Goal: Communication & Community: Share content

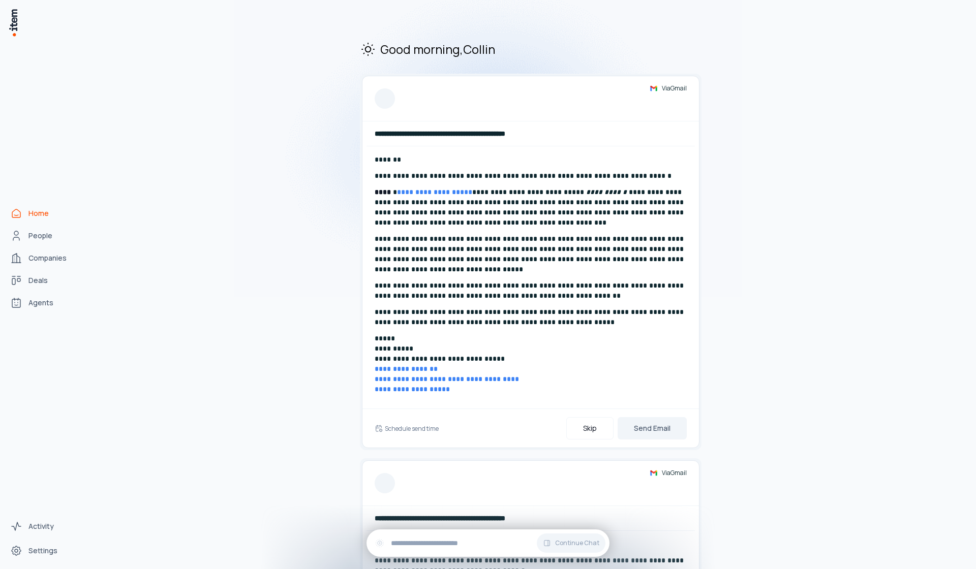
click at [46, 216] on span "Home" at bounding box center [38, 213] width 20 height 10
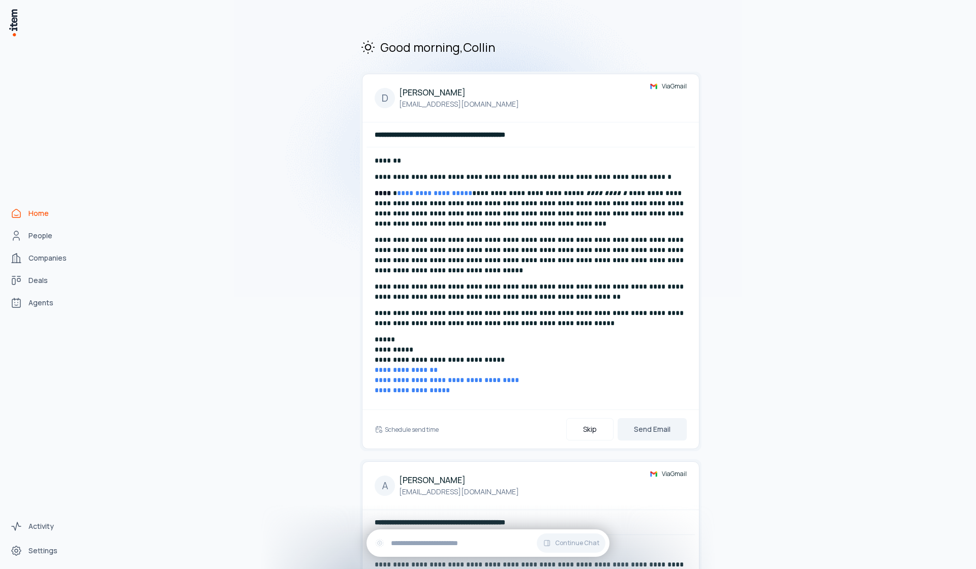
scroll to position [192, 0]
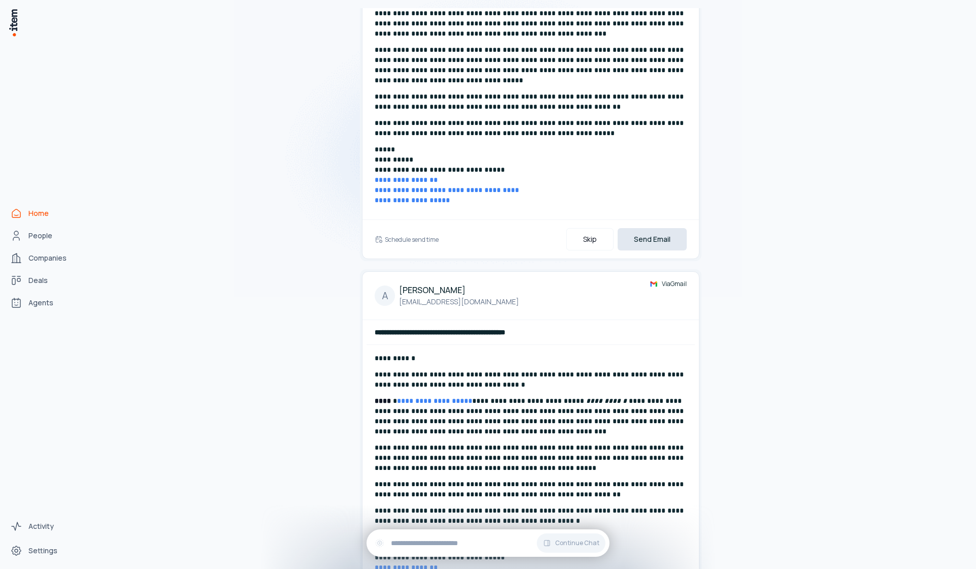
click at [665, 235] on button "Send Email" at bounding box center [652, 239] width 69 height 22
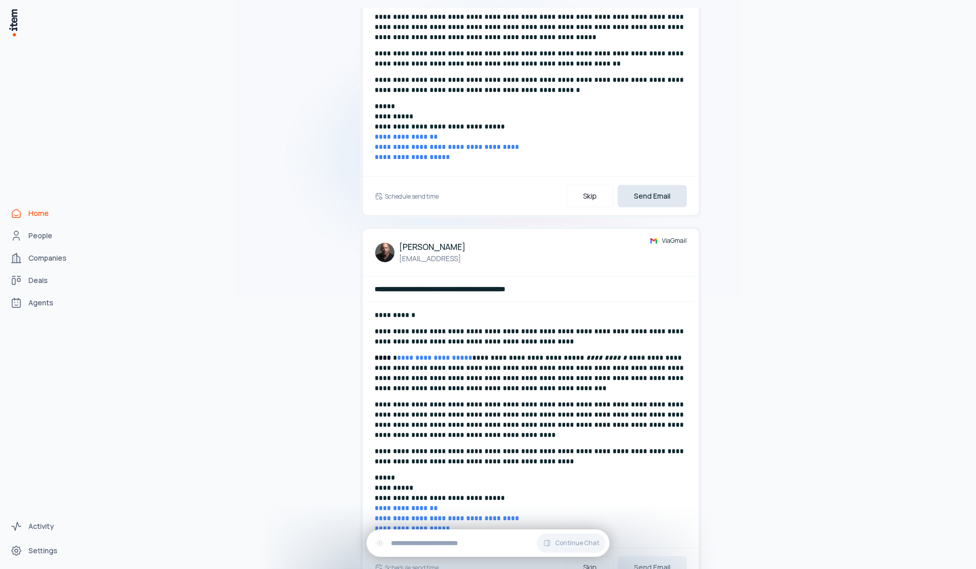
click at [648, 200] on button "Send Email" at bounding box center [652, 196] width 69 height 22
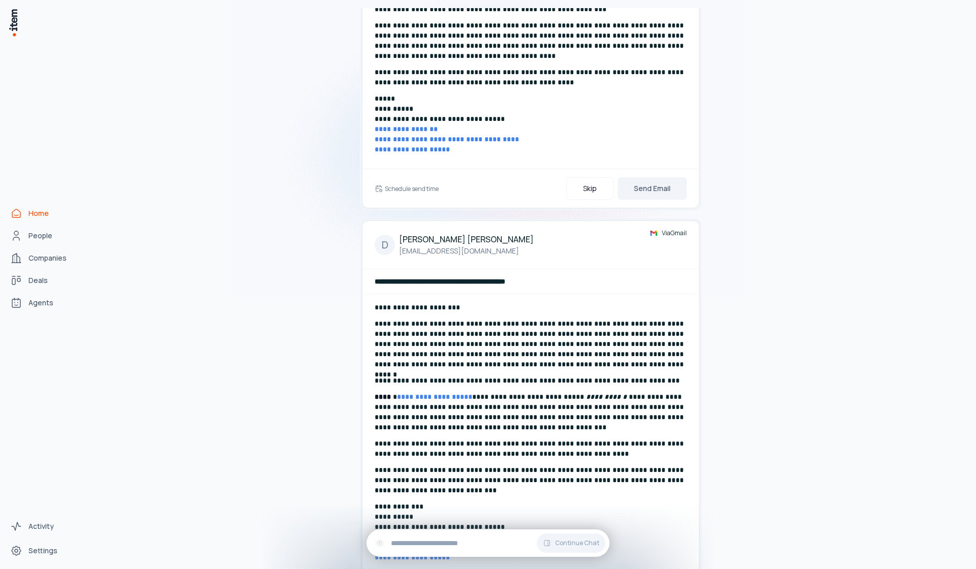
scroll to position [0, 0]
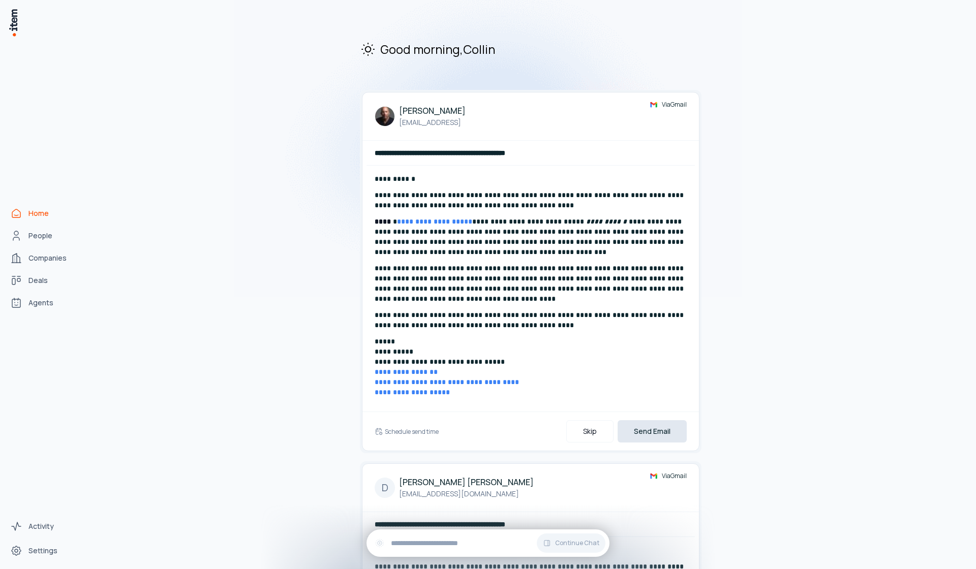
click at [649, 429] on button "Send Email" at bounding box center [652, 431] width 69 height 22
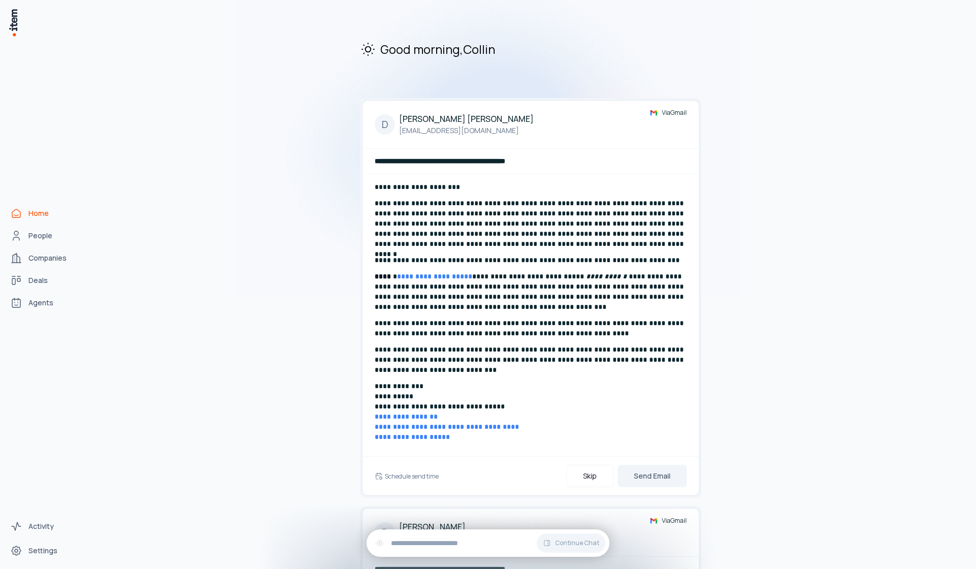
scroll to position [194, 0]
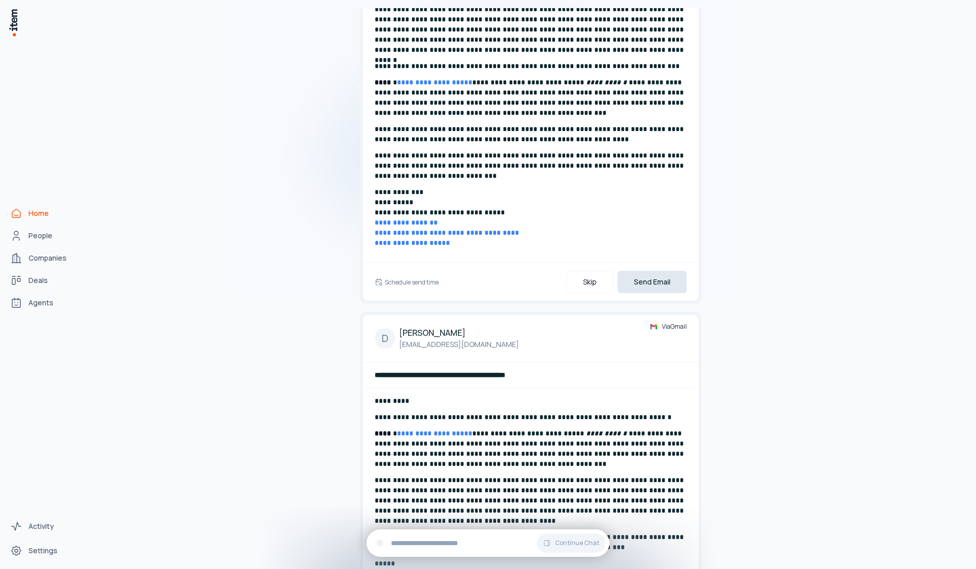
click at [666, 286] on button "Send Email" at bounding box center [652, 282] width 69 height 22
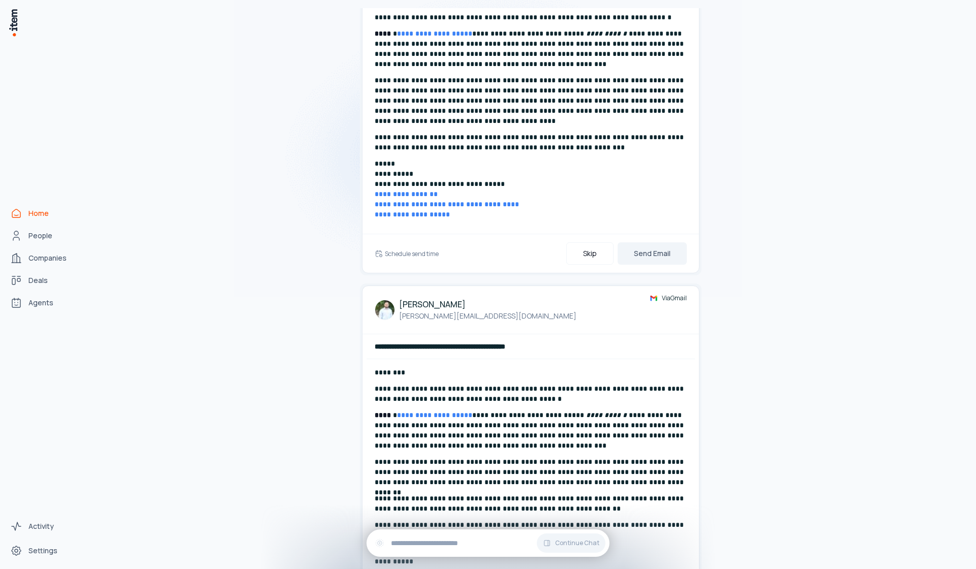
scroll to position [281, 0]
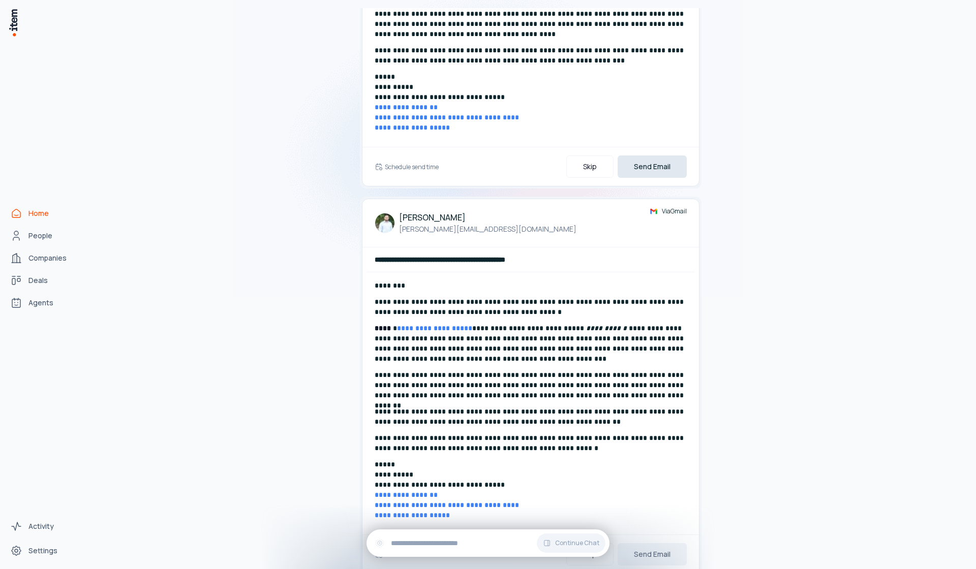
click at [659, 173] on button "Send Email" at bounding box center [652, 167] width 69 height 22
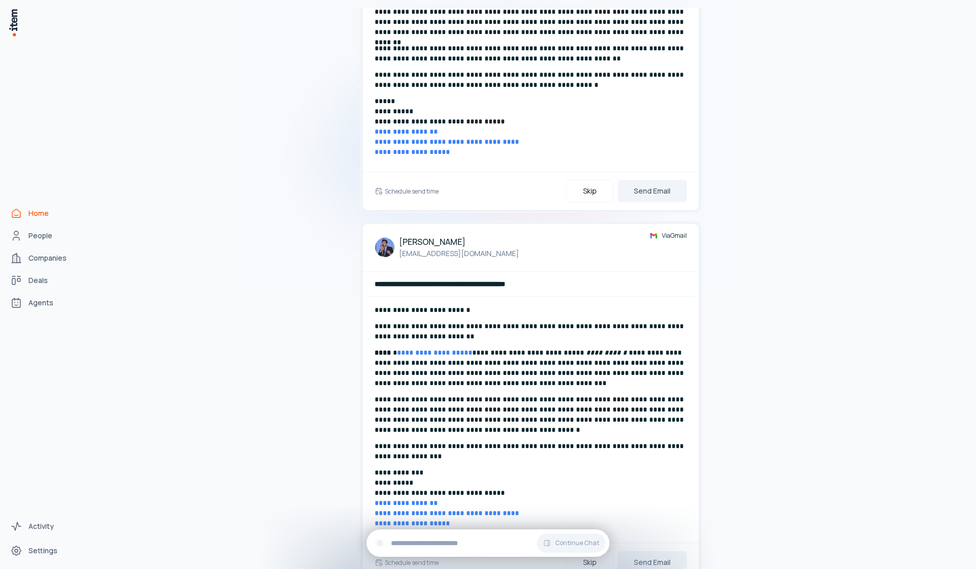
scroll to position [72, 0]
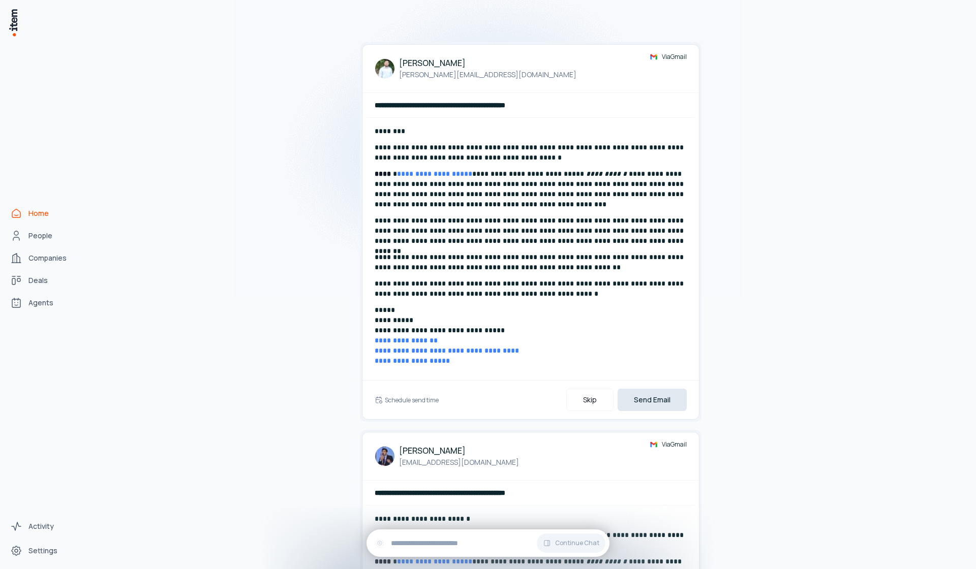
click at [658, 400] on button "Send Email" at bounding box center [652, 400] width 69 height 22
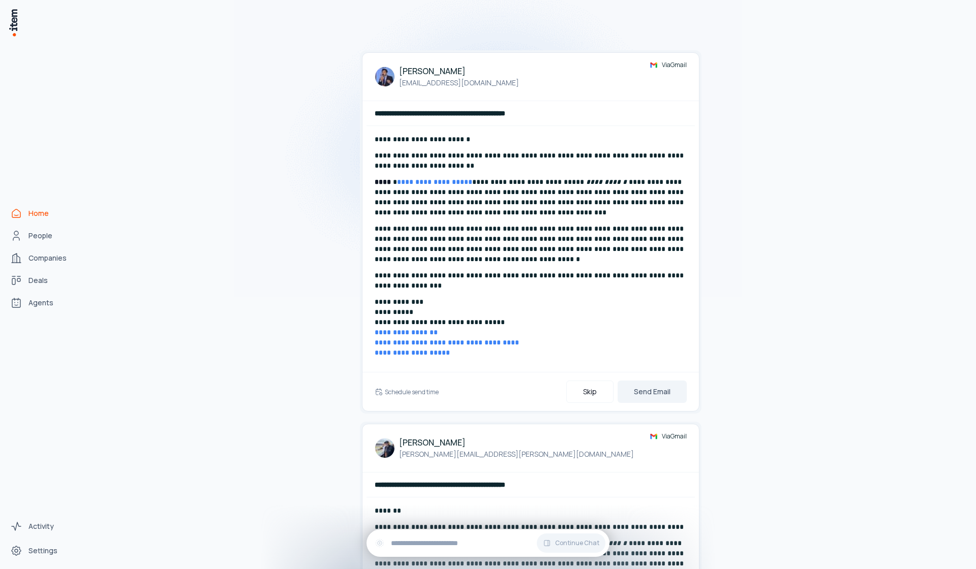
scroll to position [274, 0]
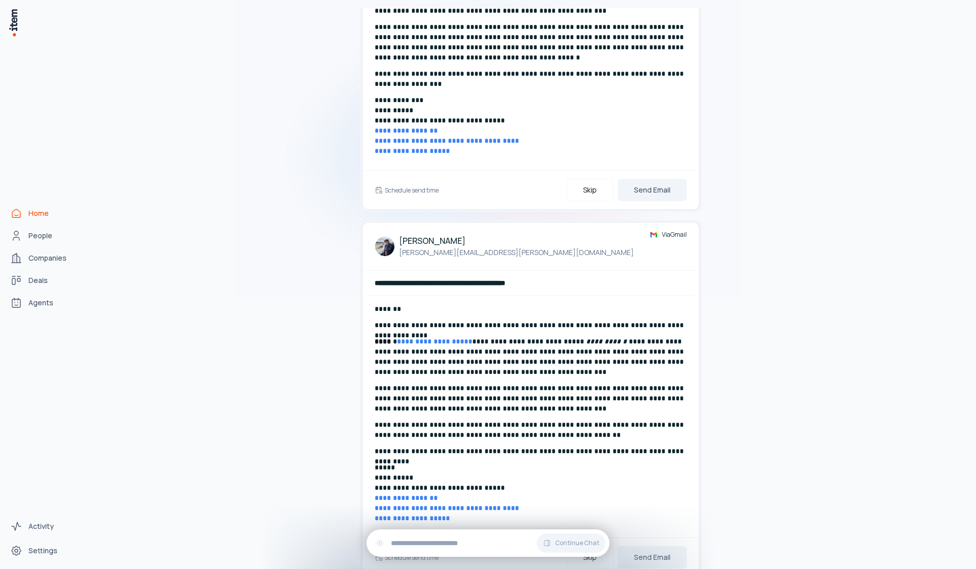
click at [660, 194] on div "Schedule send time Skip Send Email" at bounding box center [530, 189] width 336 height 39
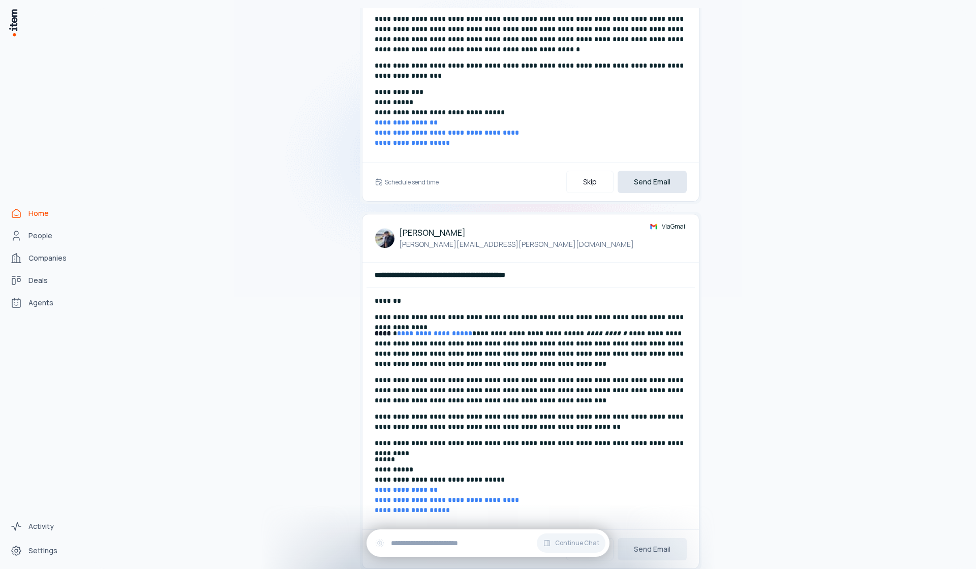
click at [659, 190] on button "Send Email" at bounding box center [652, 182] width 69 height 22
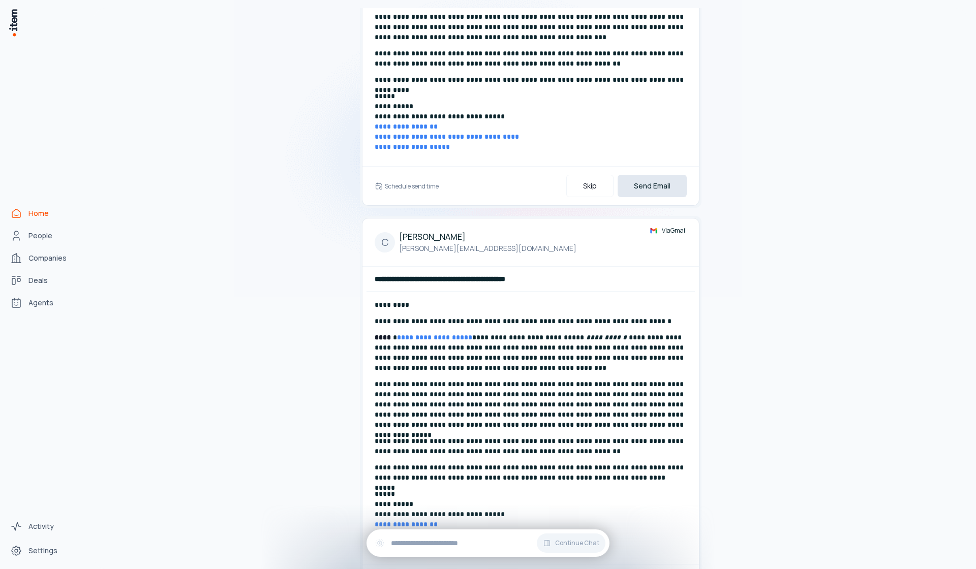
click at [648, 193] on button "Send Email" at bounding box center [652, 186] width 69 height 22
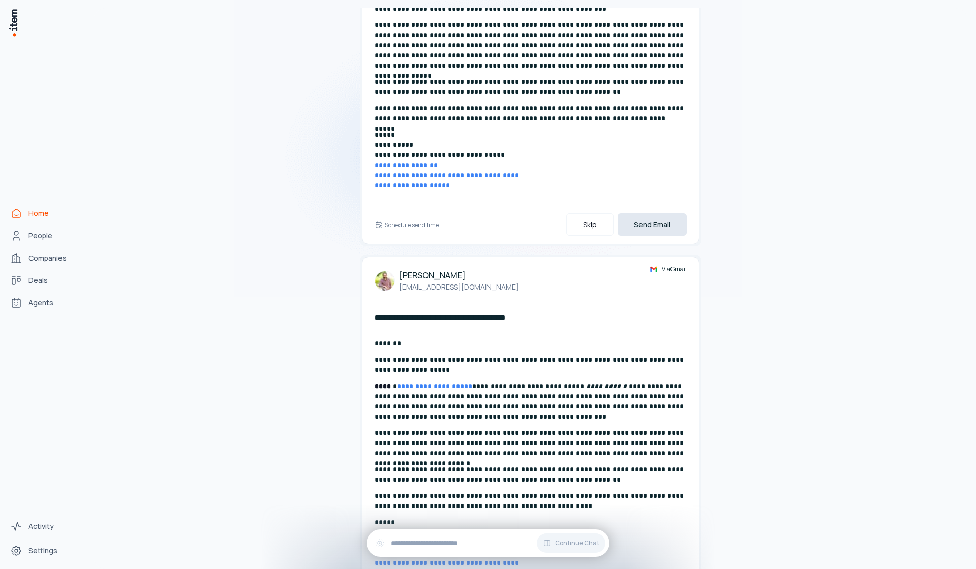
click at [662, 227] on button "Send Email" at bounding box center [652, 224] width 69 height 22
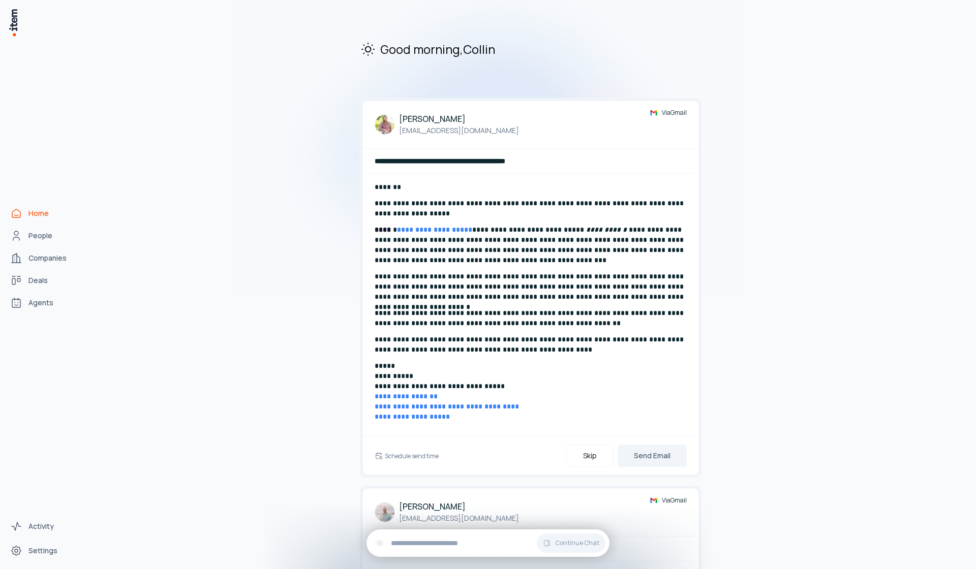
scroll to position [83, 0]
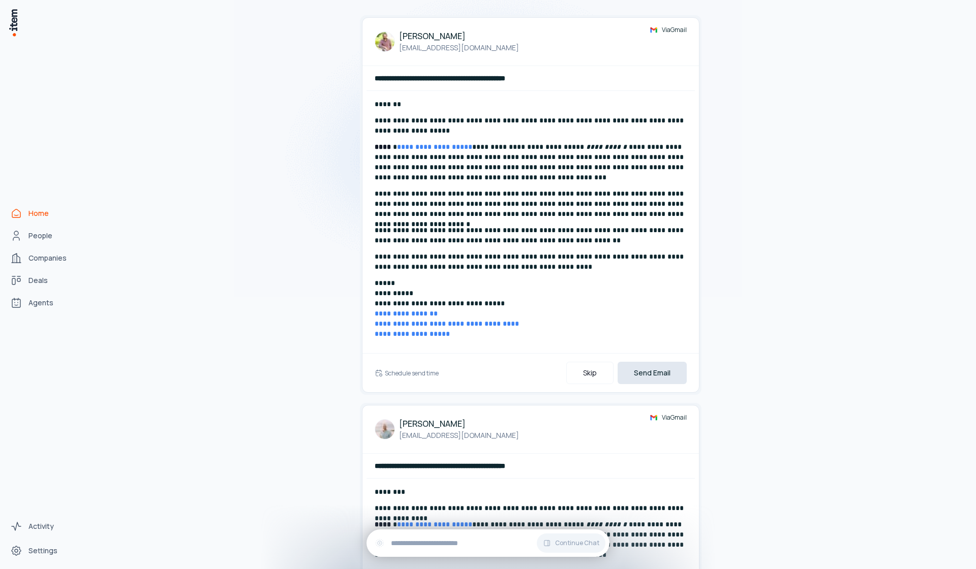
click at [656, 370] on button "Send Email" at bounding box center [652, 373] width 69 height 22
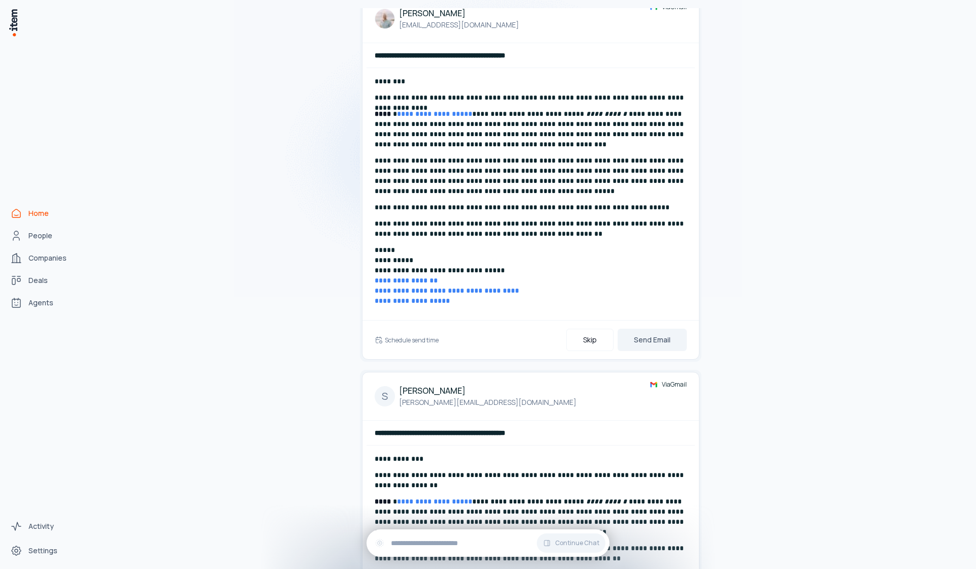
scroll to position [0, 0]
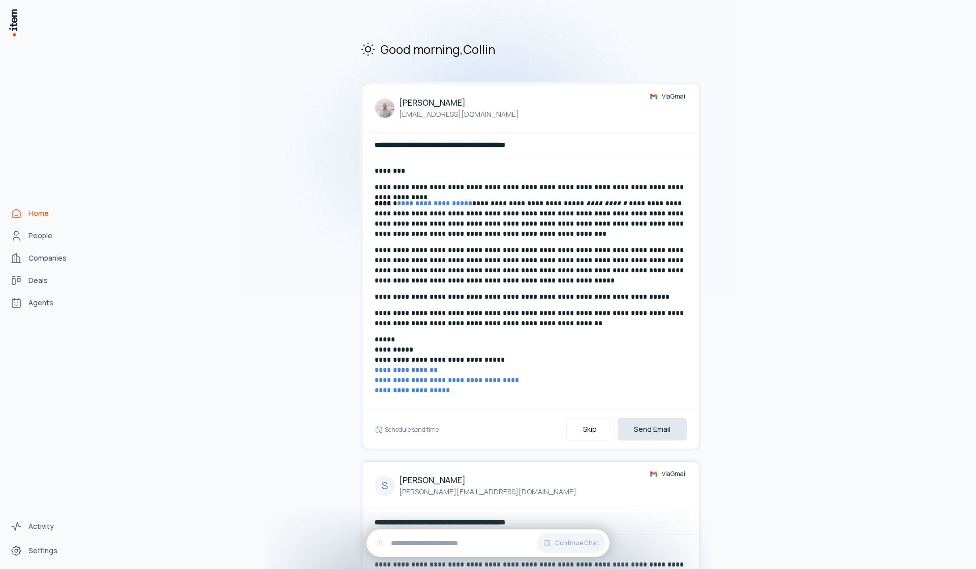
click at [670, 425] on button "Send Email" at bounding box center [652, 429] width 69 height 22
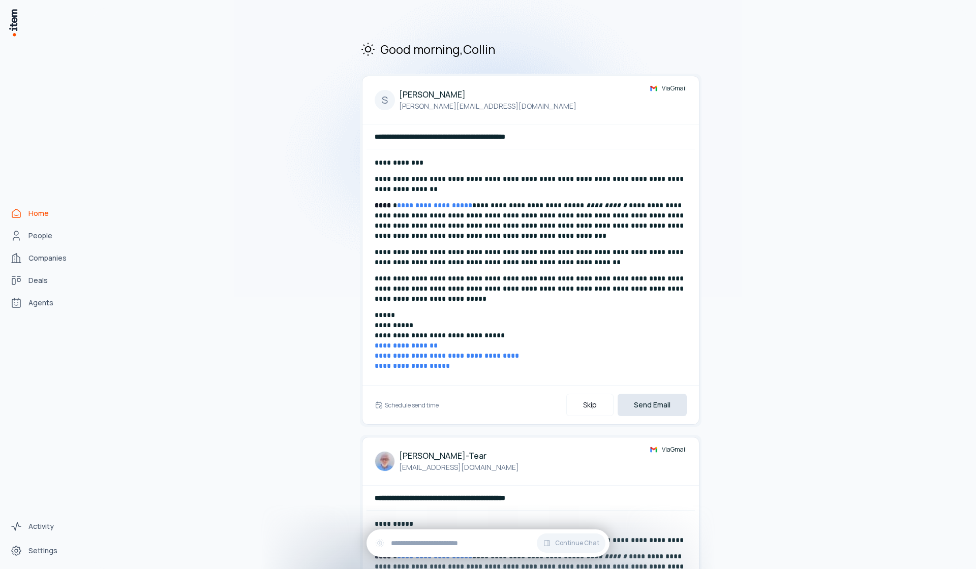
click at [657, 397] on button "Send Email" at bounding box center [652, 405] width 69 height 22
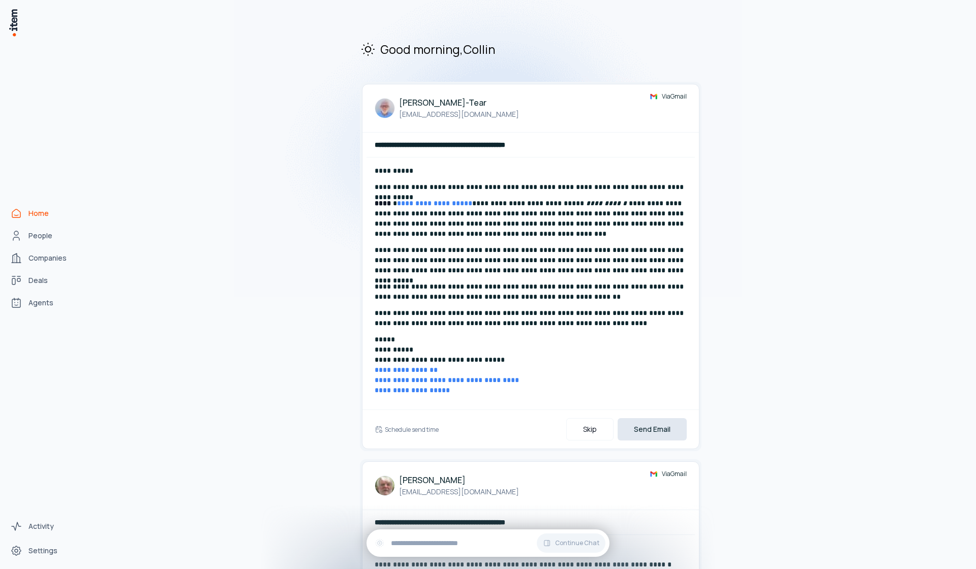
click at [648, 421] on button "Send Email" at bounding box center [652, 429] width 69 height 22
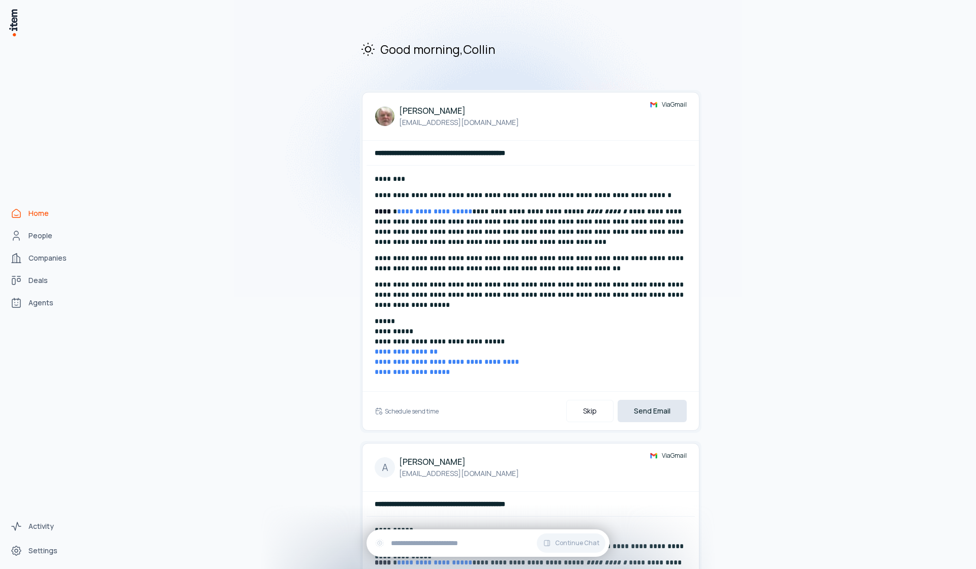
click at [646, 418] on button "Send Email" at bounding box center [652, 411] width 69 height 22
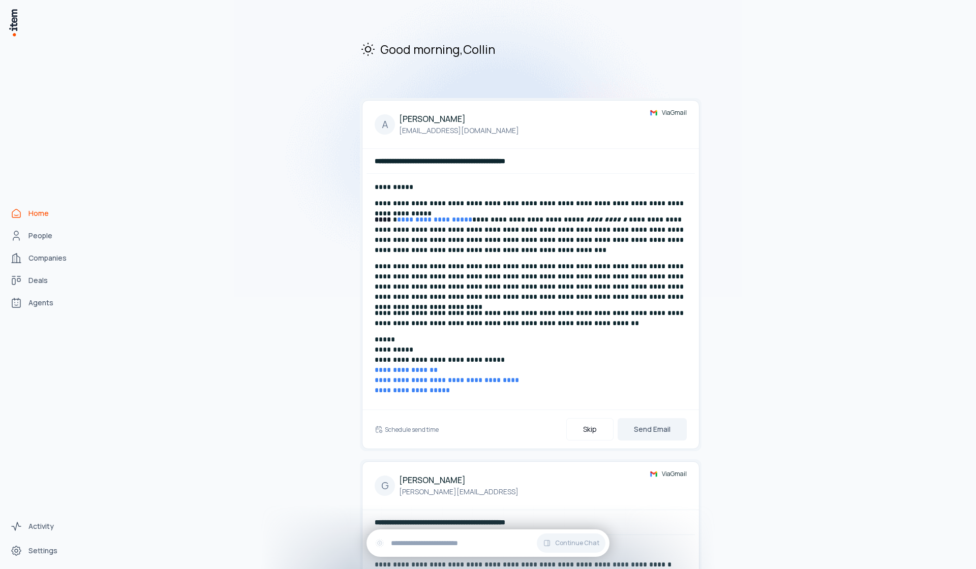
click at [646, 418] on button "Send Email" at bounding box center [652, 429] width 69 height 22
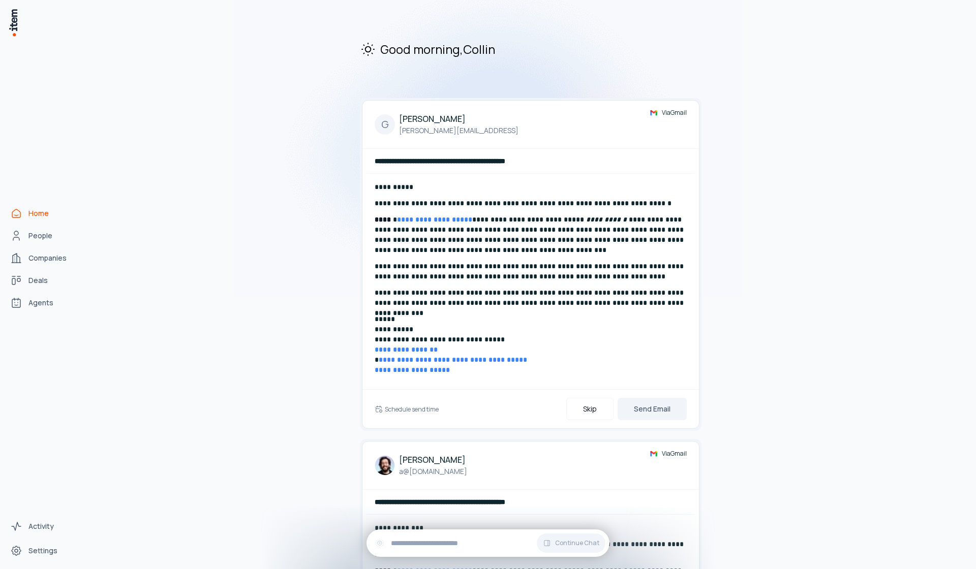
click at [646, 418] on button "Send Email" at bounding box center [652, 409] width 69 height 22
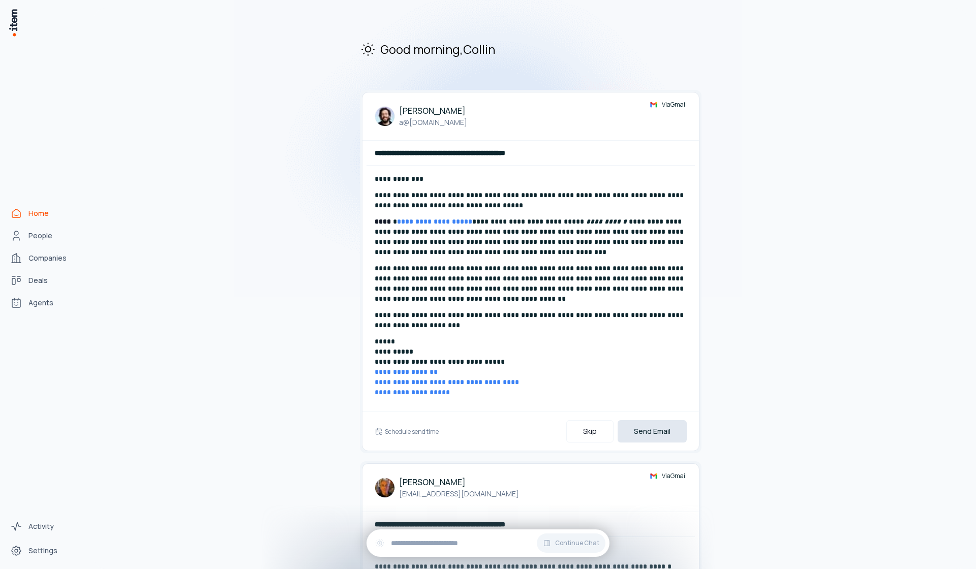
click at [657, 435] on button "Send Email" at bounding box center [652, 431] width 69 height 22
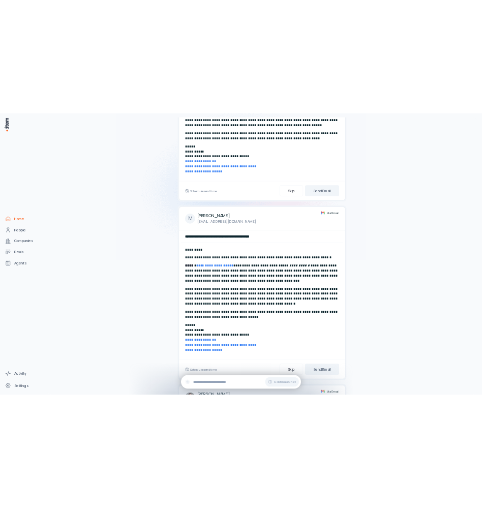
scroll to position [1878, 0]
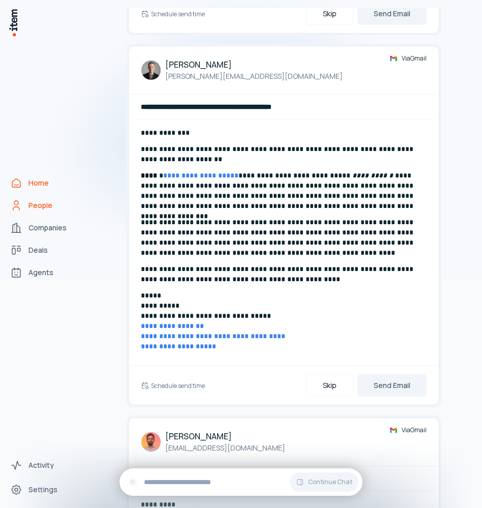
click at [59, 210] on link "People" at bounding box center [44, 205] width 77 height 20
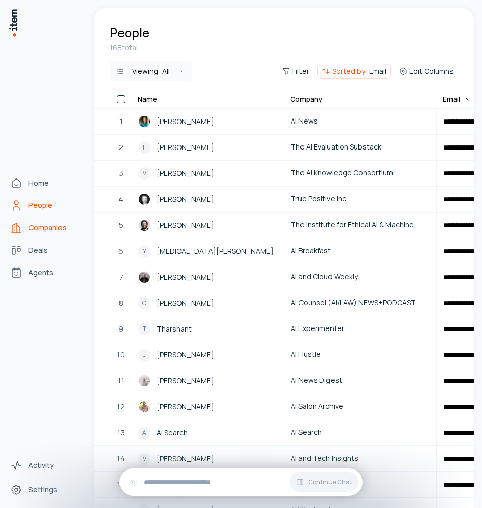
click at [53, 225] on span "Companies" at bounding box center [47, 228] width 38 height 10
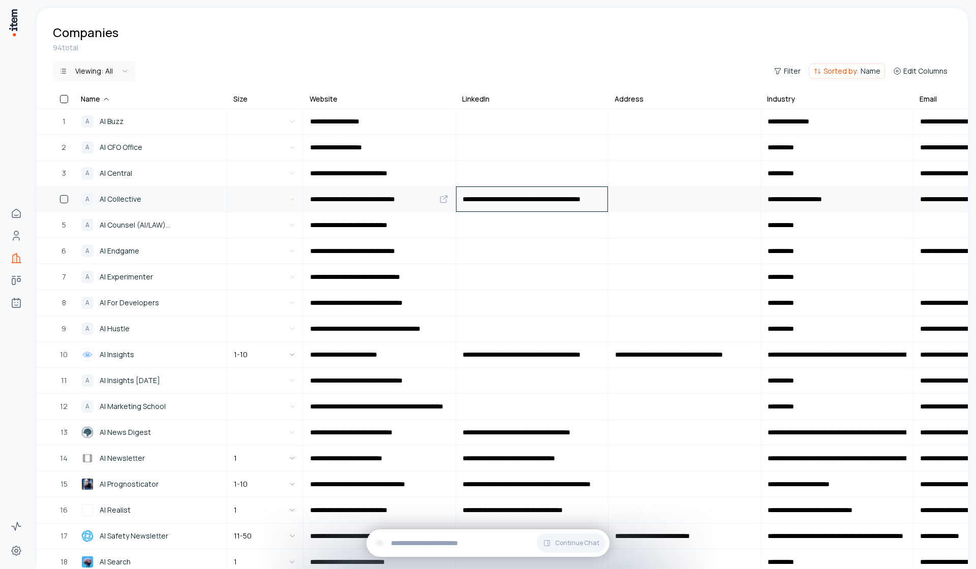
click at [503, 200] on input "**********" at bounding box center [531, 199] width 151 height 24
click at [566, 227] on input "url" at bounding box center [531, 225] width 151 height 24
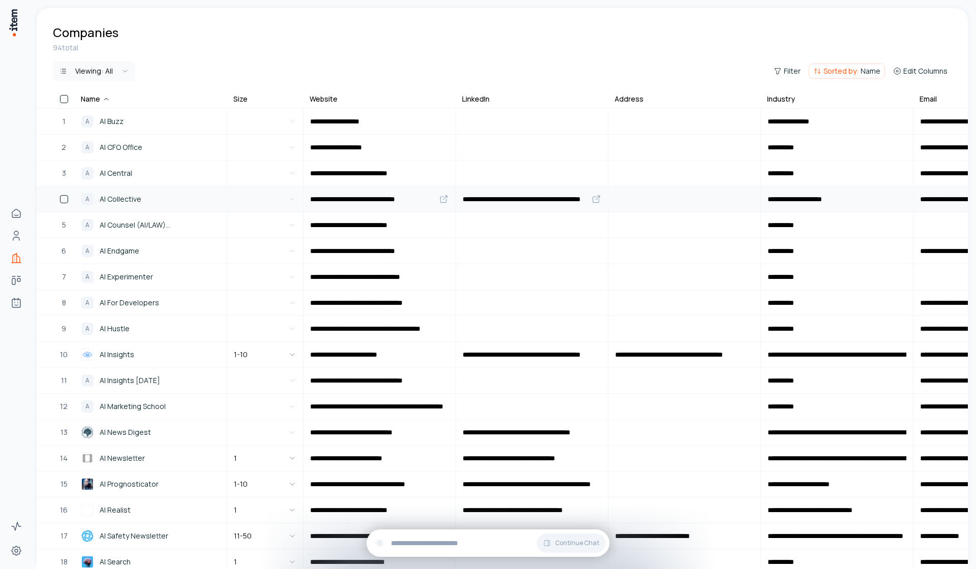
click at [597, 200] on icon at bounding box center [596, 199] width 10 height 10
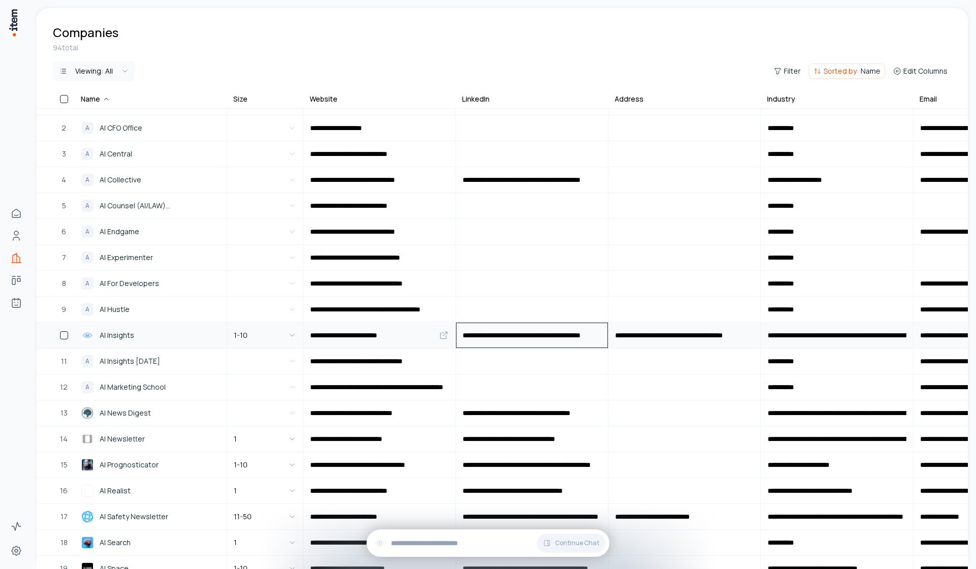
click at [520, 337] on input "**********" at bounding box center [531, 335] width 151 height 24
click at [595, 313] on input "url" at bounding box center [531, 309] width 151 height 24
click at [595, 355] on input "url" at bounding box center [531, 361] width 151 height 24
click at [597, 334] on icon at bounding box center [598, 334] width 4 height 4
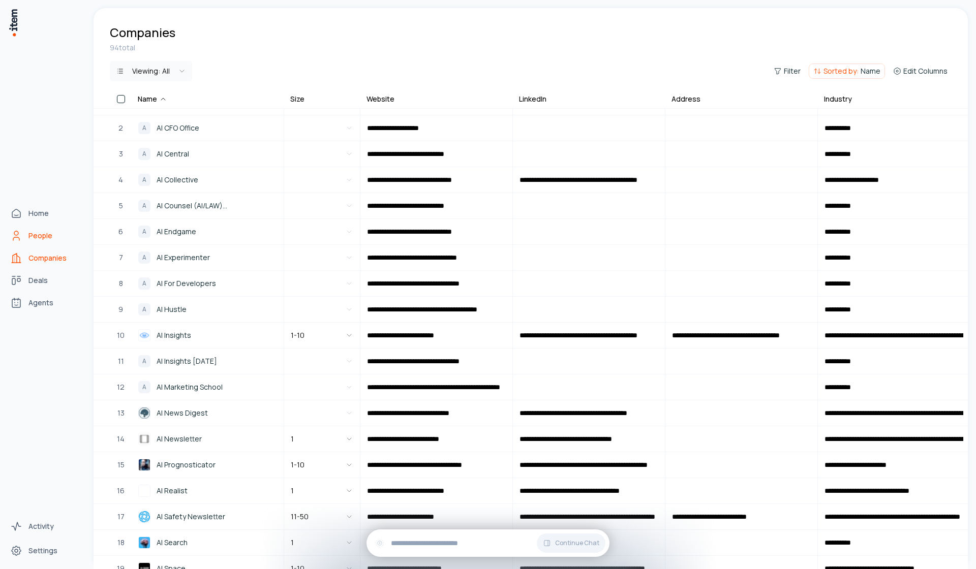
click at [17, 233] on icon "People" at bounding box center [16, 236] width 12 height 12
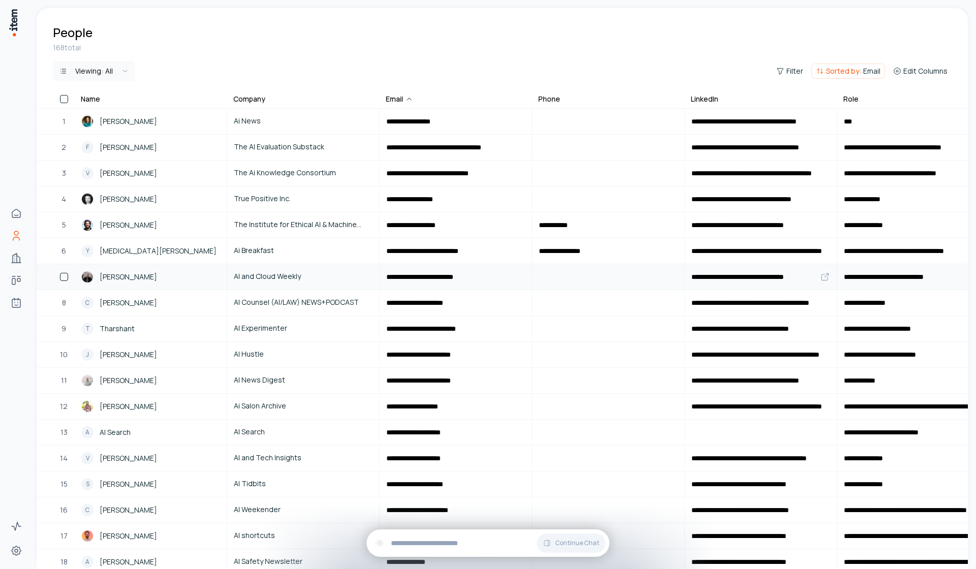
scroll to position [82, 0]
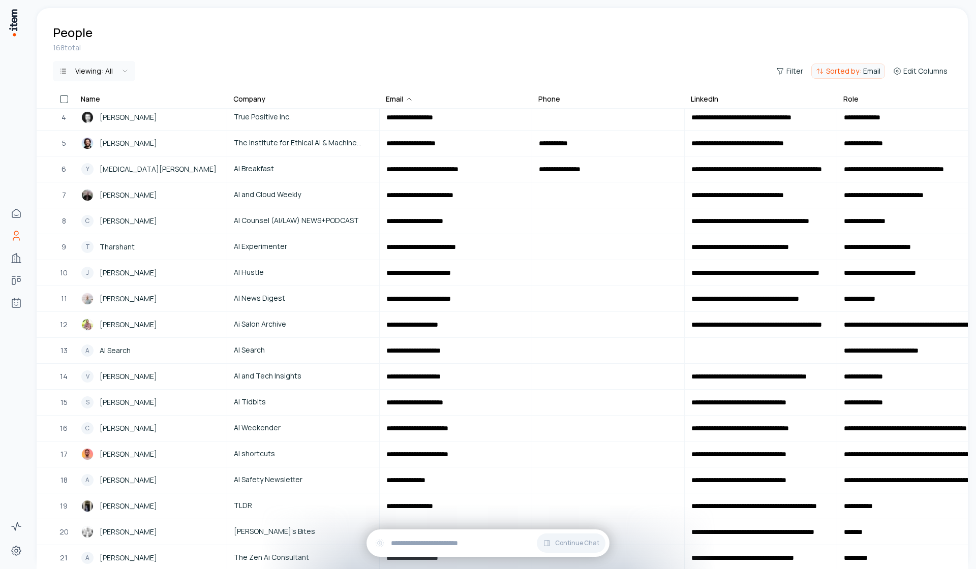
click at [857, 72] on span "Sorted by:" at bounding box center [843, 71] width 35 height 10
click at [770, 117] on button "Email" at bounding box center [760, 115] width 139 height 20
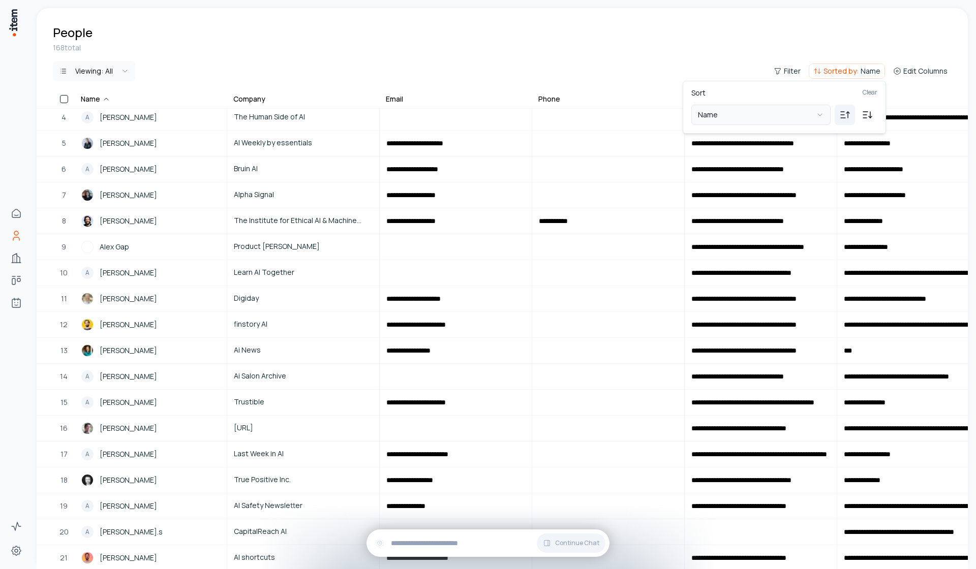
click at [744, 120] on button "Name" at bounding box center [760, 115] width 139 height 20
click at [777, 63] on html "**********" at bounding box center [488, 284] width 976 height 569
click at [785, 68] on button "Filter" at bounding box center [787, 71] width 35 height 14
click at [628, 115] on button "Add filter" at bounding box center [665, 118] width 267 height 18
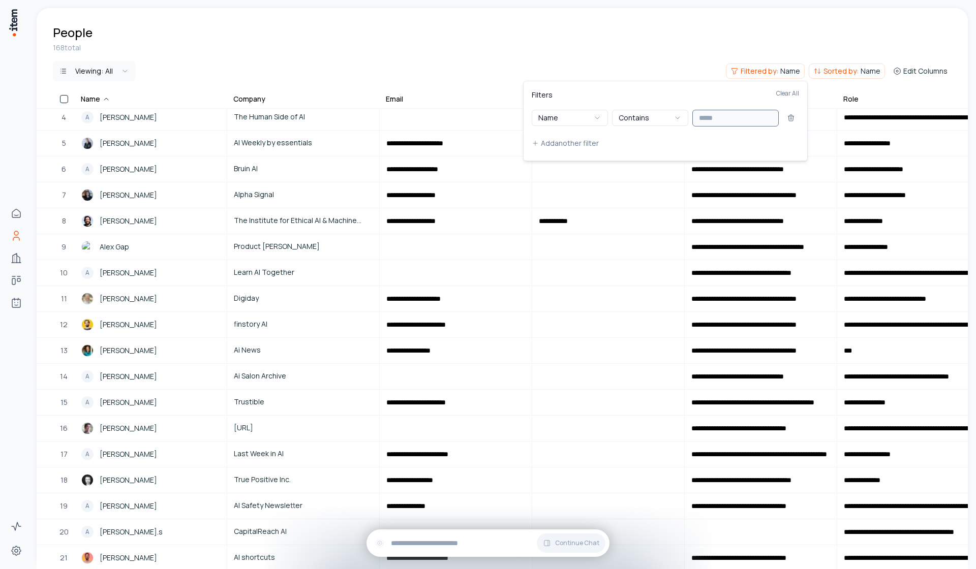
click at [739, 123] on input "text" at bounding box center [735, 118] width 86 height 17
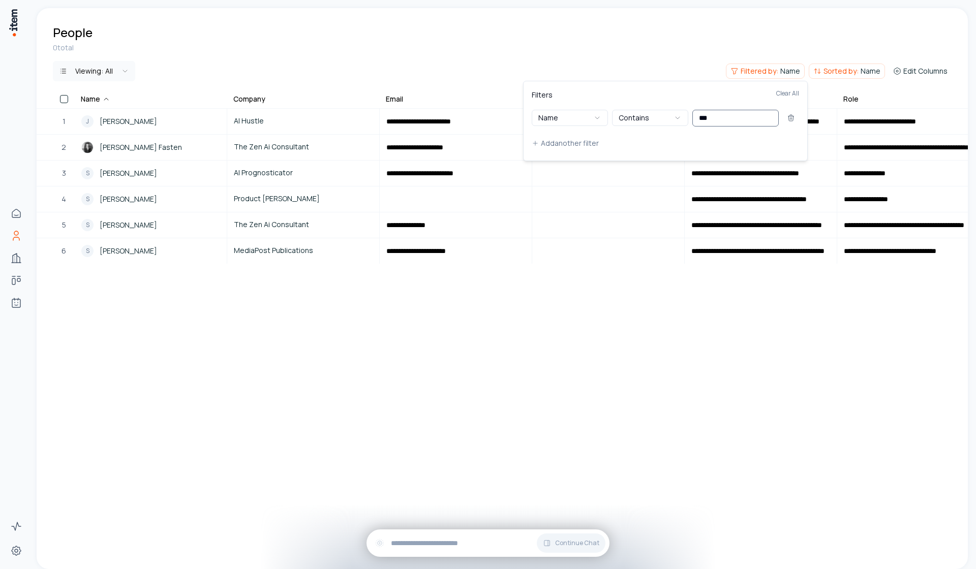
scroll to position [0, 0]
type input "***"
click at [485, 168] on html "**********" at bounding box center [488, 284] width 976 height 569
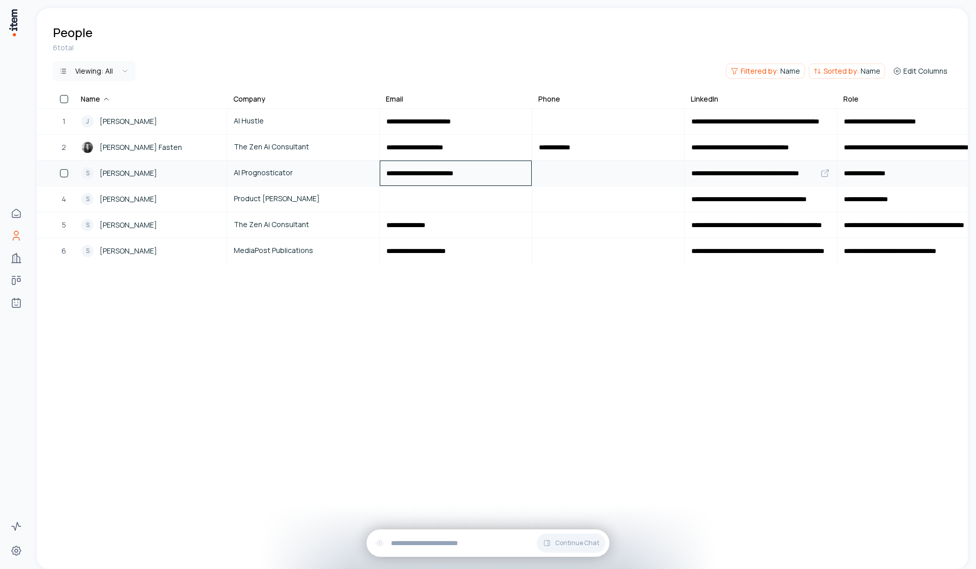
click at [485, 169] on input "**********" at bounding box center [455, 173] width 151 height 24
click at [465, 379] on div "**********" at bounding box center [502, 288] width 931 height 561
click at [768, 77] on button "Filtered by: Name" at bounding box center [765, 71] width 79 height 15
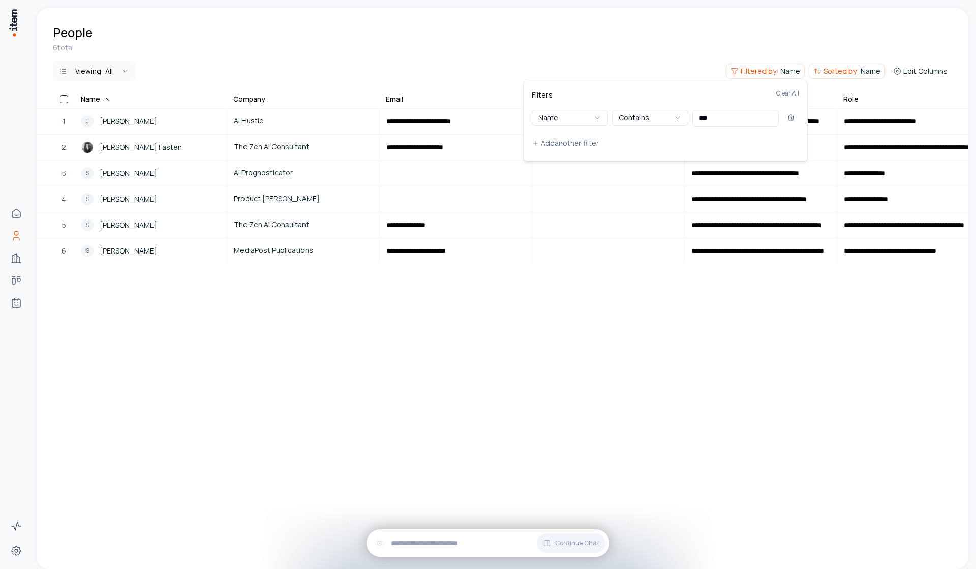
click at [866, 78] on html "**********" at bounding box center [488, 284] width 976 height 569
click at [862, 75] on button "Sorted by: Name" at bounding box center [847, 71] width 76 height 15
click at [832, 101] on div "Sort Clear Name" at bounding box center [784, 107] width 186 height 36
click at [826, 110] on button "Name" at bounding box center [760, 115] width 139 height 20
click at [776, 71] on html "**********" at bounding box center [488, 284] width 976 height 569
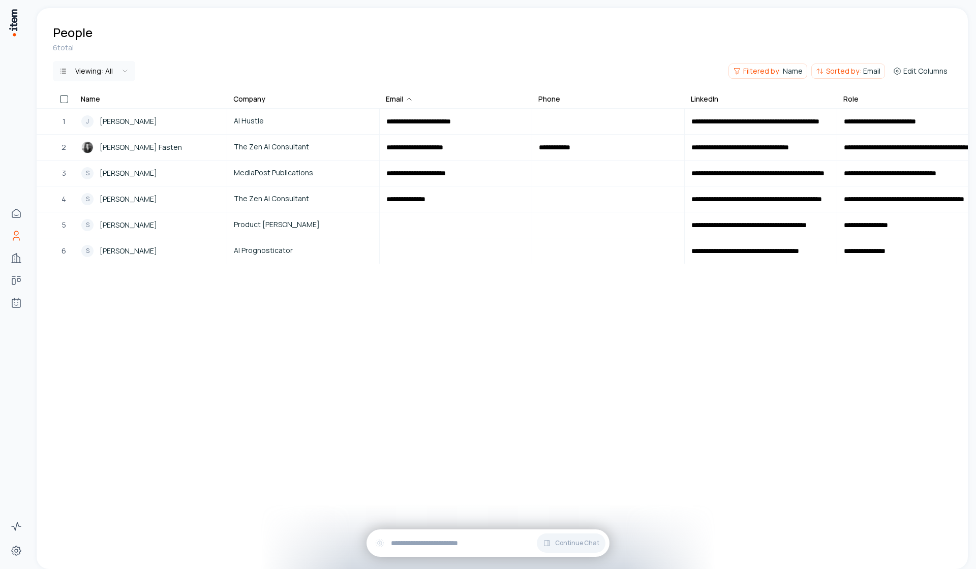
click at [773, 72] on span "Filtered by:" at bounding box center [762, 71] width 38 height 10
drag, startPoint x: 727, startPoint y: 116, endPoint x: 668, endPoint y: 116, distance: 59.5
click at [669, 116] on div "Name Contains ***" at bounding box center [666, 118] width 267 height 16
paste input "**********"
click at [564, 116] on button "Name" at bounding box center [571, 118] width 76 height 16
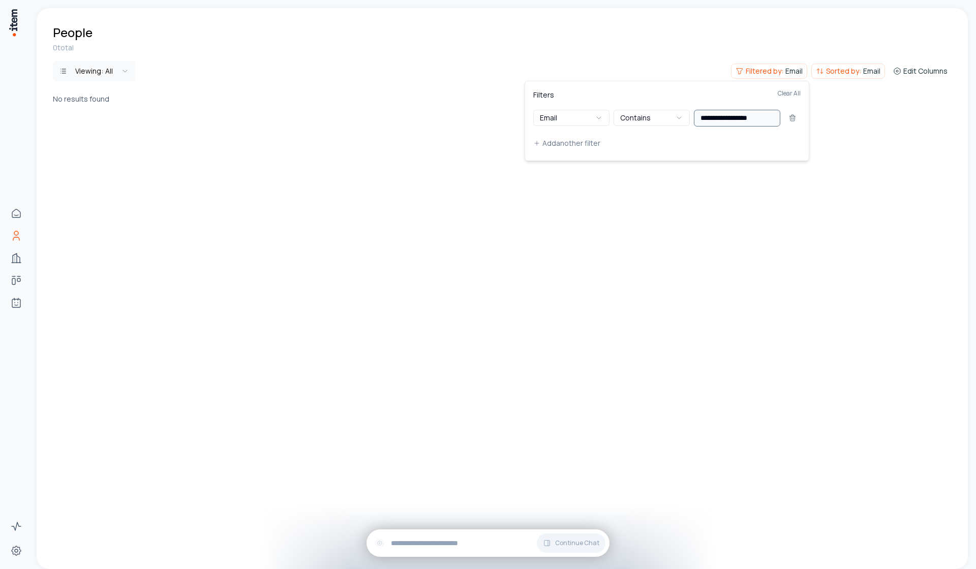
drag, startPoint x: 769, startPoint y: 115, endPoint x: 730, endPoint y: 114, distance: 39.2
click at [730, 114] on input "**********" at bounding box center [737, 118] width 86 height 17
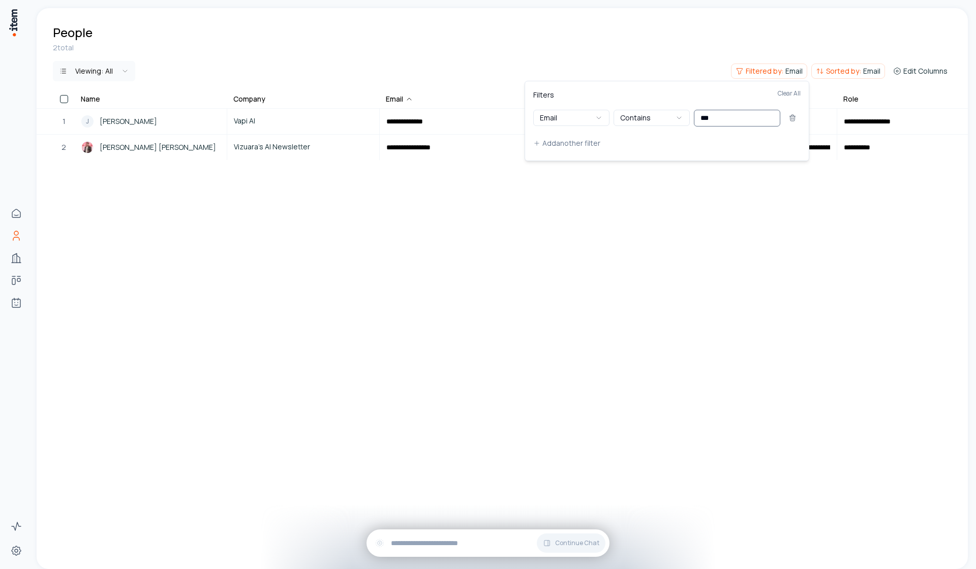
type input "***"
click at [452, 146] on html "**********" at bounding box center [488, 284] width 976 height 569
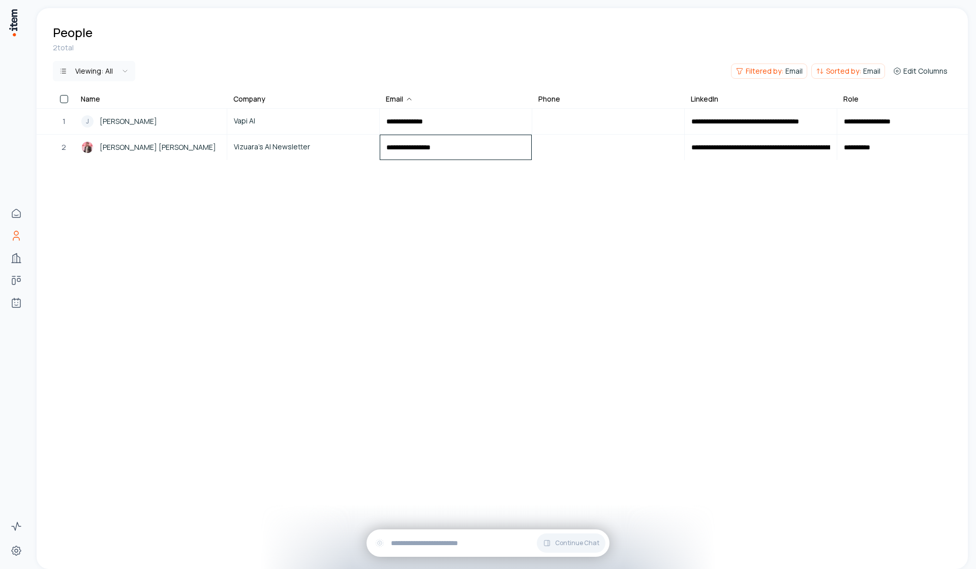
click at [452, 146] on input "**********" at bounding box center [455, 147] width 151 height 24
click at [426, 246] on div "**********" at bounding box center [502, 288] width 931 height 561
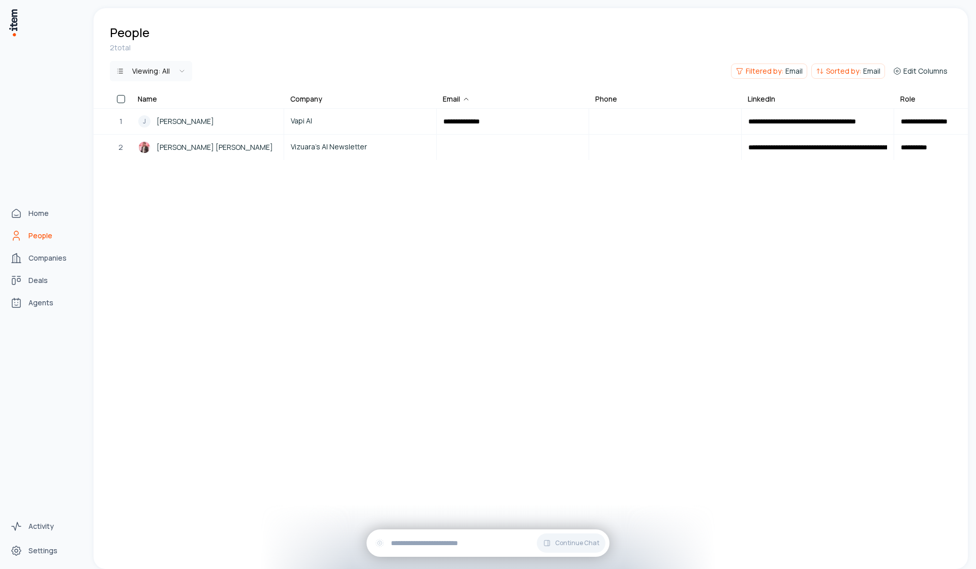
click at [18, 225] on div "Home People Companies Deals Agents" at bounding box center [44, 258] width 89 height 516
click at [18, 219] on icon "Home" at bounding box center [16, 213] width 12 height 12
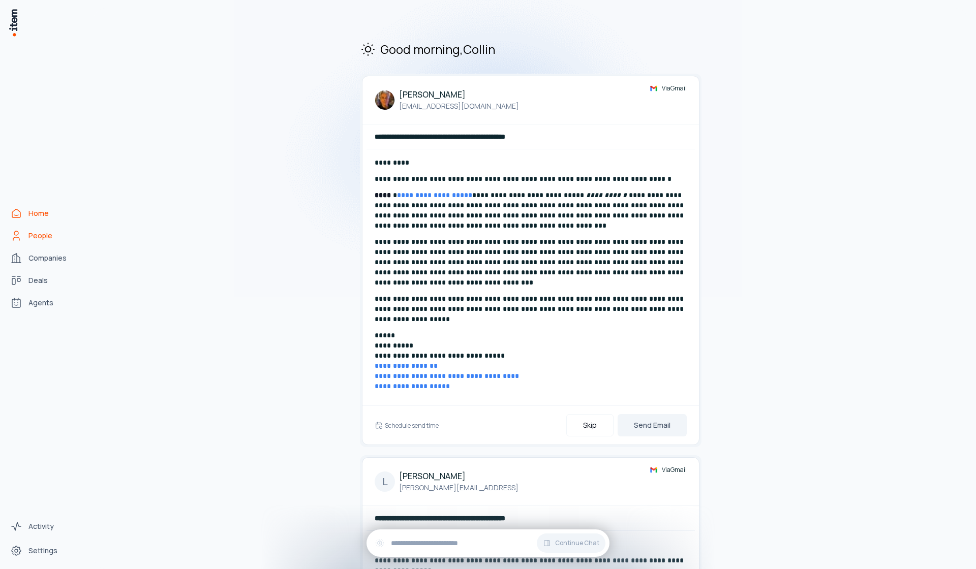
click at [71, 233] on link "People" at bounding box center [44, 236] width 77 height 20
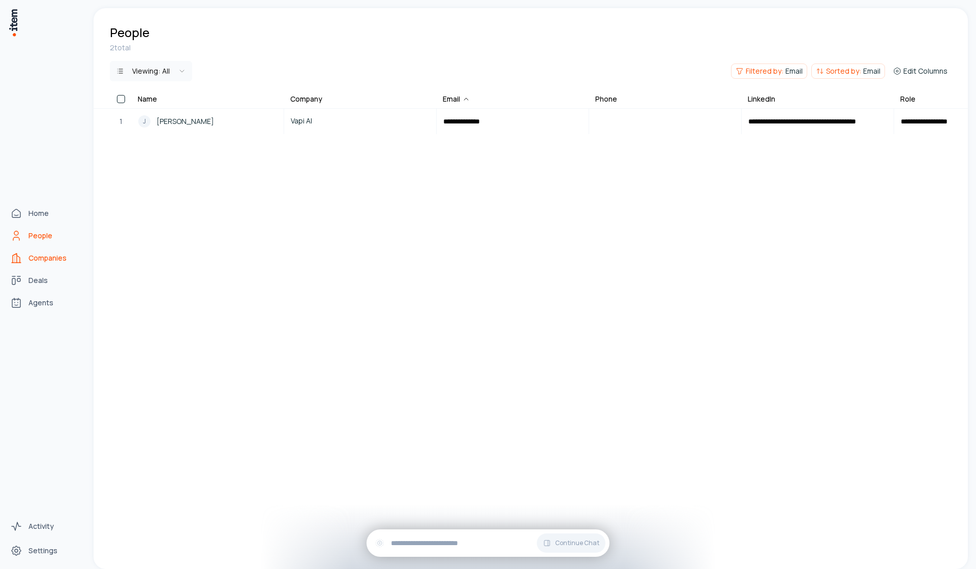
click at [62, 254] on span "Companies" at bounding box center [47, 258] width 38 height 10
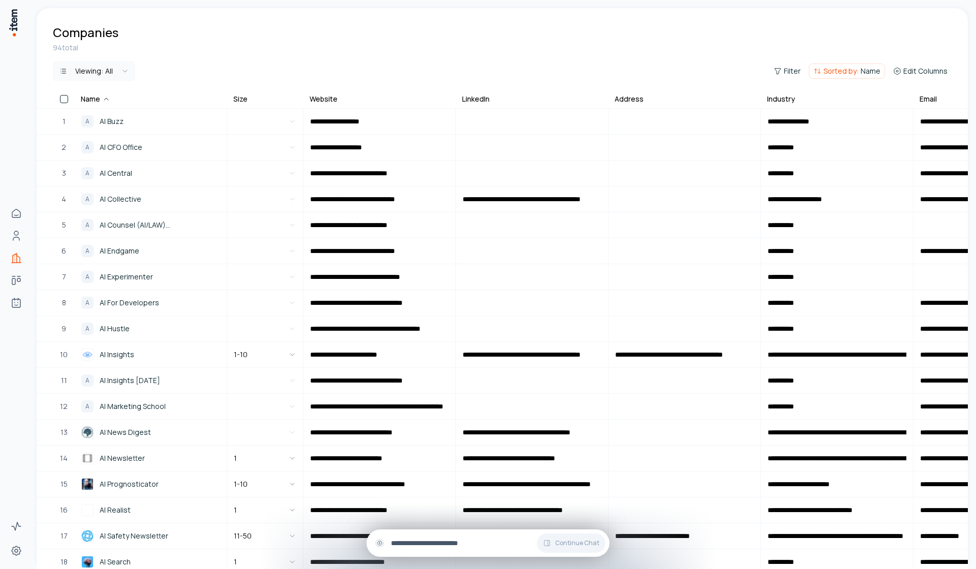
click at [472, 542] on input "text" at bounding box center [496, 543] width 210 height 11
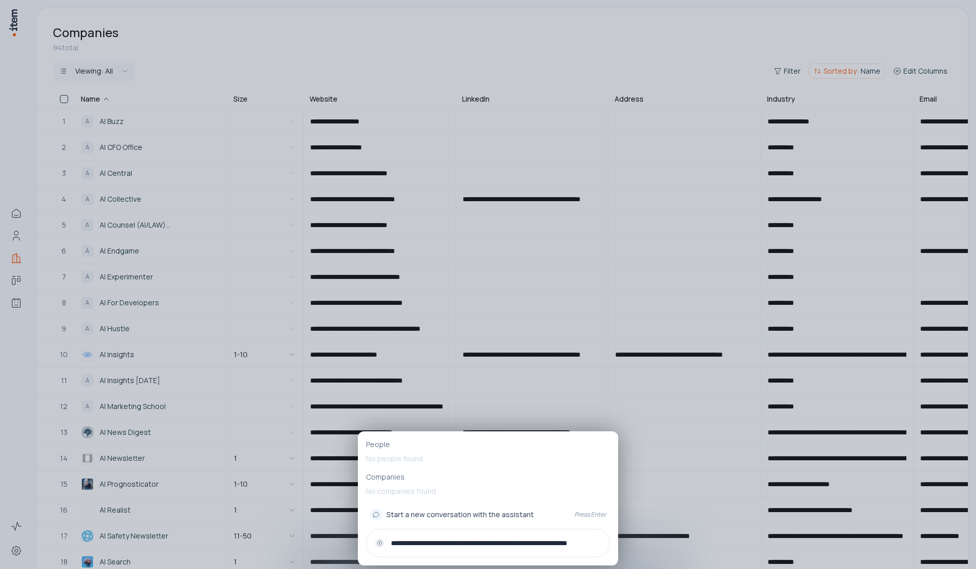
type input "**********"
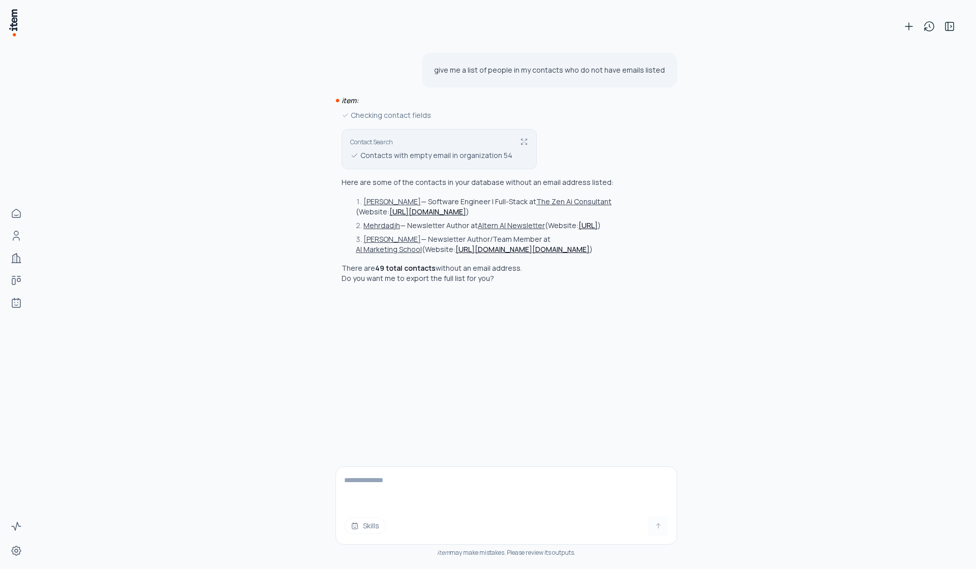
type input "**********"
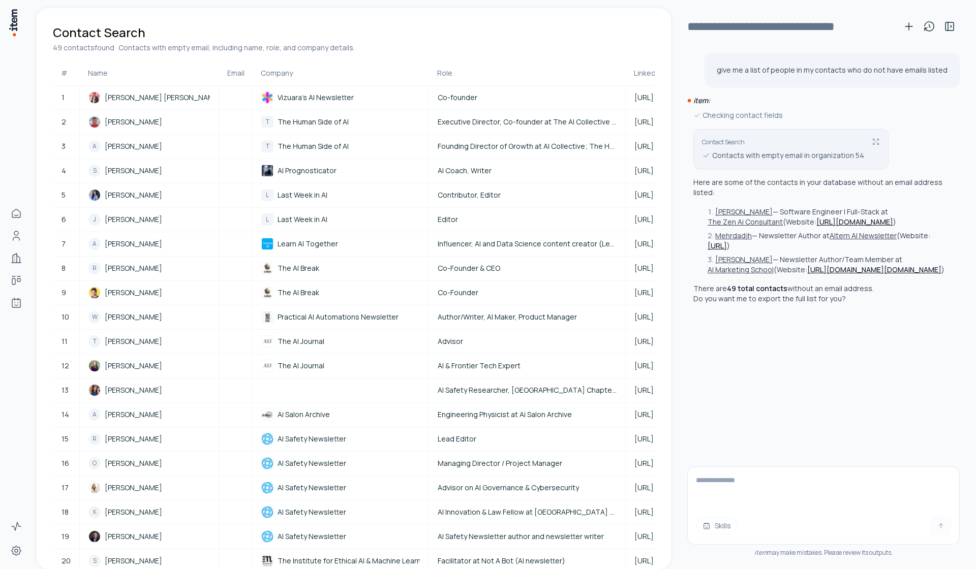
click at [874, 140] on icon at bounding box center [876, 142] width 8 height 8
click at [873, 141] on icon at bounding box center [876, 142] width 8 height 8
click at [871, 142] on div "Contact Search Contacts with empty email in organization 54" at bounding box center [791, 149] width 178 height 23
click at [638, 48] on div "49 contacts found Contacts with empty email, including name, role, and company …" at bounding box center [354, 48] width 602 height 10
click at [956, 28] on button at bounding box center [949, 26] width 20 height 20
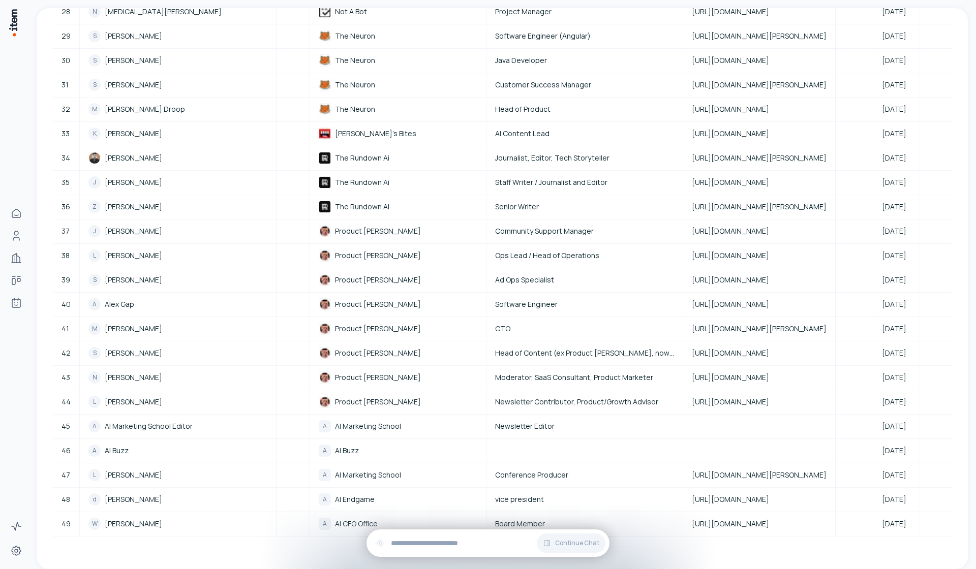
scroll to position [403, 0]
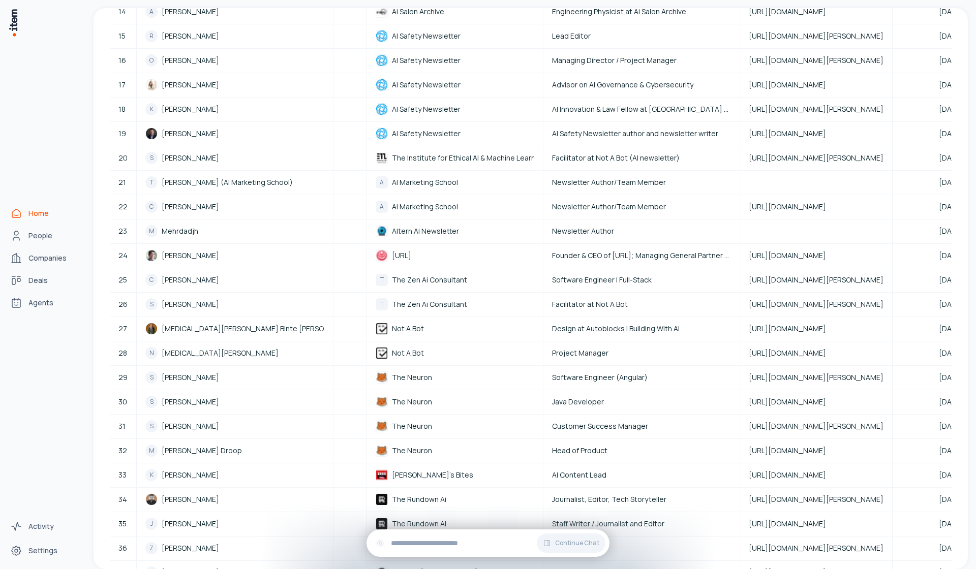
click at [13, 214] on icon "Home" at bounding box center [16, 213] width 12 height 12
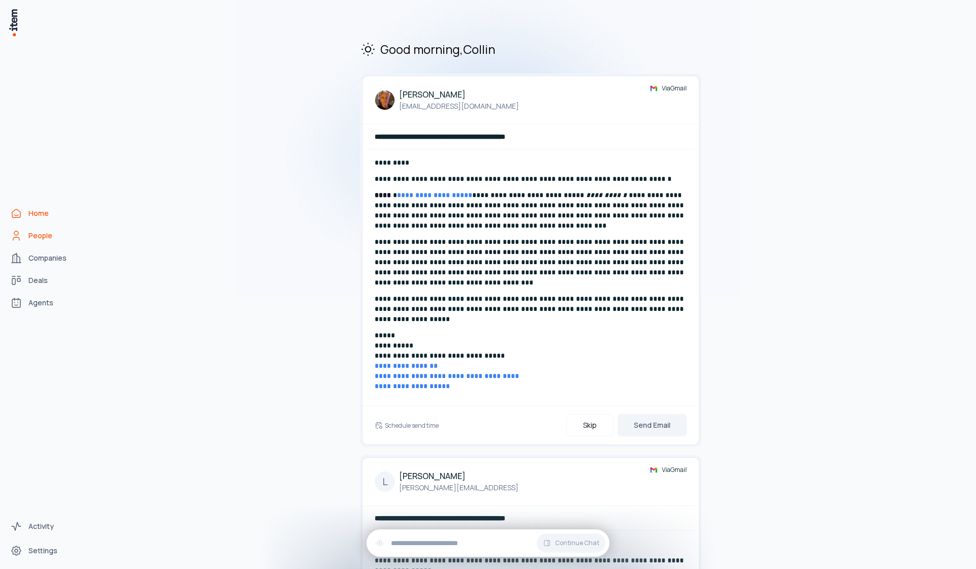
click at [24, 243] on link "People" at bounding box center [44, 236] width 77 height 20
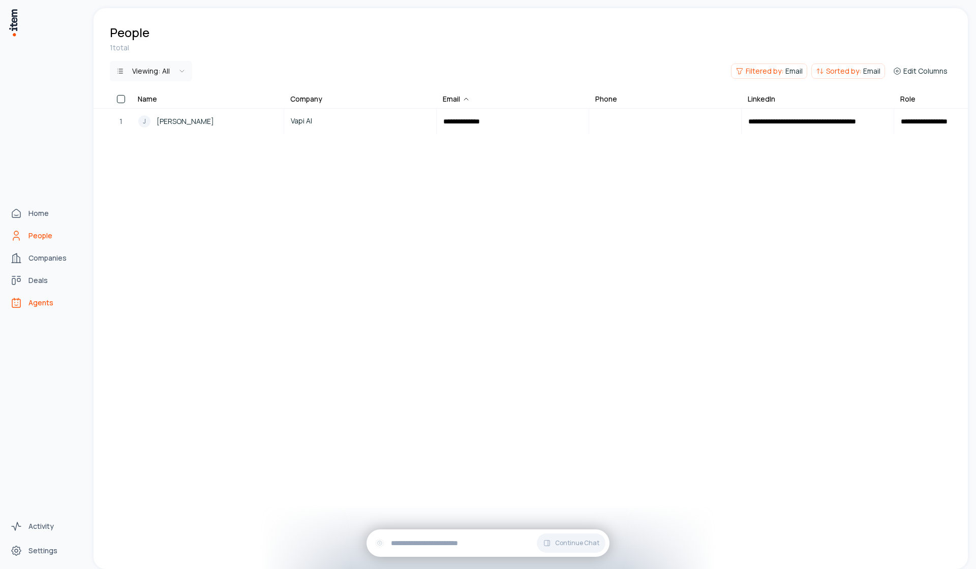
click at [33, 309] on link "Agents" at bounding box center [44, 303] width 77 height 20
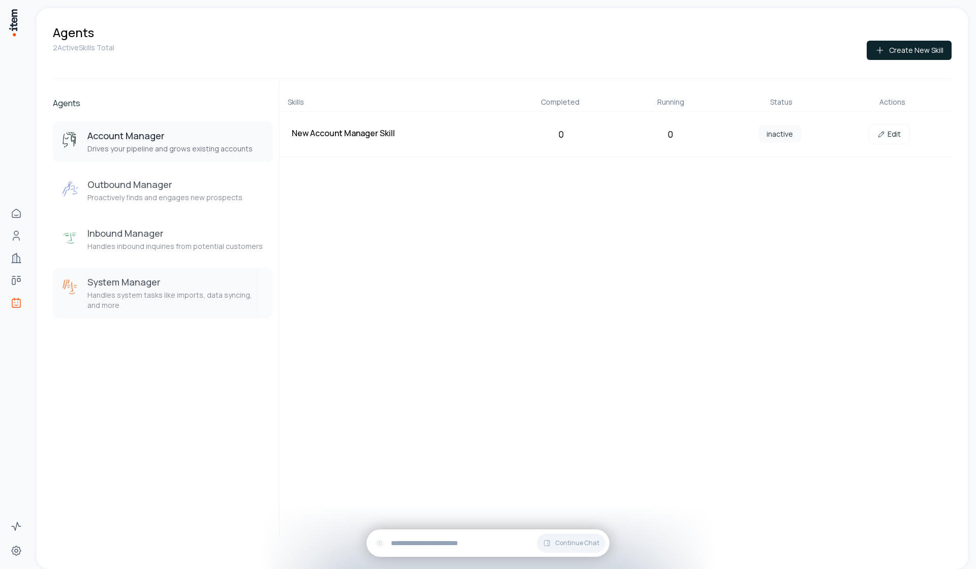
click at [186, 282] on h3 "System Manager" at bounding box center [175, 282] width 177 height 12
click at [188, 256] on button "Inbound Manager Handles inbound inquiries from potential customers" at bounding box center [163, 239] width 220 height 41
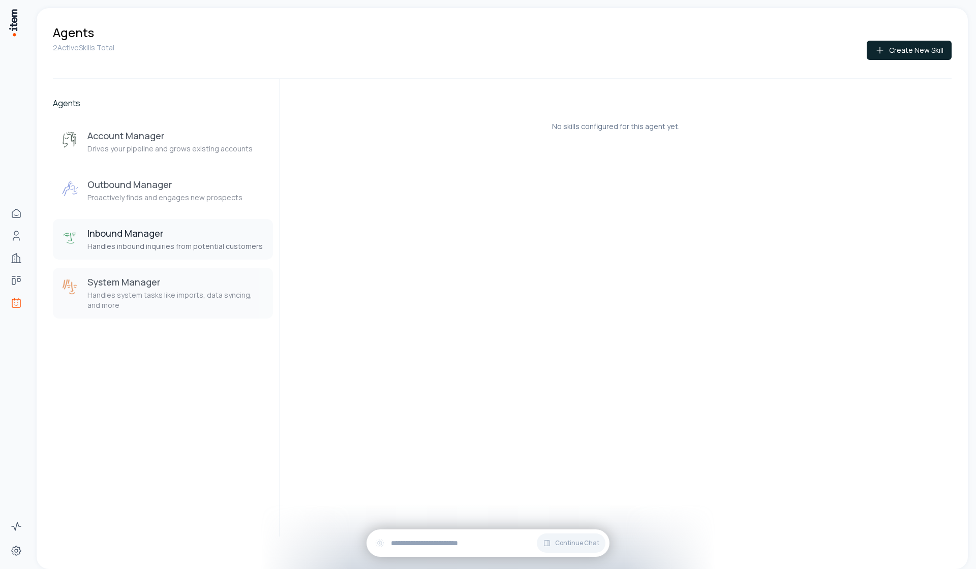
click at [186, 281] on h3 "System Manager" at bounding box center [175, 282] width 177 height 12
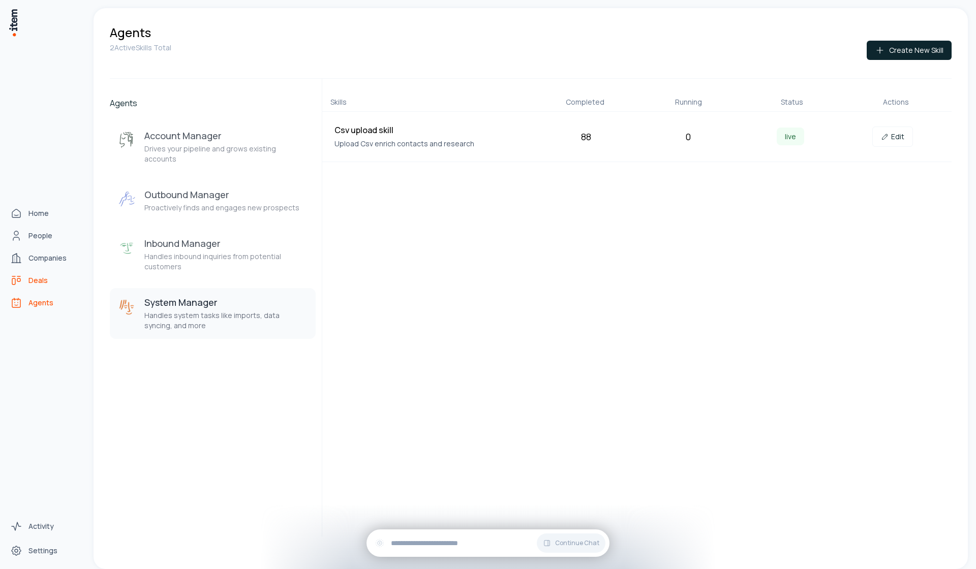
click at [44, 282] on span "Deals" at bounding box center [37, 280] width 19 height 10
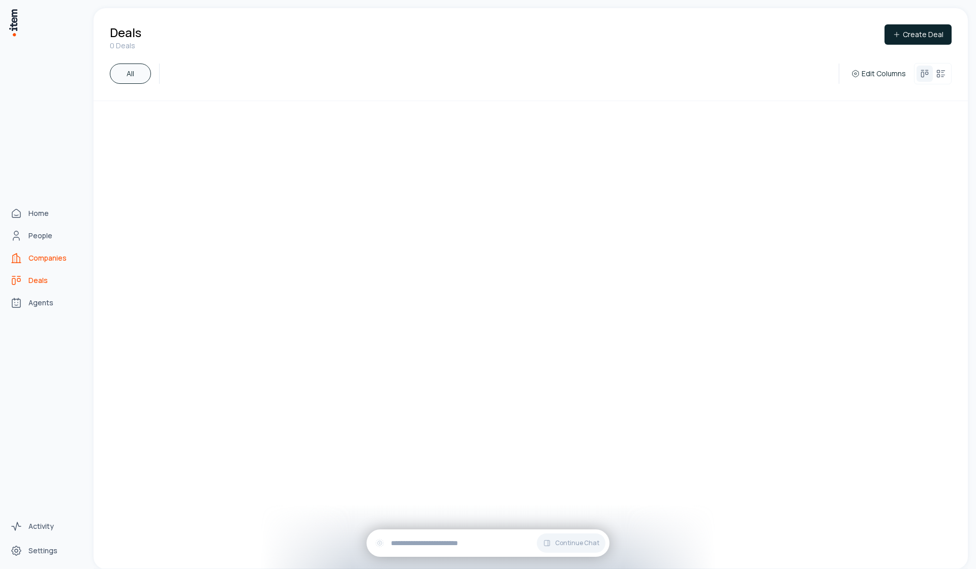
click at [46, 264] on link "Companies" at bounding box center [44, 258] width 77 height 20
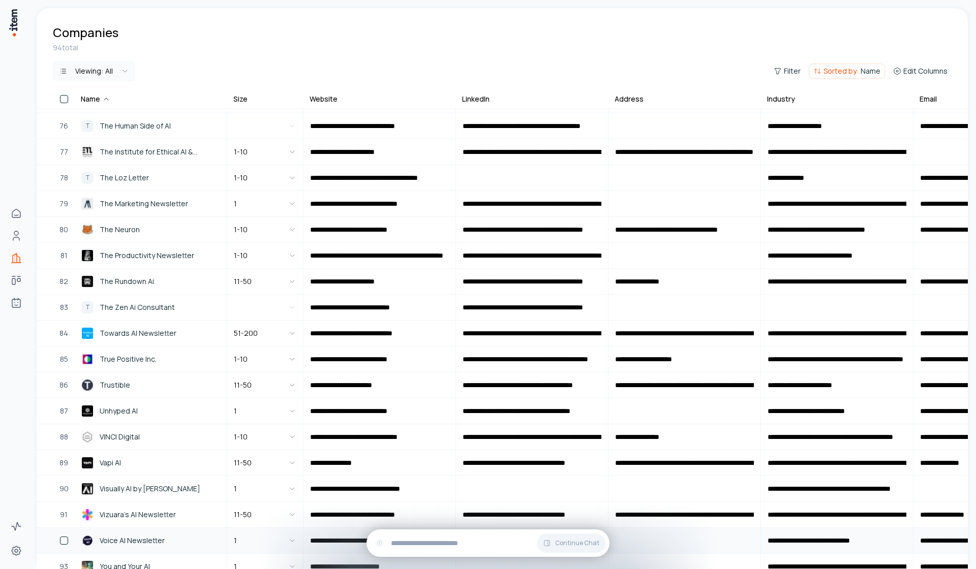
scroll to position [2032, 0]
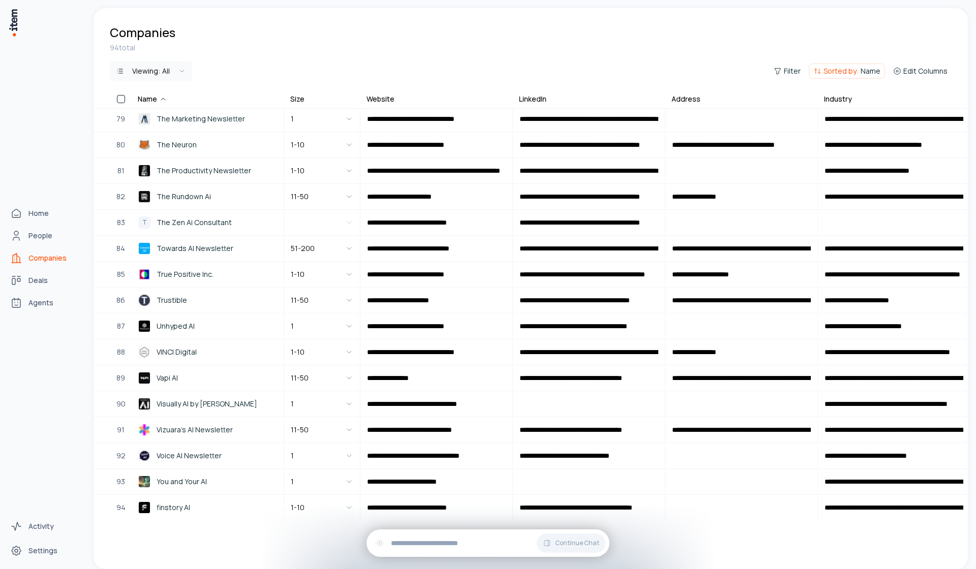
click at [23, 317] on div "Home People Companies Deals Agents" at bounding box center [44, 258] width 89 height 516
click at [26, 308] on link "Agents" at bounding box center [44, 303] width 77 height 20
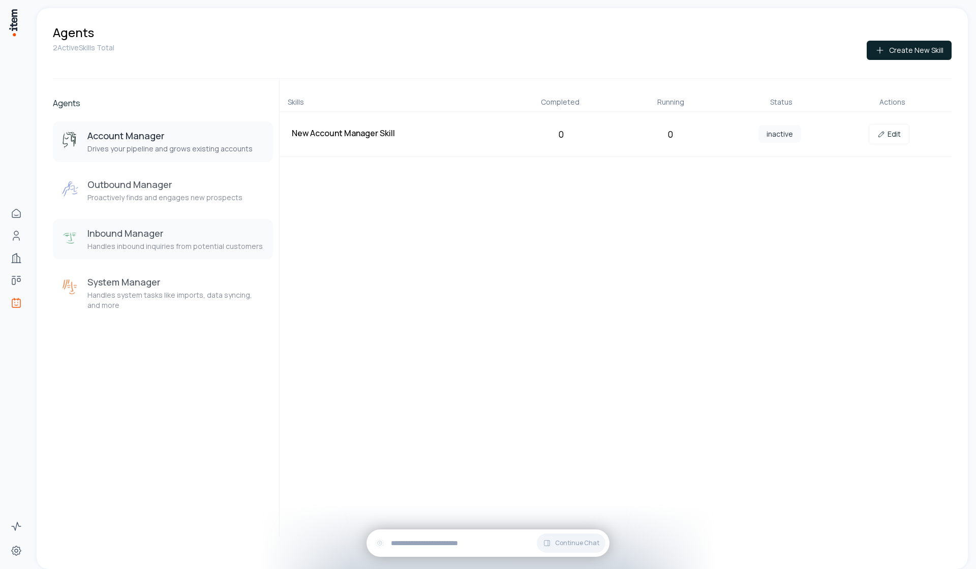
click at [218, 238] on h3 "Inbound Manager" at bounding box center [174, 233] width 175 height 12
click at [222, 126] on button "Account Manager Drives your pipeline and grows existing accounts" at bounding box center [163, 141] width 220 height 41
click at [881, 136] on icon at bounding box center [881, 134] width 8 height 8
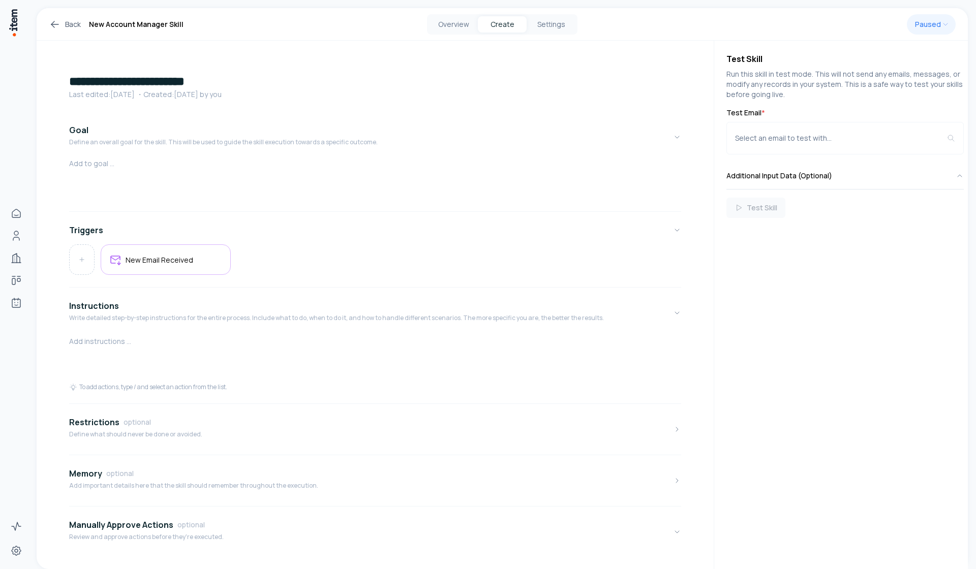
click at [132, 193] on div at bounding box center [375, 183] width 612 height 49
click at [201, 363] on div at bounding box center [375, 358] width 612 height 49
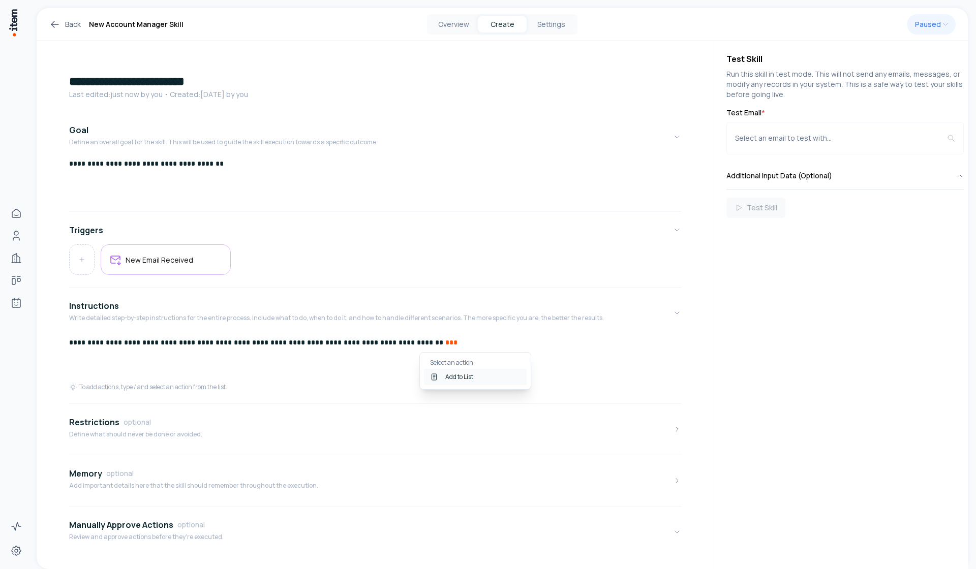
click at [480, 379] on div "Add to List" at bounding box center [475, 377] width 103 height 16
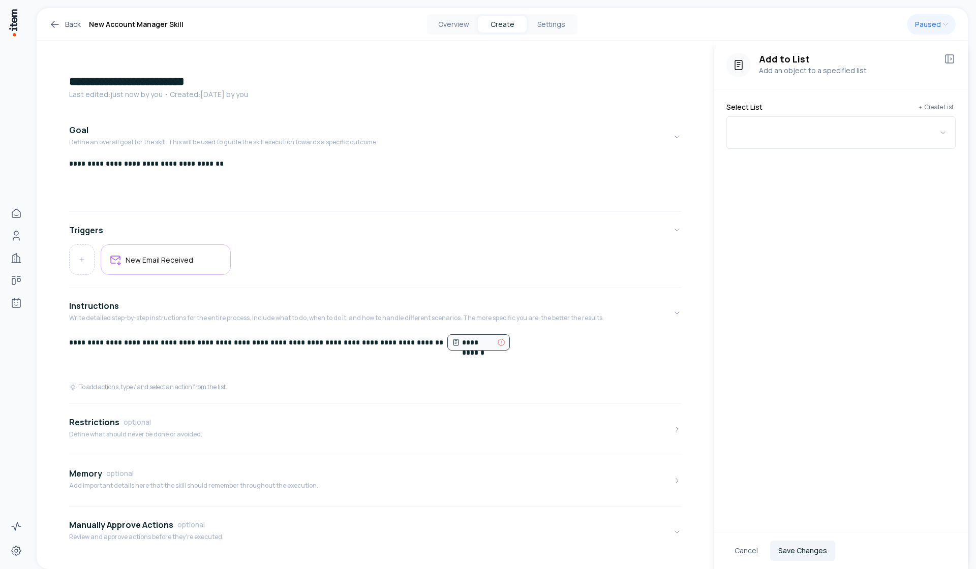
click at [783, 182] on div "Add to List Add an object to a specified list Select List Create List Cancel Sa…" at bounding box center [841, 309] width 254 height 537
click at [784, 157] on div "Select List Create List" at bounding box center [841, 125] width 254 height 71
click at [781, 149] on button "button" at bounding box center [840, 132] width 229 height 33
click at [756, 230] on p "Create New List" at bounding box center [739, 231] width 54 height 6
click at [774, 165] on input at bounding box center [841, 154] width 204 height 20
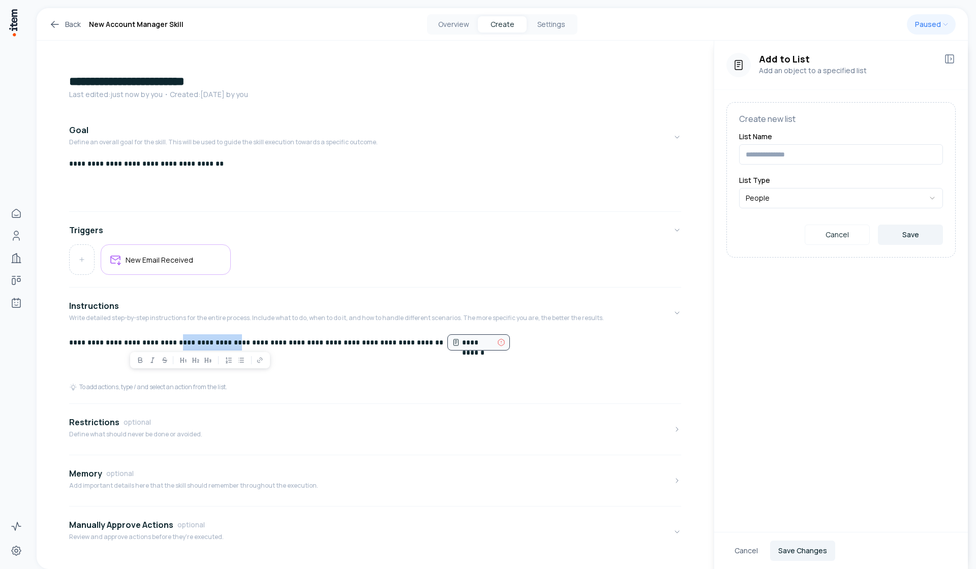
drag, startPoint x: 177, startPoint y: 344, endPoint x: 231, endPoint y: 345, distance: 53.9
click at [231, 345] on p "**********" at bounding box center [375, 342] width 612 height 17
click at [337, 349] on p "**********" at bounding box center [375, 342] width 612 height 17
click at [808, 163] on input at bounding box center [841, 154] width 204 height 20
type input "**********"
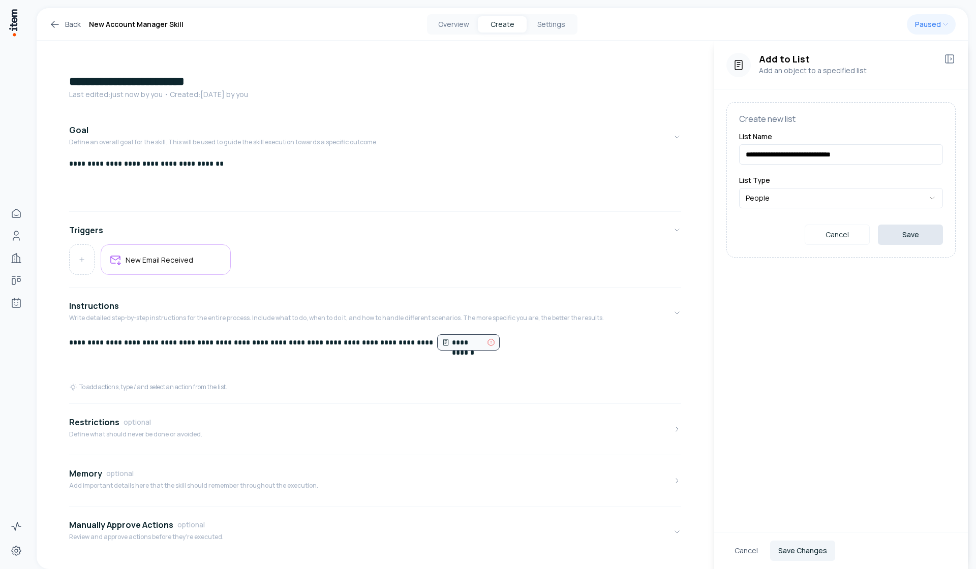
click at [887, 244] on button "Save" at bounding box center [910, 235] width 65 height 20
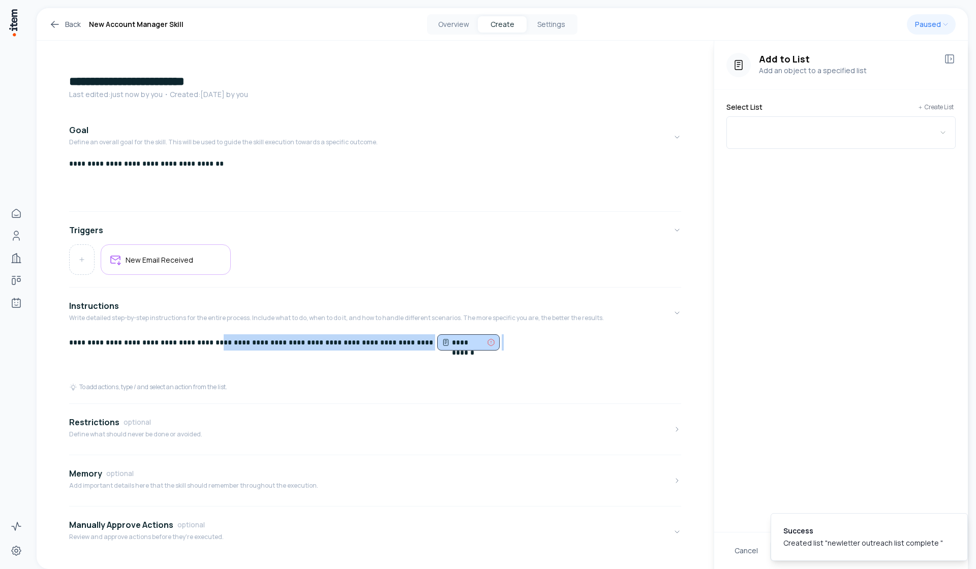
drag, startPoint x: 489, startPoint y: 345, endPoint x: 220, endPoint y: 349, distance: 269.4
click at [213, 349] on p "**********" at bounding box center [375, 342] width 612 height 17
click at [367, 384] on div "To add actions, type / and select an action from the list." at bounding box center [375, 387] width 612 height 8
click at [740, 146] on button "button" at bounding box center [840, 132] width 229 height 33
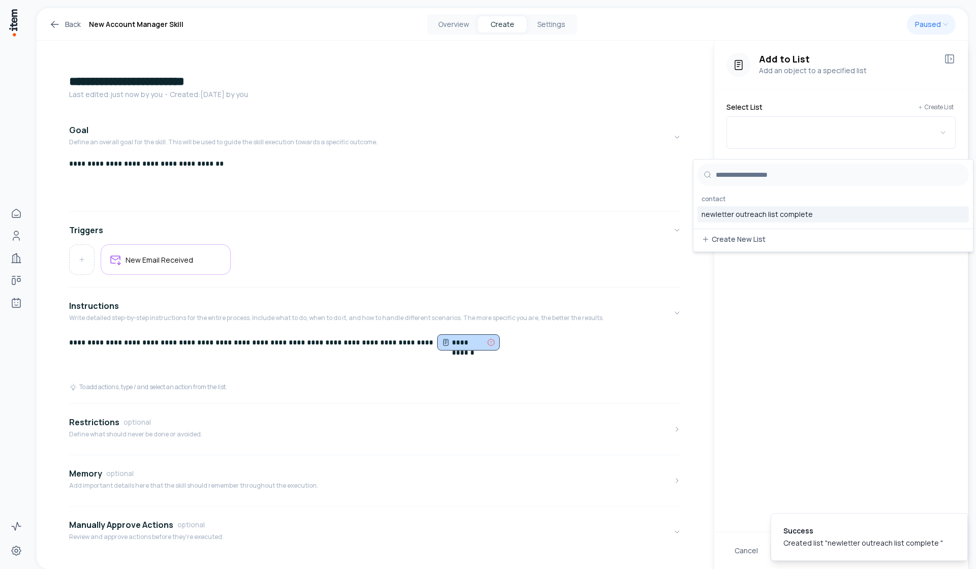
click at [734, 217] on div "newletter outreach list complete" at bounding box center [832, 214] width 271 height 16
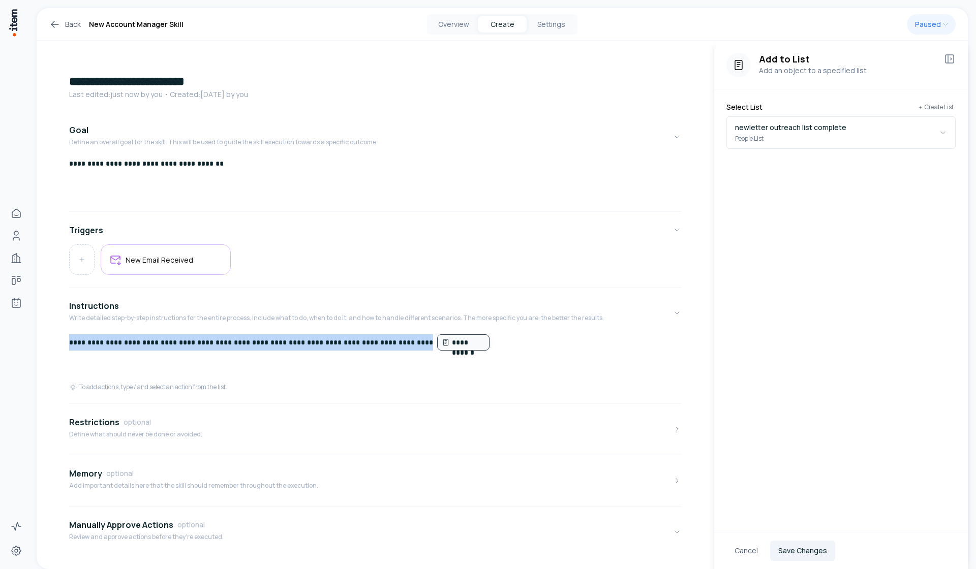
drag, startPoint x: 403, startPoint y: 341, endPoint x: 66, endPoint y: 351, distance: 337.1
click at [66, 351] on div "**********" at bounding box center [375, 318] width 677 height 554
copy p "**********"
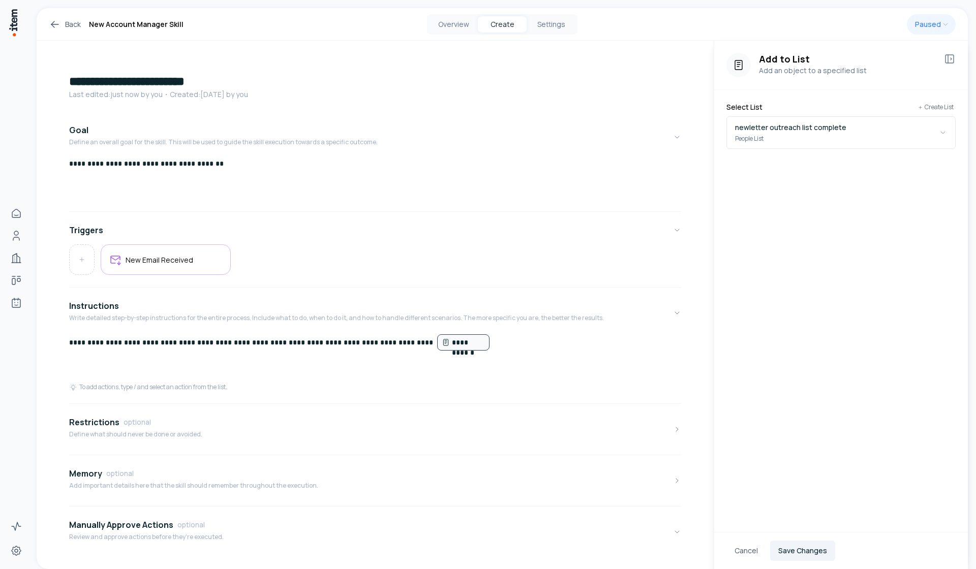
click at [576, 367] on div "**********" at bounding box center [375, 358] width 612 height 49
drag, startPoint x: 203, startPoint y: 366, endPoint x: 180, endPoint y: 371, distance: 22.8
click at [180, 371] on p "**********" at bounding box center [375, 367] width 612 height 16
click at [438, 358] on div "**********" at bounding box center [375, 358] width 612 height 49
click at [432, 366] on p "**********" at bounding box center [375, 367] width 612 height 16
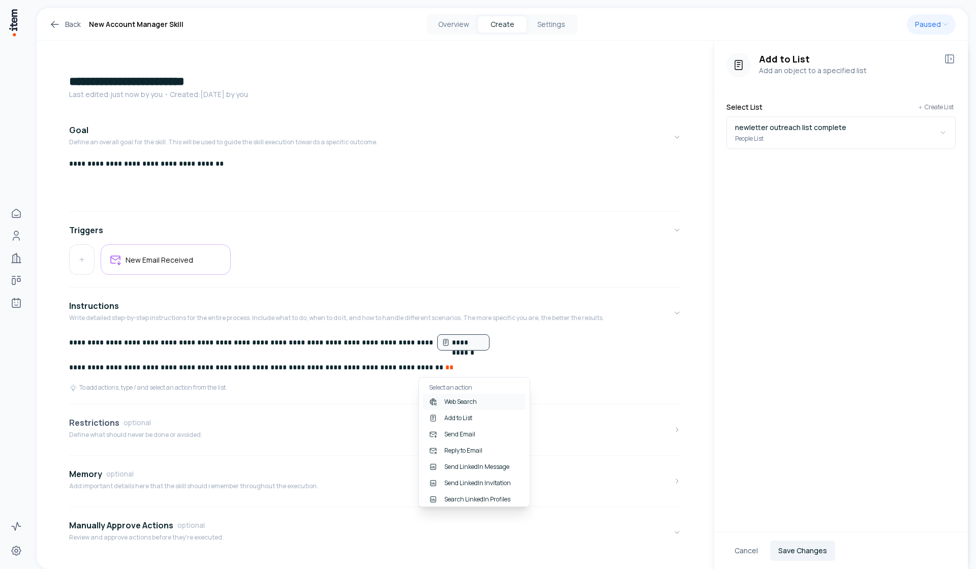
click at [464, 421] on div "Add to List" at bounding box center [474, 418] width 103 height 16
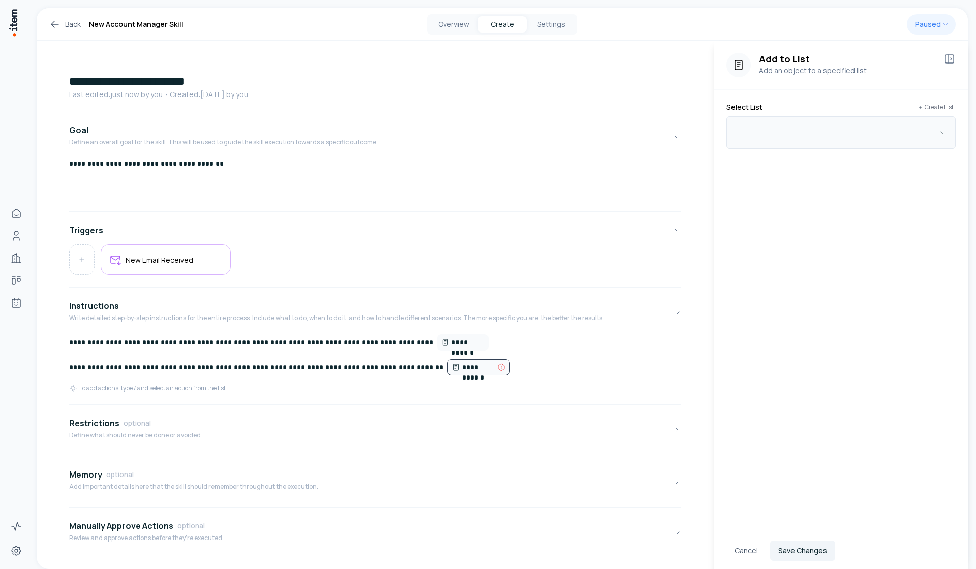
click at [835, 142] on button "button" at bounding box center [840, 132] width 229 height 33
click at [766, 244] on div "Create New List" at bounding box center [833, 239] width 280 height 12
click at [772, 239] on div "Create New List" at bounding box center [833, 239] width 280 height 12
click at [766, 242] on div "Create New List" at bounding box center [833, 239] width 280 height 12
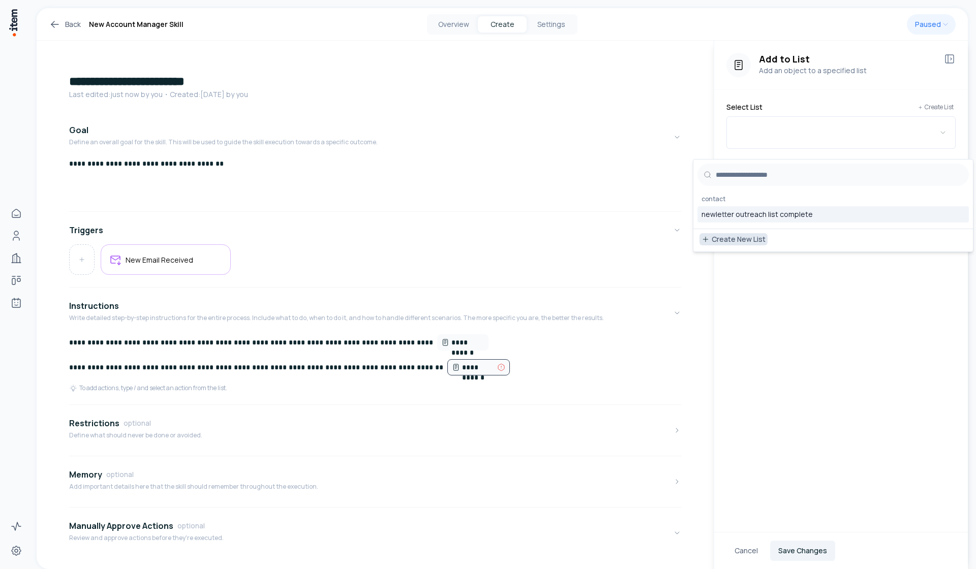
click at [752, 238] on p "Create New List" at bounding box center [739, 239] width 54 height 6
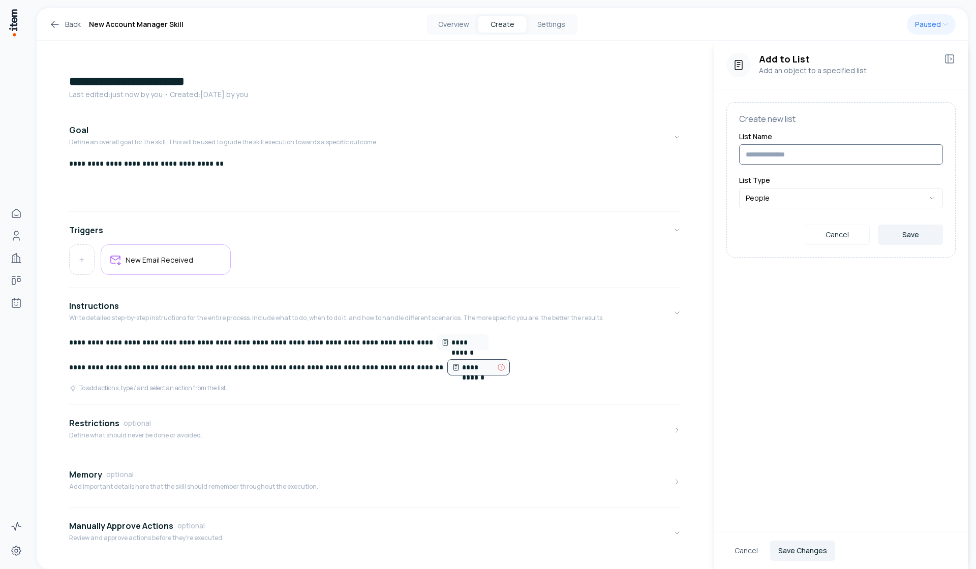
click at [771, 162] on input at bounding box center [841, 154] width 204 height 20
click at [772, 205] on html "**********" at bounding box center [488, 284] width 976 height 569
click at [783, 165] on input at bounding box center [841, 154] width 204 height 20
type input "**********"
click at [898, 245] on button "Save" at bounding box center [910, 235] width 65 height 20
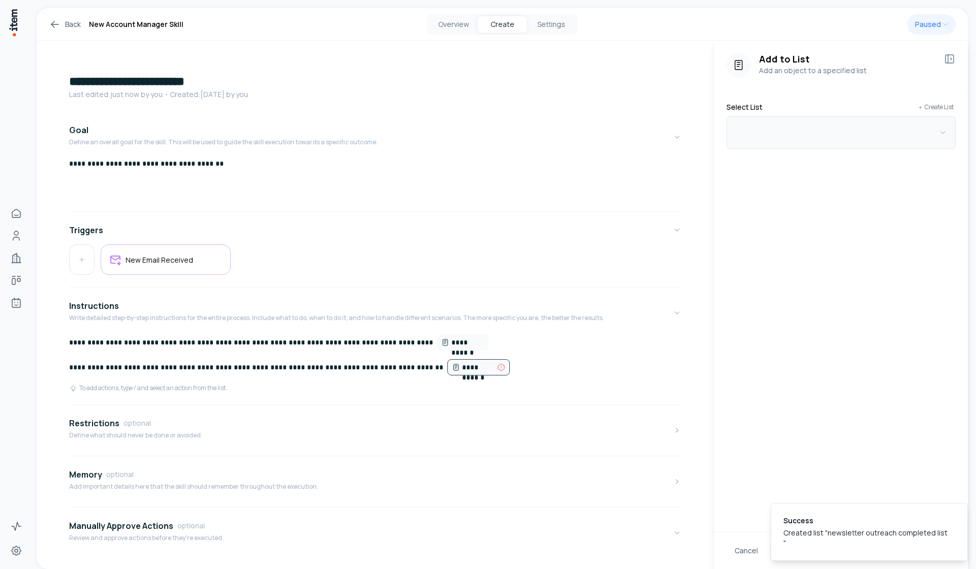
click at [790, 134] on button "button" at bounding box center [840, 132] width 229 height 33
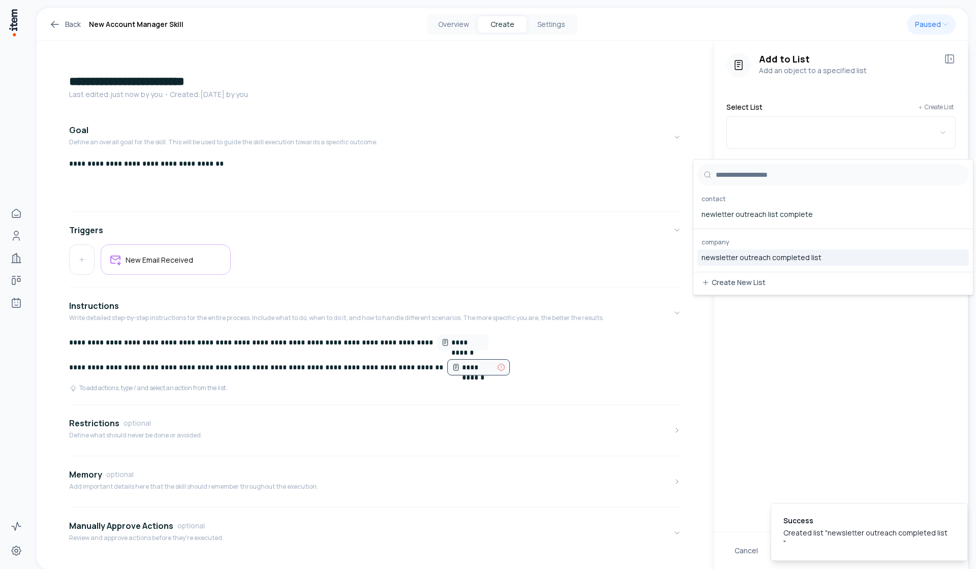
click at [767, 255] on div "newsletter outreach completed list" at bounding box center [832, 258] width 271 height 16
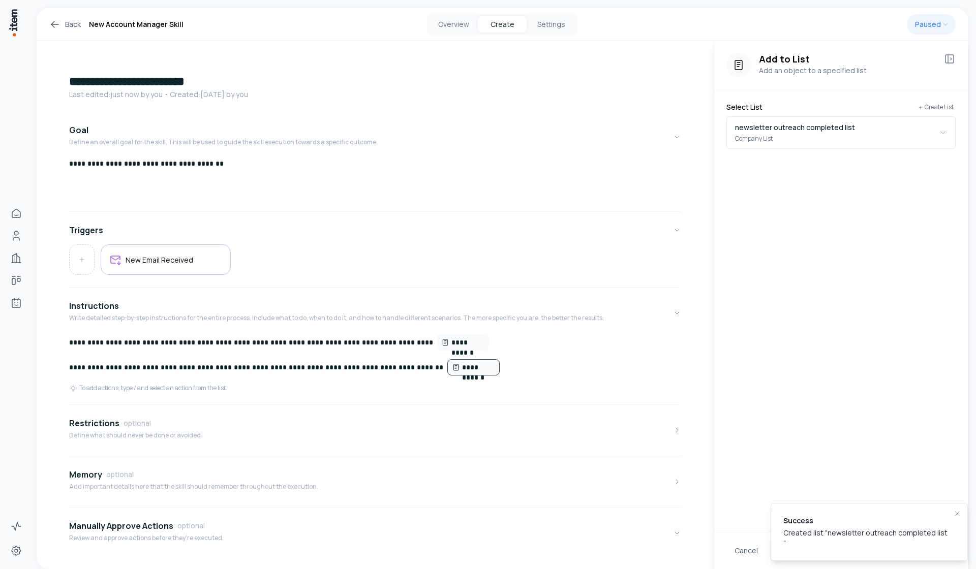
click at [960, 518] on icon "Notifications (F8)" at bounding box center [957, 514] width 8 height 8
click at [812, 550] on button "Save Changes" at bounding box center [802, 551] width 65 height 20
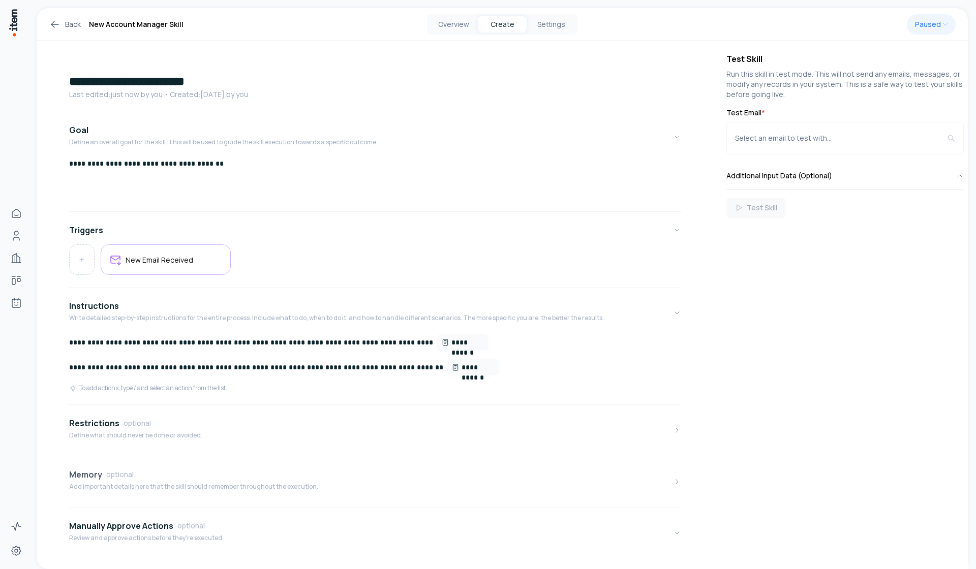
scroll to position [26, 0]
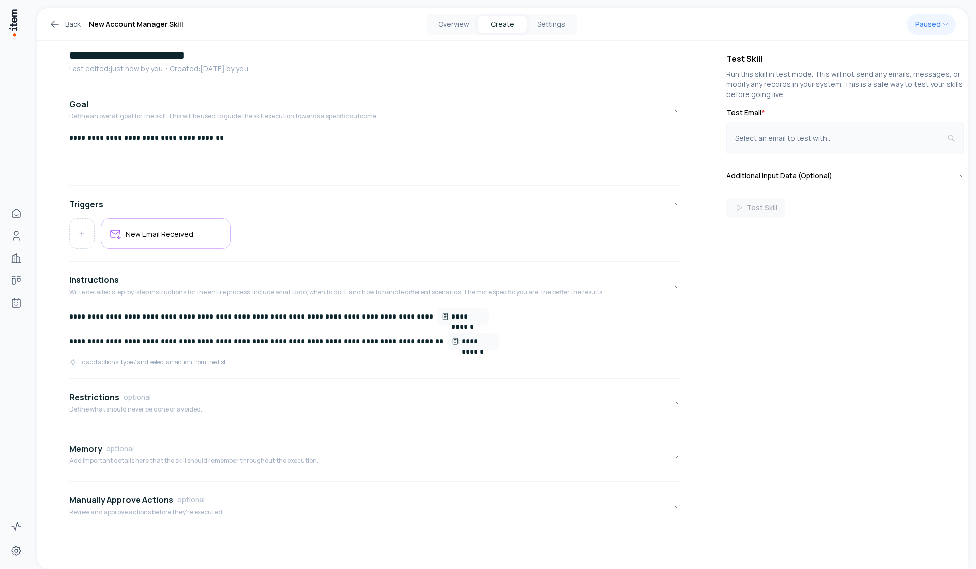
click at [808, 147] on button "Select an email to test with..." at bounding box center [844, 138] width 237 height 33
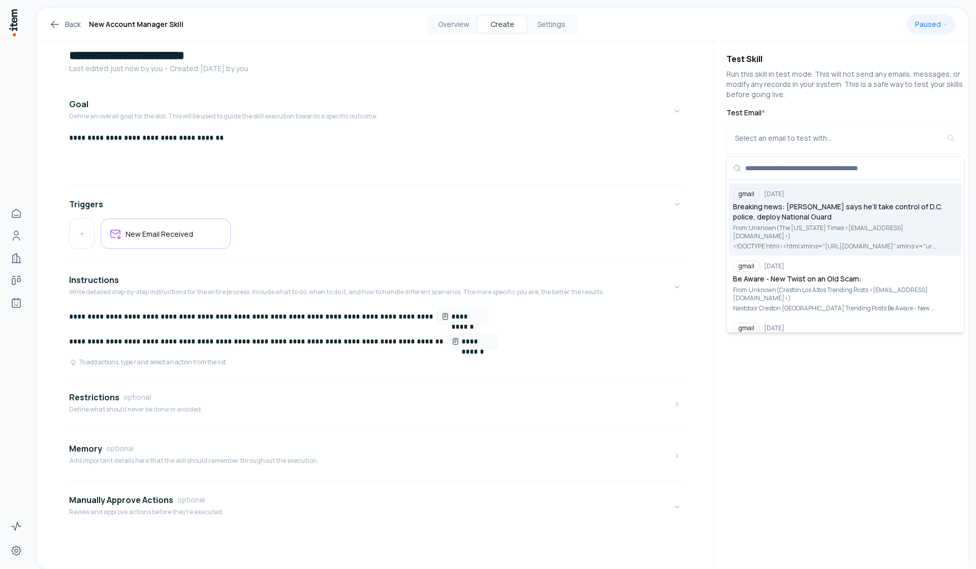
scroll to position [0, 0]
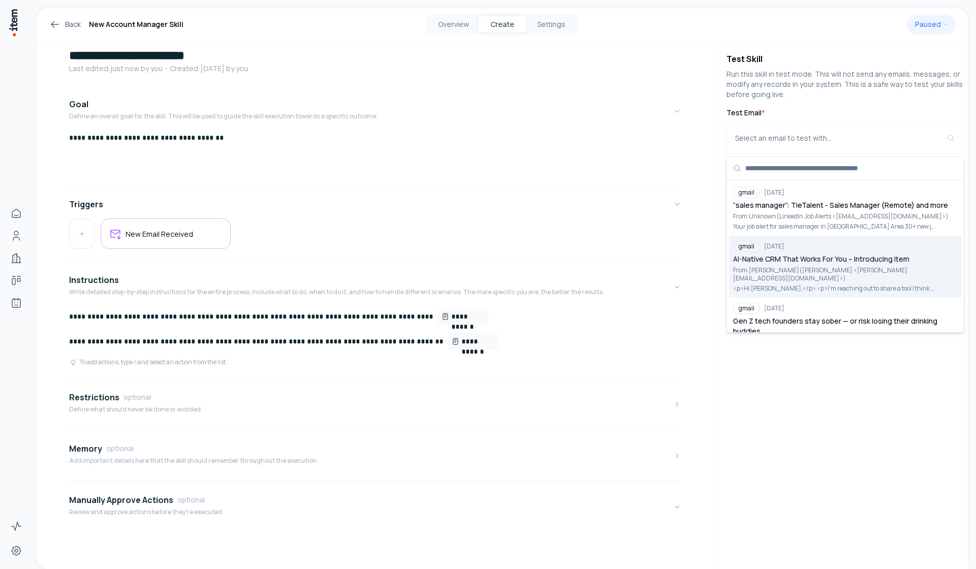
click at [784, 252] on div "gmail [DATE] AI-Native CRM That Works For You – Introducing Item From: [PERSON_…" at bounding box center [845, 267] width 225 height 56
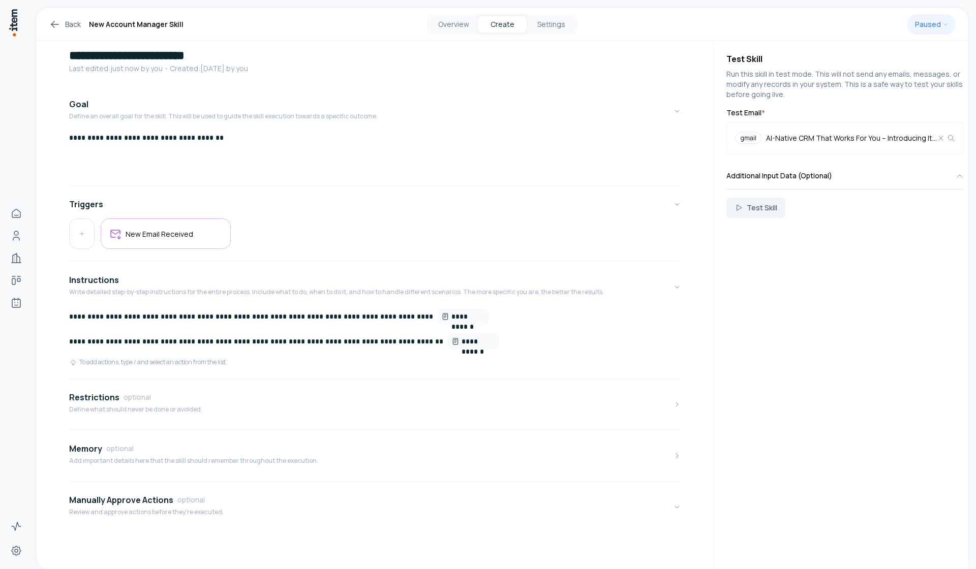
click at [723, 198] on div "Test Skill Run this skill in test mode. This will not send any emails, messages…" at bounding box center [841, 305] width 254 height 529
drag, startPoint x: 739, startPoint y: 200, endPoint x: 741, endPoint y: 205, distance: 5.5
click at [741, 205] on button "Test Skill" at bounding box center [755, 208] width 59 height 20
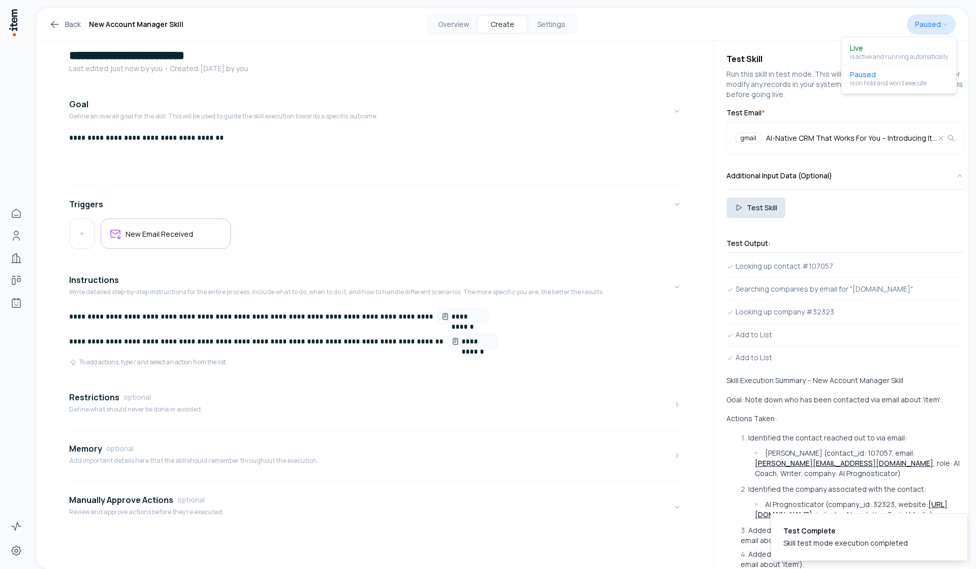
click at [935, 26] on html "**********" at bounding box center [488, 284] width 976 height 569
click at [918, 28] on html "**********" at bounding box center [488, 284] width 976 height 569
click at [921, 26] on html "**********" at bounding box center [488, 284] width 976 height 569
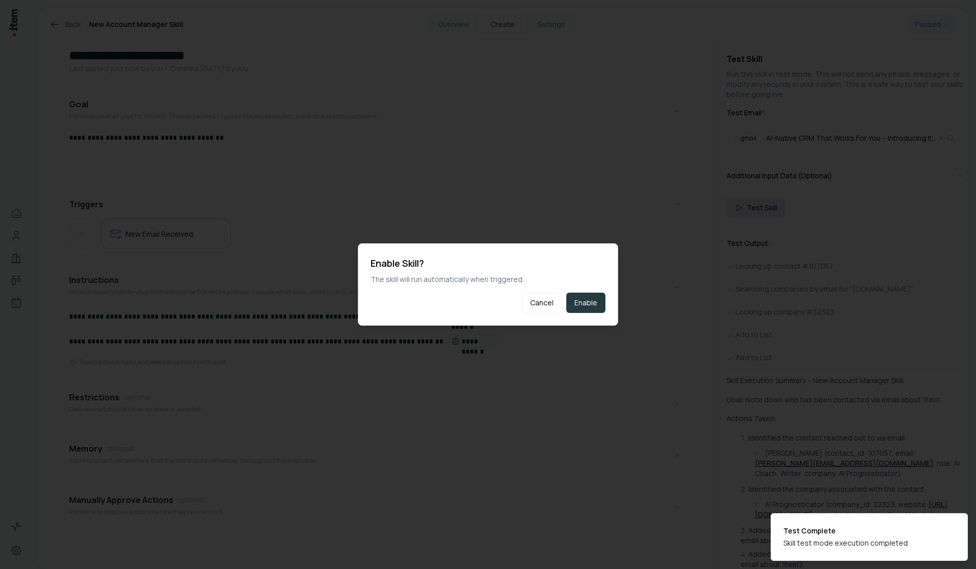
click at [598, 301] on button "Enable" at bounding box center [585, 303] width 39 height 20
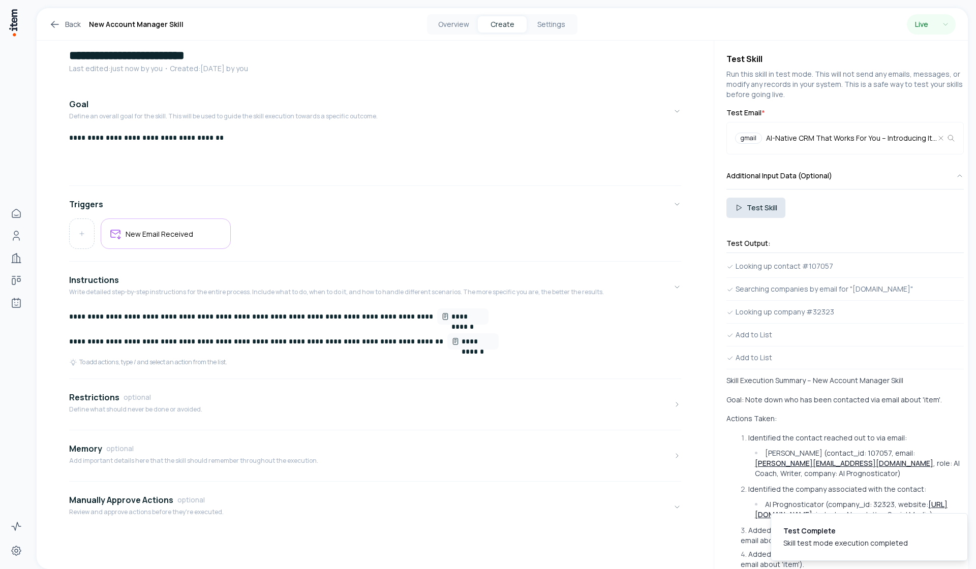
scroll to position [68, 0]
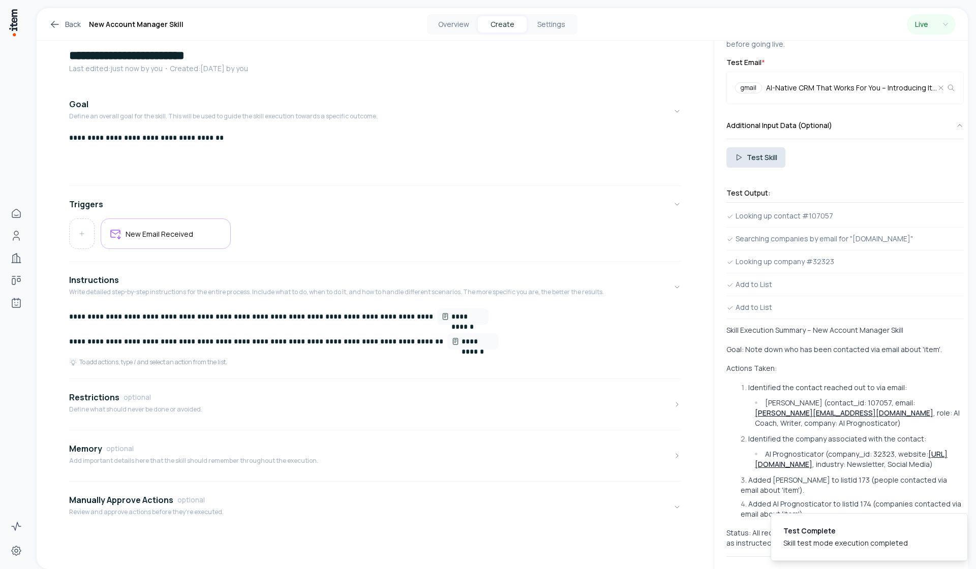
click at [78, 36] on div "Back New Account Manager Skill Overview Create Settings Live" at bounding box center [502, 24] width 931 height 33
click at [75, 24] on link "Back" at bounding box center [65, 24] width 32 height 12
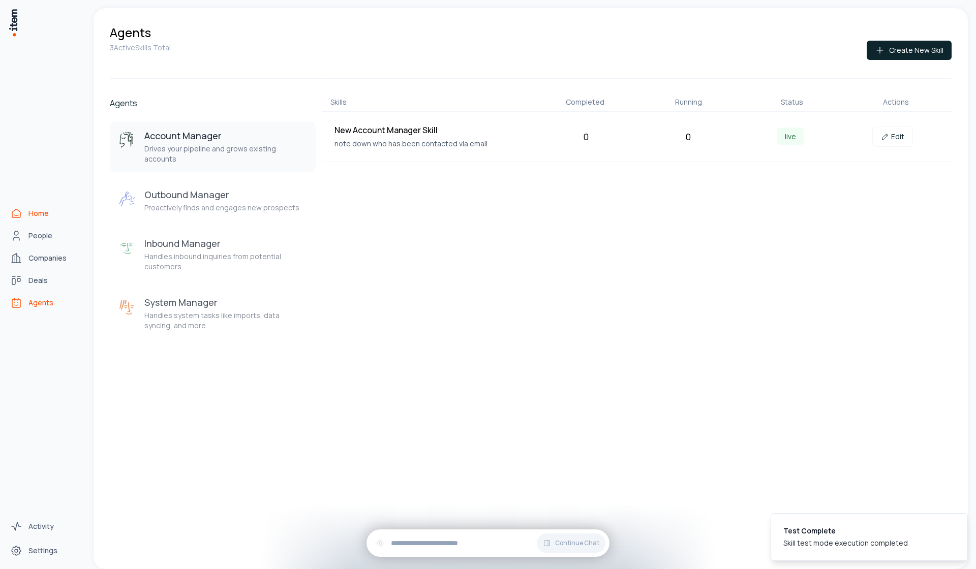
click at [25, 213] on link "Home" at bounding box center [44, 213] width 77 height 20
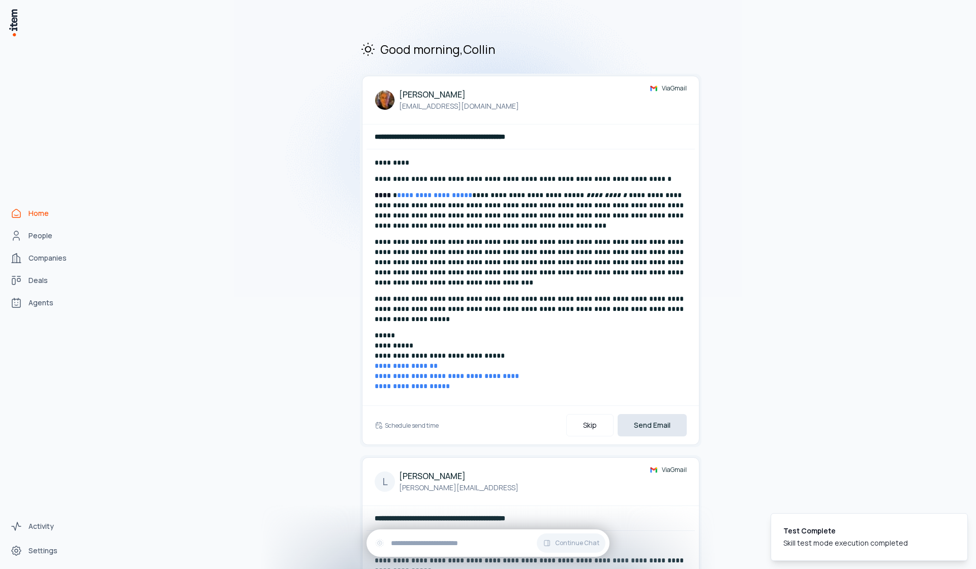
click at [658, 436] on button "Send Email" at bounding box center [652, 425] width 69 height 22
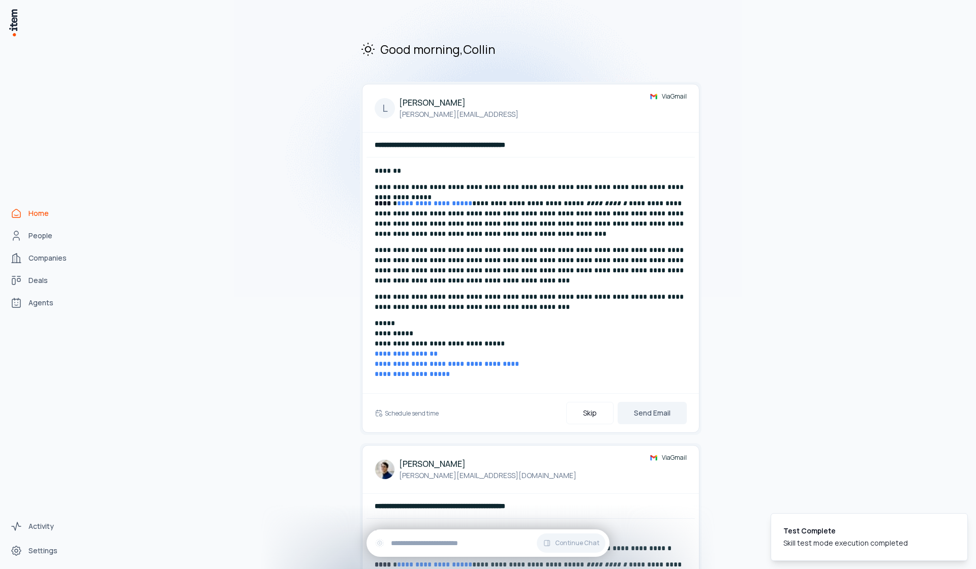
scroll to position [82, 0]
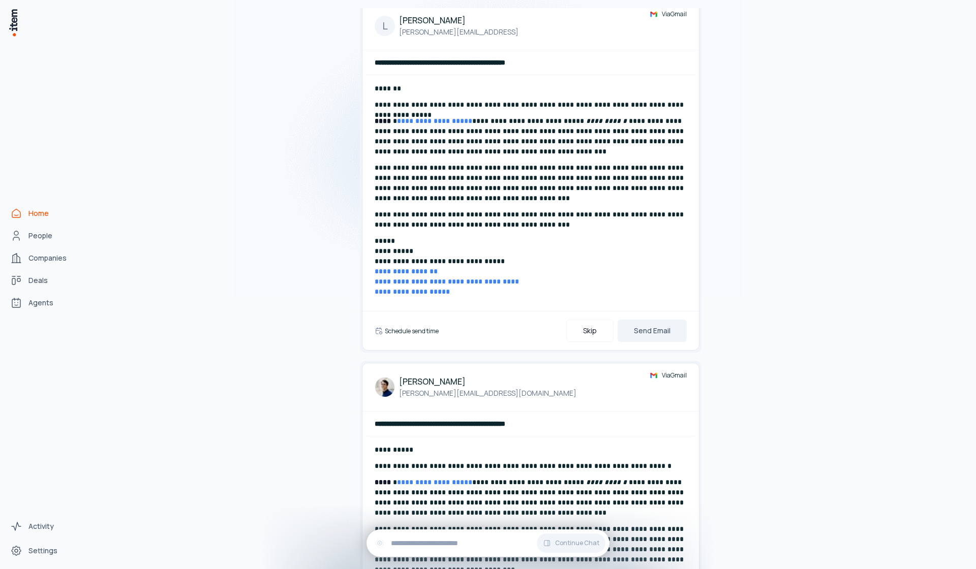
click at [425, 331] on h6 "Schedule send time" at bounding box center [412, 331] width 54 height 9
click at [454, 330] on icon "button" at bounding box center [457, 330] width 7 height 7
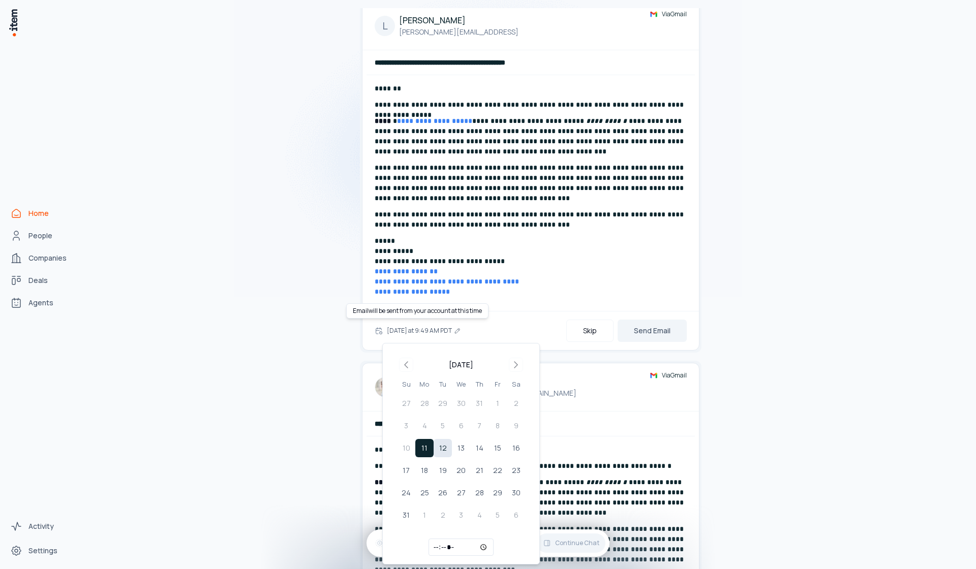
click at [448, 449] on button "12" at bounding box center [443, 448] width 18 height 18
click at [672, 323] on button "Send Email" at bounding box center [652, 331] width 69 height 22
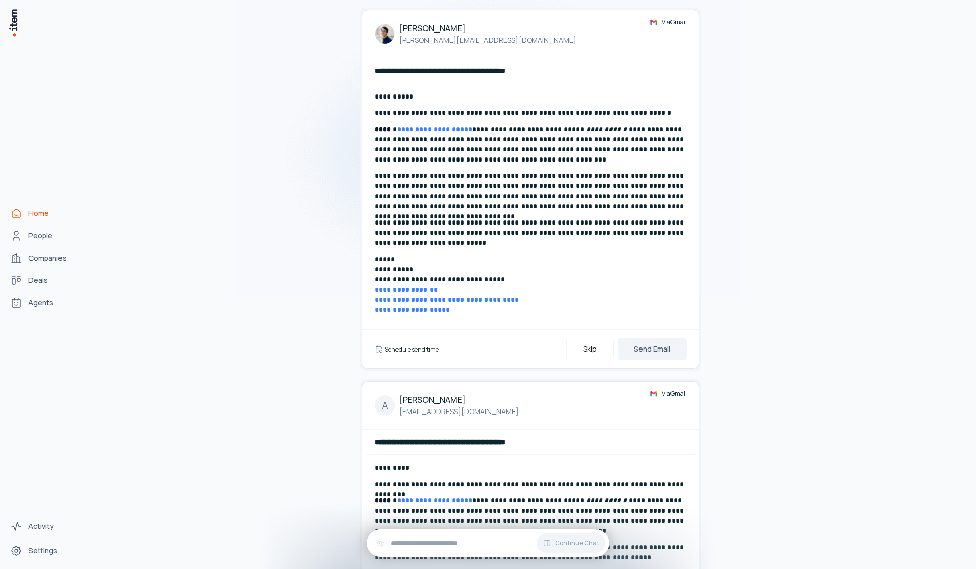
click at [404, 353] on div "Schedule send time Skip Send Email" at bounding box center [530, 348] width 336 height 39
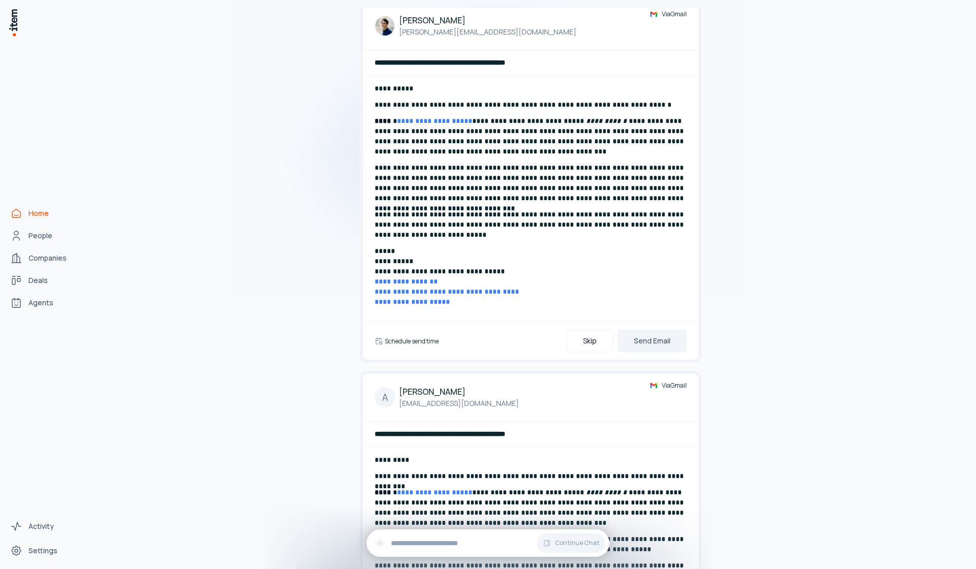
click at [412, 344] on h6 "Schedule send time" at bounding box center [412, 341] width 54 height 9
click at [415, 343] on button "[DATE] at 9:49 AM PDT" at bounding box center [424, 341] width 78 height 20
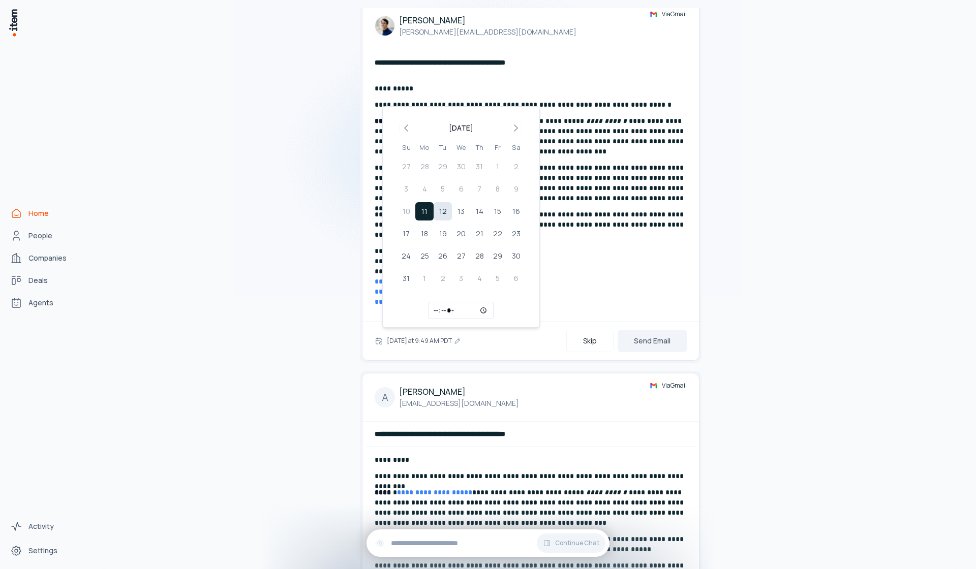
click at [443, 218] on button "12" at bounding box center [443, 211] width 18 height 18
click at [667, 353] on div "[DATE] 9:49 AM PDT Skip Send Email" at bounding box center [530, 340] width 336 height 39
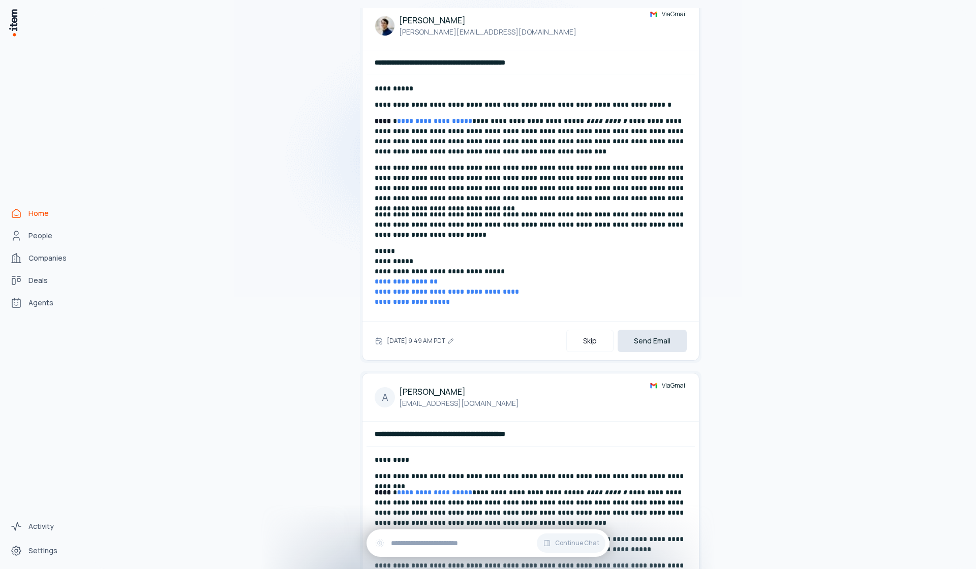
click at [663, 345] on button "Send Email" at bounding box center [652, 341] width 69 height 22
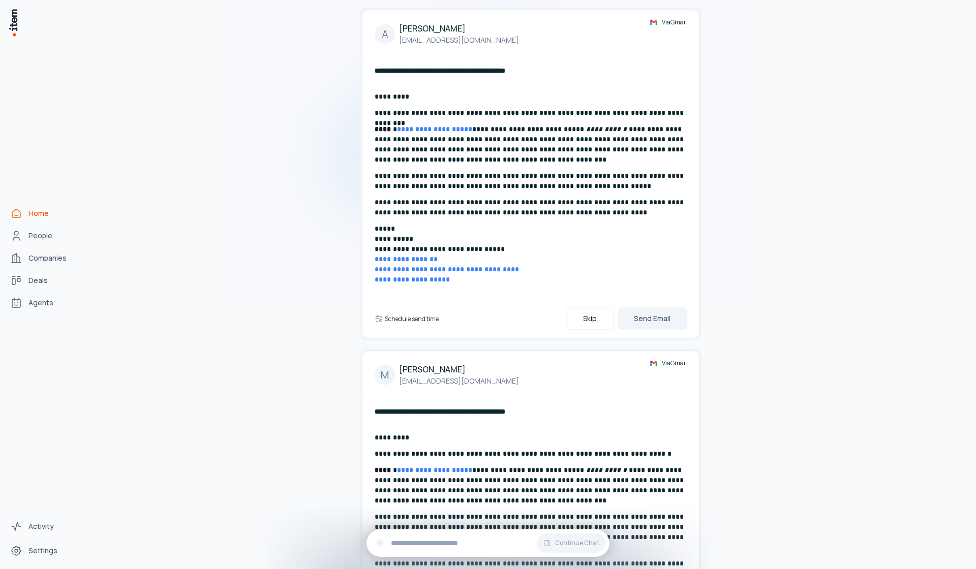
click at [400, 318] on h6 "Schedule send time" at bounding box center [412, 319] width 54 height 9
click at [419, 322] on button "[DATE] at 9:49 AM PDT" at bounding box center [424, 319] width 78 height 20
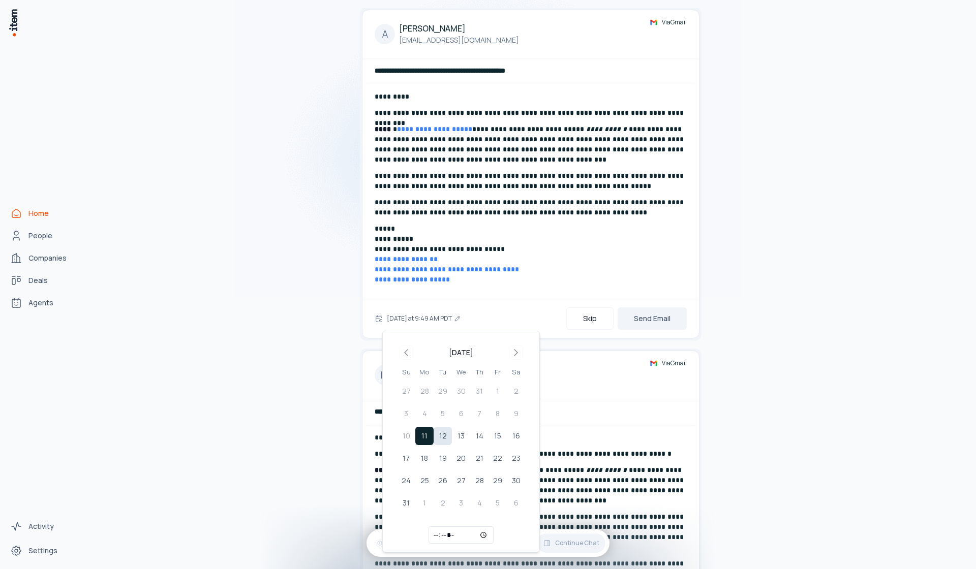
click at [447, 437] on button "12" at bounding box center [443, 436] width 18 height 18
click at [658, 313] on button "Send Email" at bounding box center [652, 319] width 69 height 22
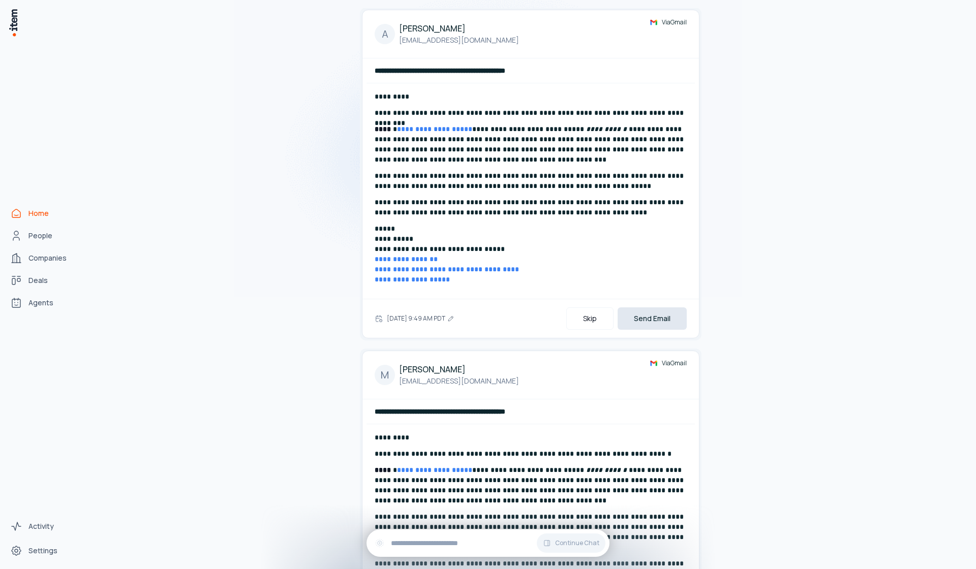
click at [658, 313] on button "Send Email" at bounding box center [652, 319] width 69 height 22
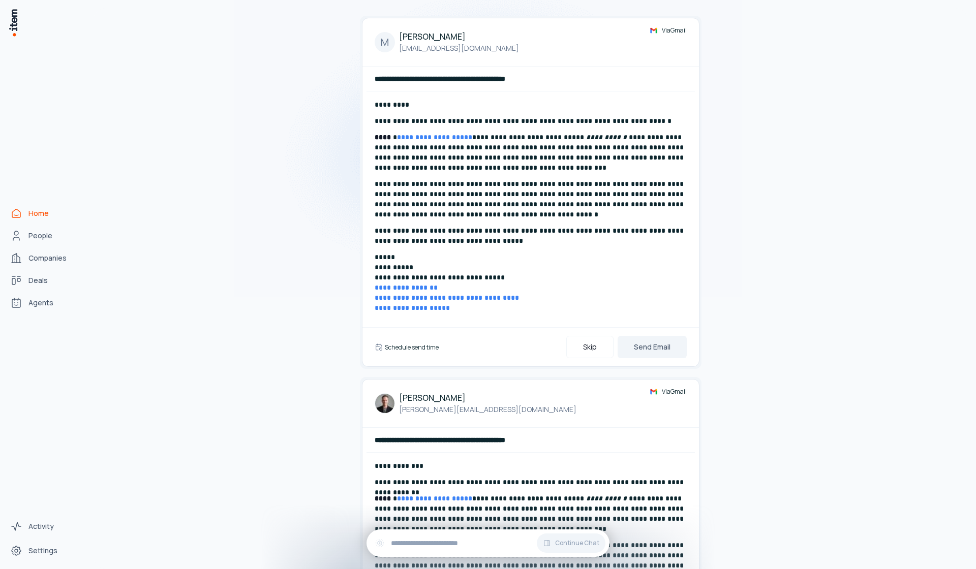
click at [411, 349] on h6 "Schedule send time" at bounding box center [412, 347] width 54 height 9
click at [411, 349] on button "[DATE] at 9:49 AM PDT" at bounding box center [424, 347] width 78 height 20
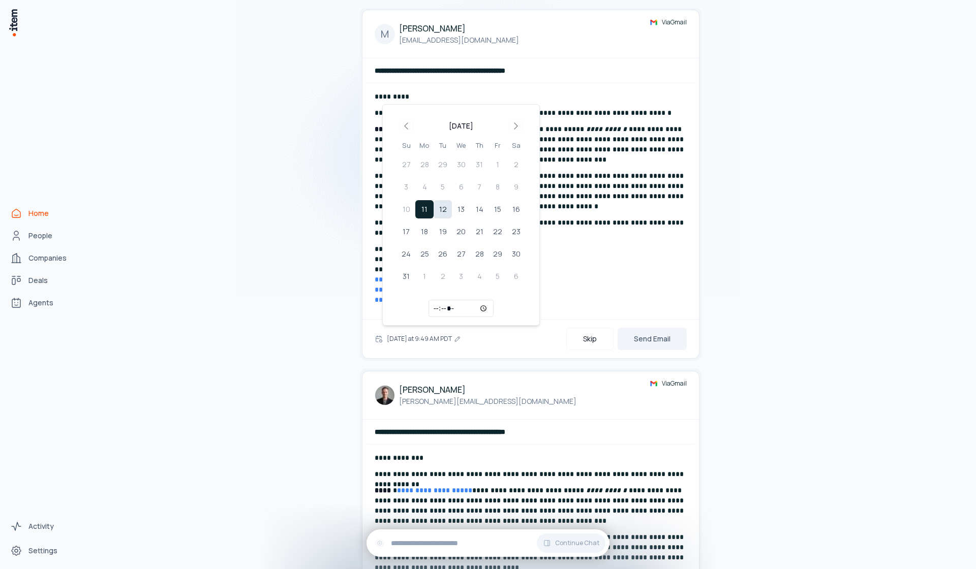
click at [445, 213] on button "12" at bounding box center [443, 209] width 18 height 18
click at [661, 345] on button "Send Email" at bounding box center [652, 339] width 69 height 22
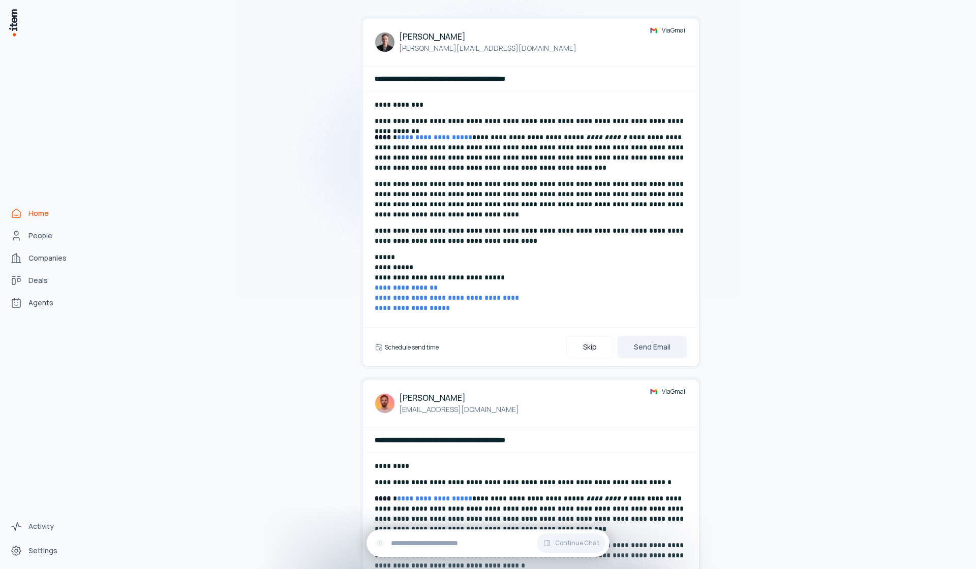
click at [426, 347] on h6 "Schedule send time" at bounding box center [412, 347] width 54 height 9
click at [425, 343] on button "[DATE] at 9:49 AM PDT" at bounding box center [424, 347] width 78 height 20
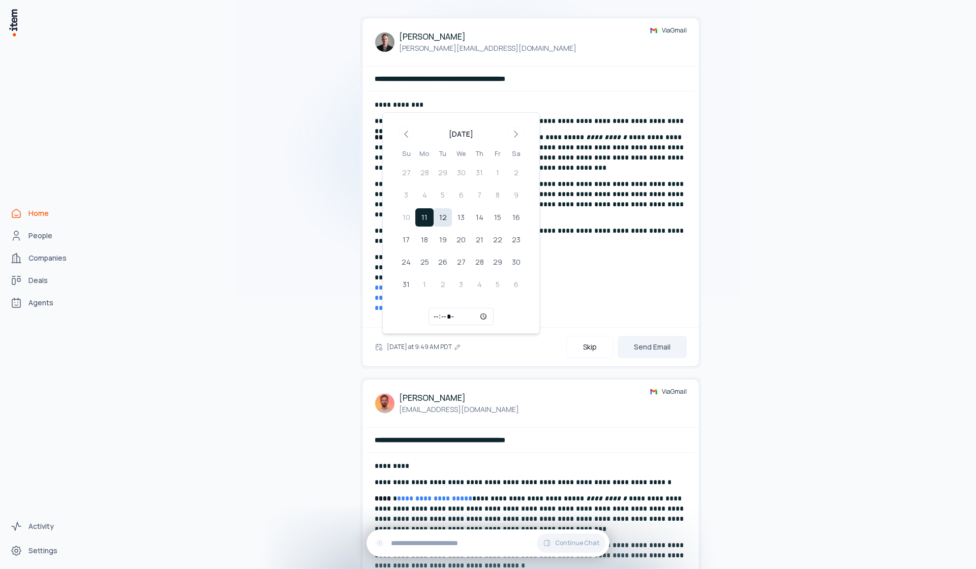
click at [440, 208] on tbody "27 28 29 30 31 1 2 3 4 5 6 7 8 9 10 11 12 13 14 15 16 17 18 19 20 21 22 23 24 2…" at bounding box center [461, 227] width 128 height 134
click at [441, 212] on button "12" at bounding box center [443, 217] width 18 height 18
click at [654, 346] on button "Send Email" at bounding box center [652, 347] width 69 height 22
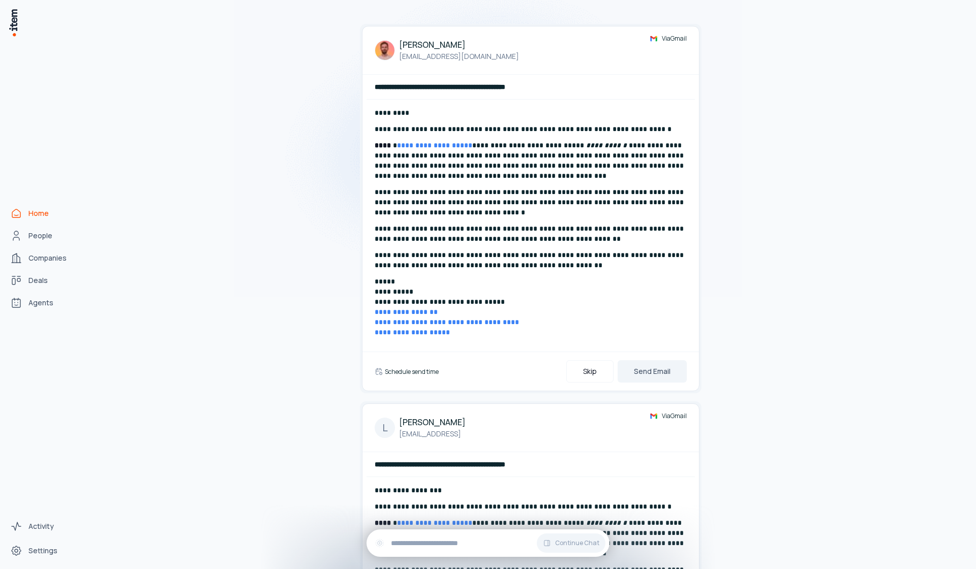
click at [411, 372] on div "Schedule send time Skip Send Email" at bounding box center [530, 371] width 336 height 39
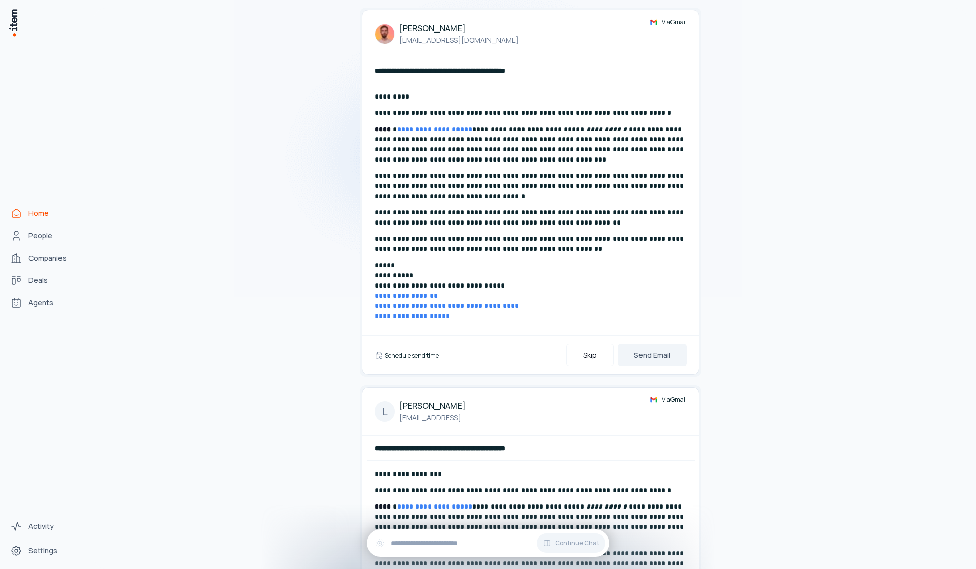
click at [412, 361] on div "Schedule send time Skip Send Email" at bounding box center [531, 355] width 312 height 22
click at [415, 356] on h6 "Schedule send time" at bounding box center [412, 355] width 54 height 9
click at [414, 353] on button "[DATE] at 9:50 AM PDT" at bounding box center [424, 355] width 78 height 20
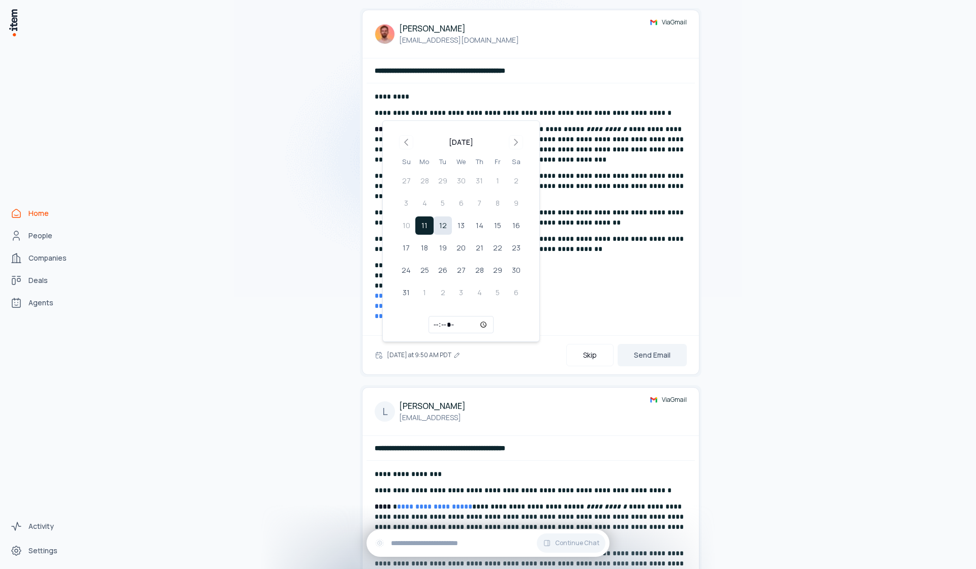
click at [445, 230] on button "12" at bounding box center [443, 226] width 18 height 18
click at [673, 354] on button "Send Email" at bounding box center [652, 355] width 69 height 22
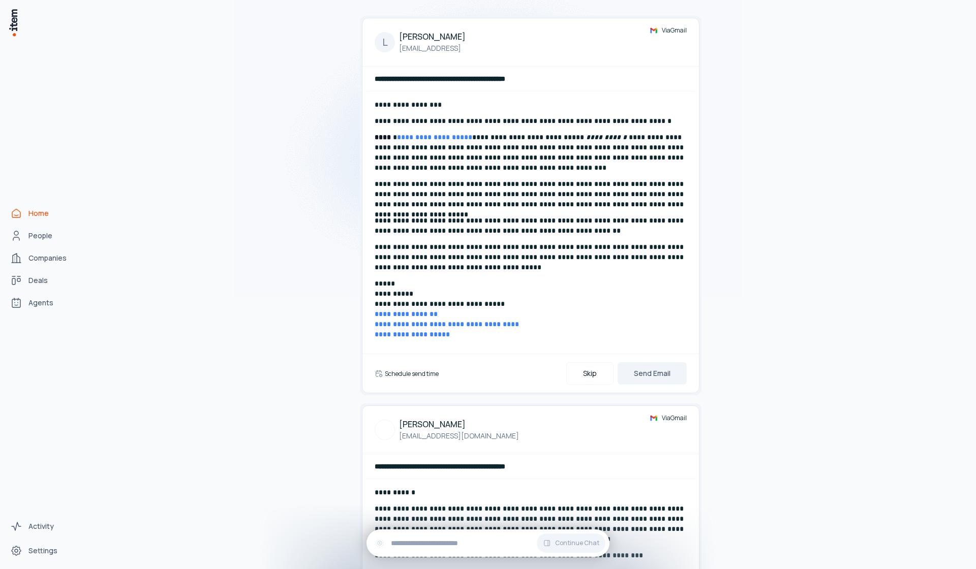
click at [417, 373] on h6 "Schedule send time" at bounding box center [412, 374] width 54 height 9
click at [417, 373] on button "[DATE] at 9:50 AM PDT" at bounding box center [424, 373] width 78 height 20
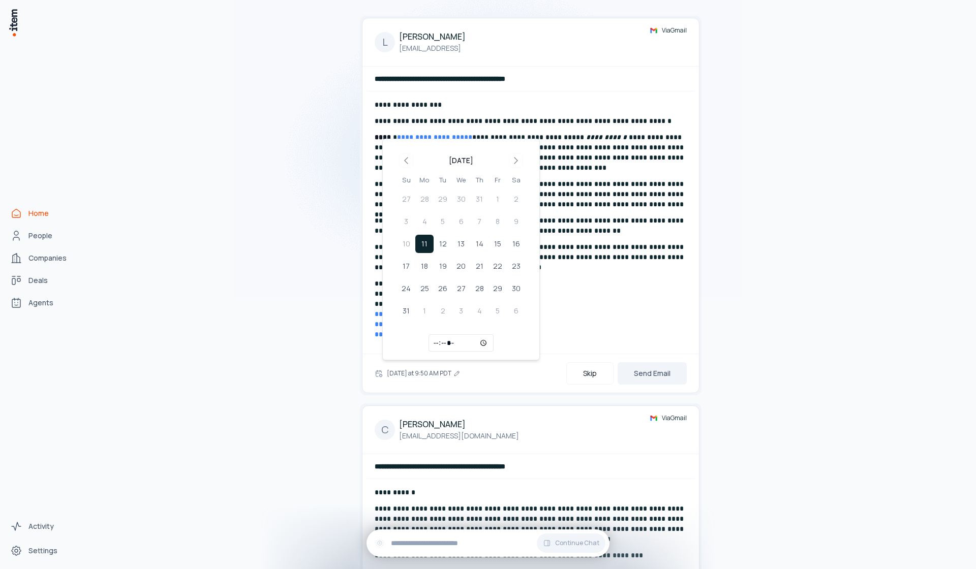
click at [442, 255] on tbody "27 28 29 30 31 1 2 3 4 5 6 7 8 9 10 11 12 13 14 15 16 17 18 19 20 21 22 23 24 2…" at bounding box center [461, 253] width 128 height 134
click at [444, 249] on button "12" at bounding box center [443, 244] width 18 height 18
click at [670, 373] on button "Send Email" at bounding box center [652, 373] width 69 height 22
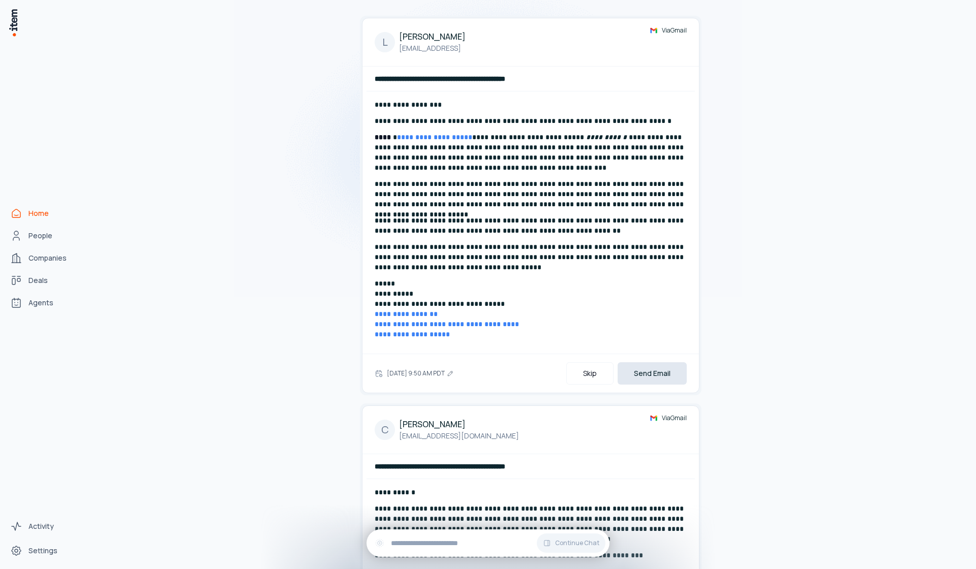
click at [670, 374] on button "Send Email" at bounding box center [652, 373] width 69 height 22
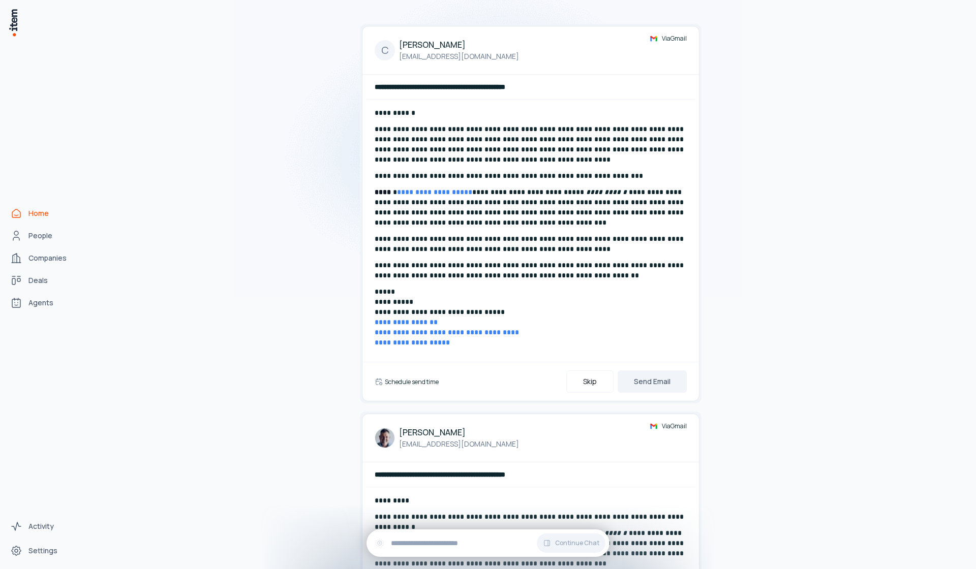
click at [432, 380] on h6 "Schedule send time" at bounding box center [412, 382] width 54 height 9
click at [431, 380] on button "[DATE] at 9:50 AM PDT" at bounding box center [424, 382] width 78 height 20
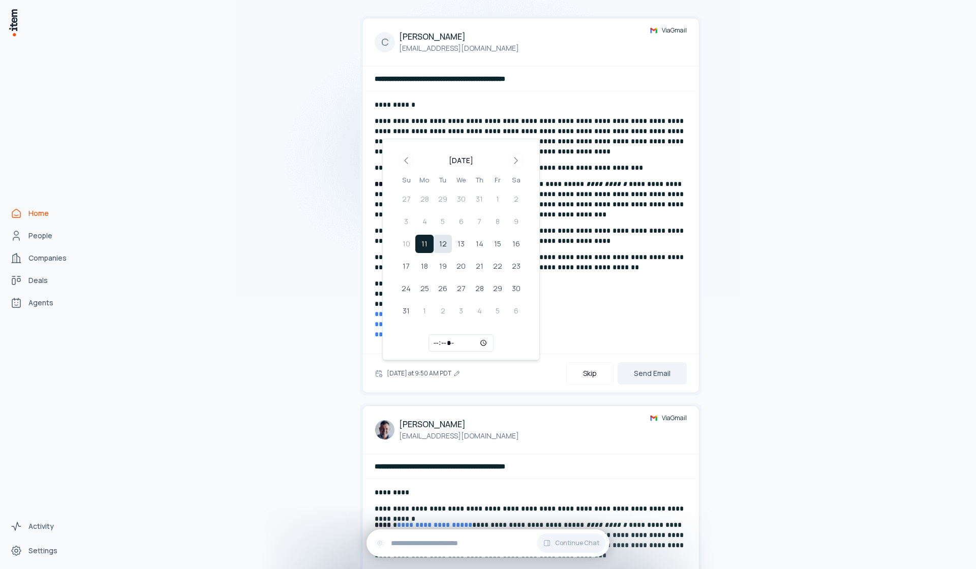
click at [447, 243] on button "12" at bounding box center [443, 244] width 18 height 18
click at [634, 376] on button "Send Email" at bounding box center [652, 373] width 69 height 22
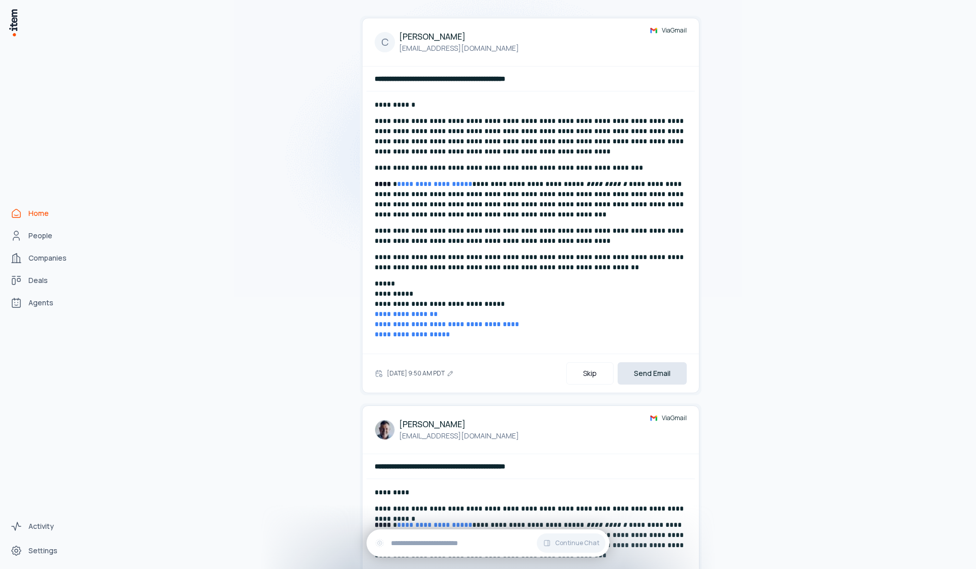
click at [634, 376] on button "Send Email" at bounding box center [652, 373] width 69 height 22
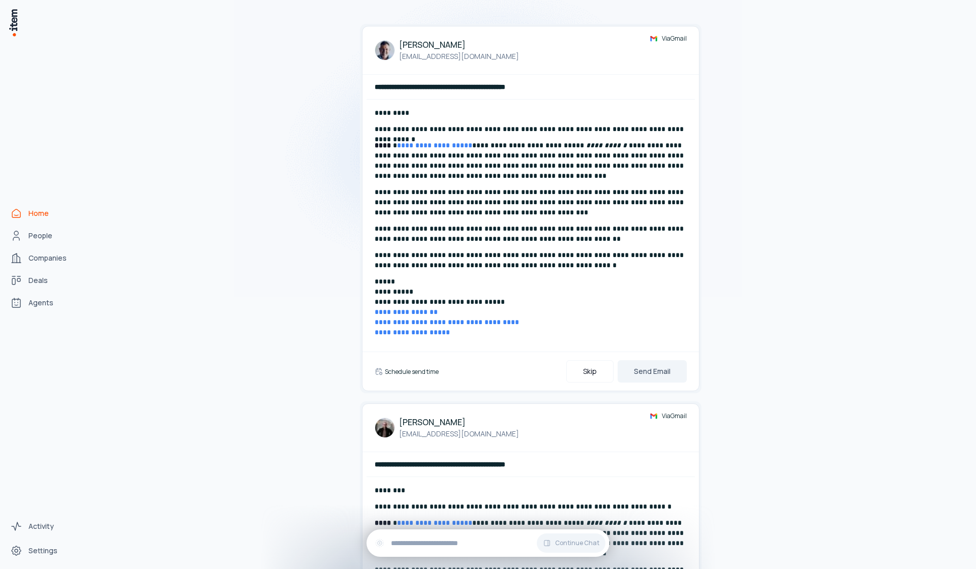
click at [405, 372] on h6 "Schedule send time" at bounding box center [412, 371] width 54 height 9
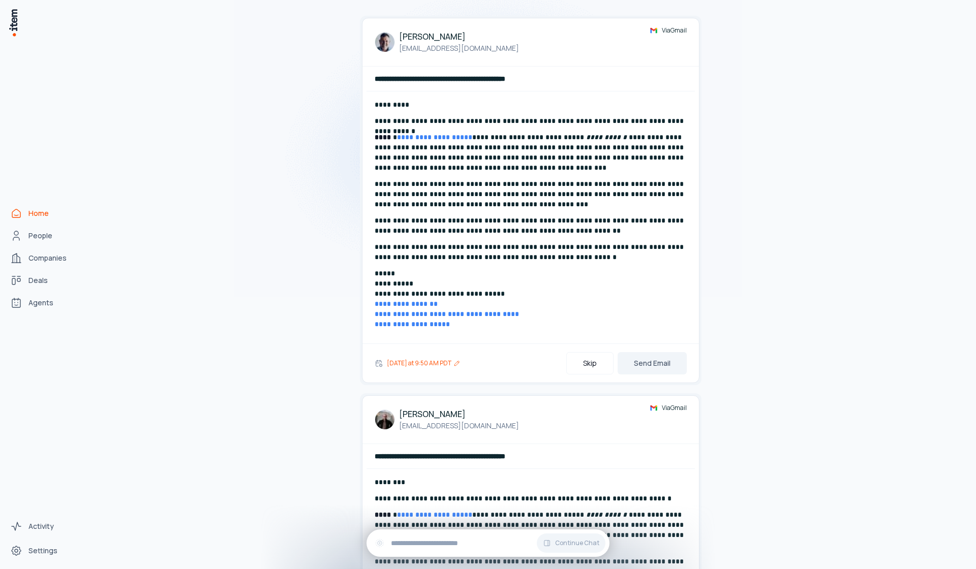
click at [416, 373] on button "[DATE] at 9:50 AM PDT" at bounding box center [424, 363] width 78 height 20
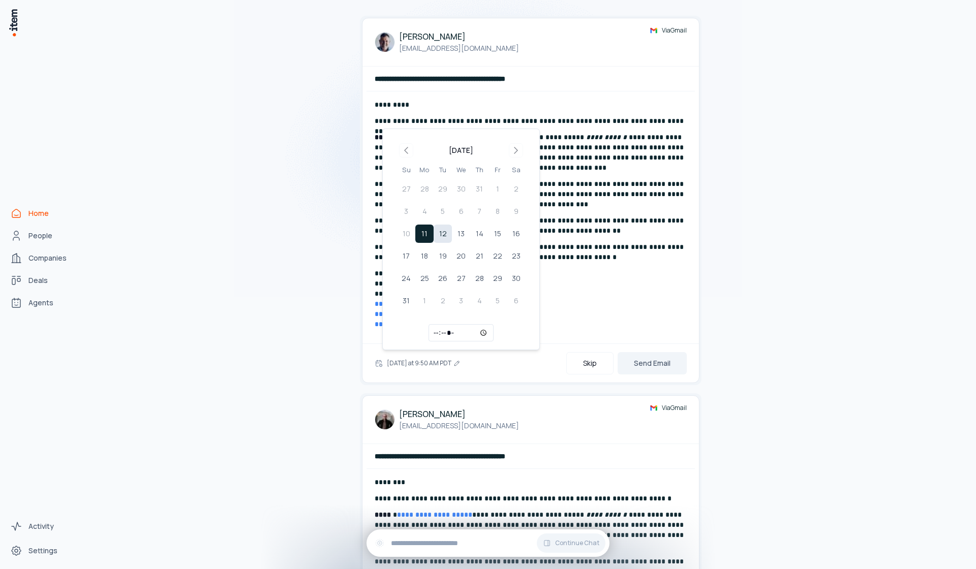
click at [446, 229] on button "12" at bounding box center [443, 234] width 18 height 18
click at [672, 361] on button "Send Email" at bounding box center [652, 363] width 69 height 22
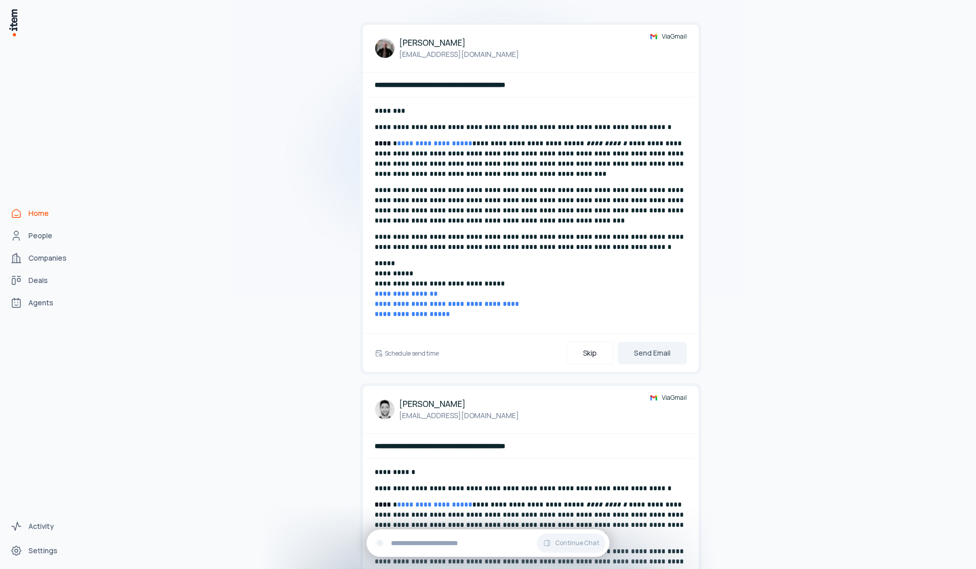
scroll to position [86, 0]
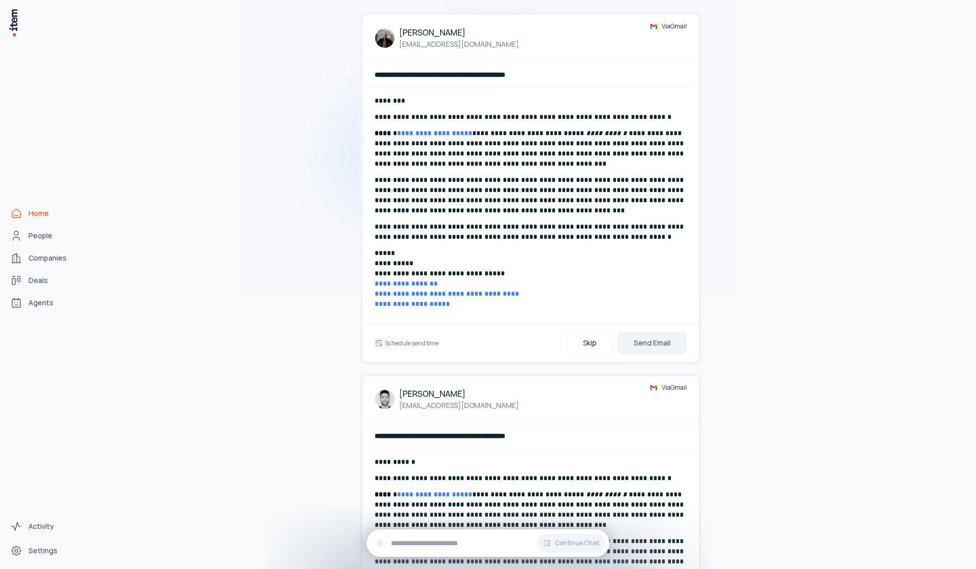
click at [416, 348] on div "Schedule send time Skip Send Email" at bounding box center [531, 343] width 312 height 22
click at [419, 345] on h6 "Schedule send time" at bounding box center [412, 343] width 54 height 9
click at [419, 343] on button "[DATE] at 9:50 AM PDT" at bounding box center [424, 343] width 78 height 20
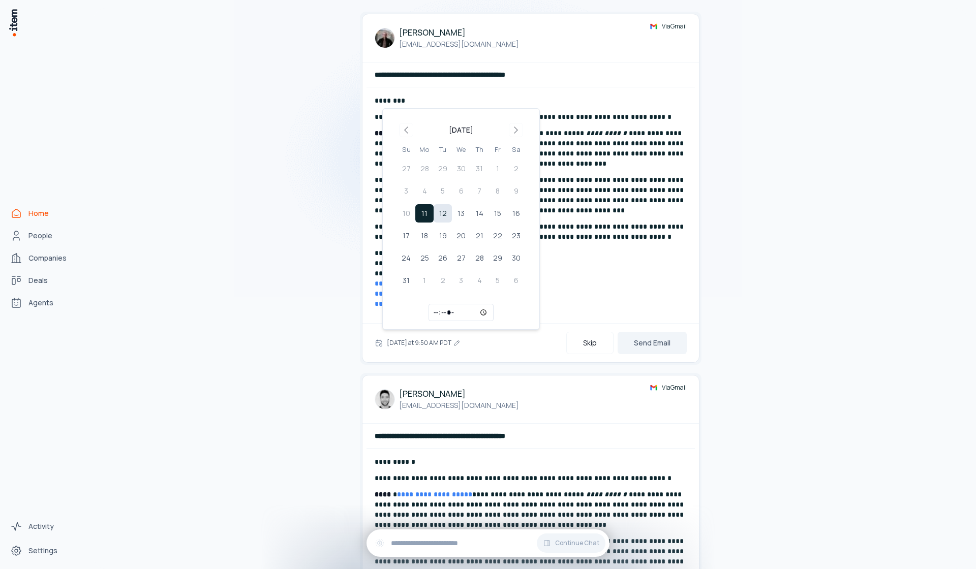
click at [447, 214] on button "12" at bounding box center [443, 213] width 18 height 18
click at [630, 335] on button "Send Email" at bounding box center [652, 343] width 69 height 22
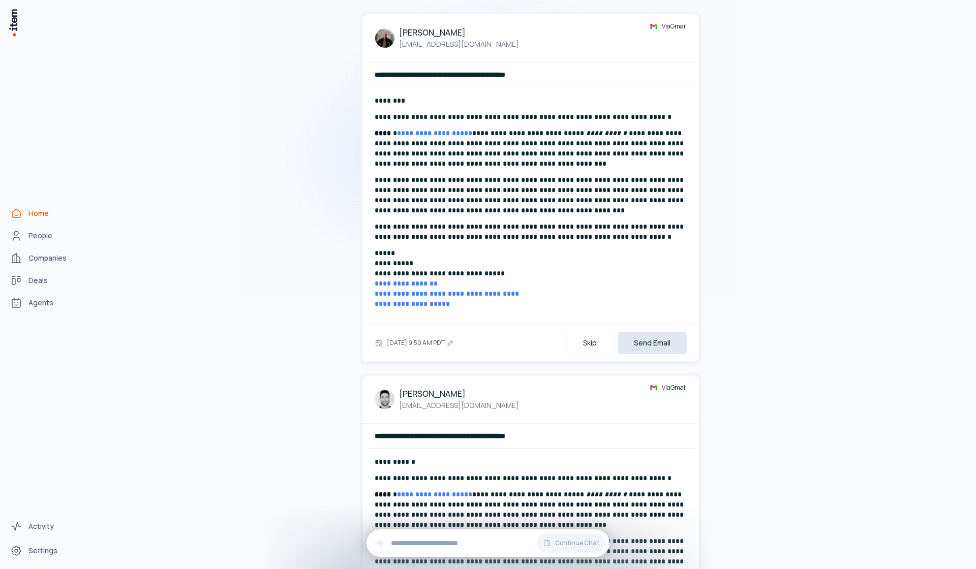
click at [630, 336] on button "Send Email" at bounding box center [652, 343] width 69 height 22
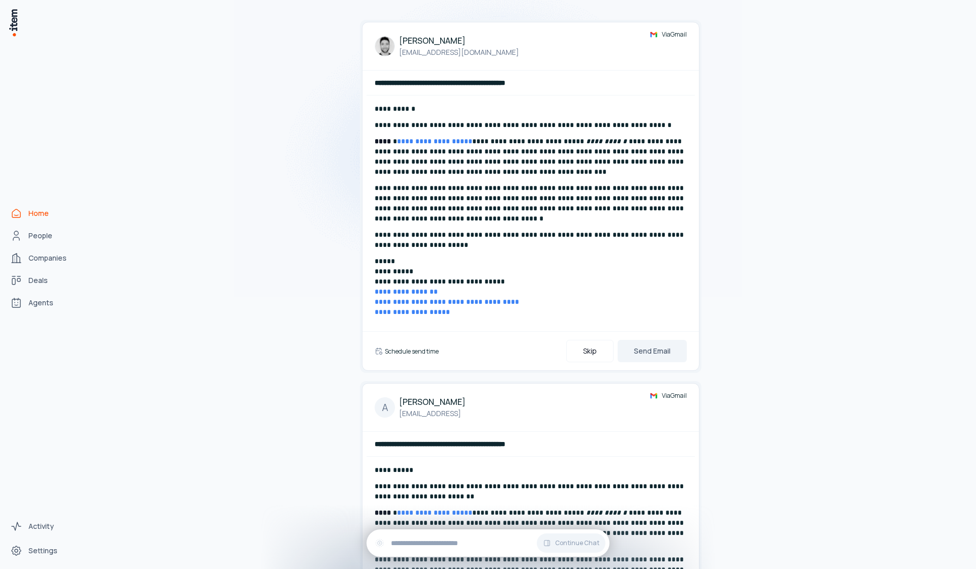
click at [418, 347] on h6 "Schedule send time" at bounding box center [412, 351] width 54 height 9
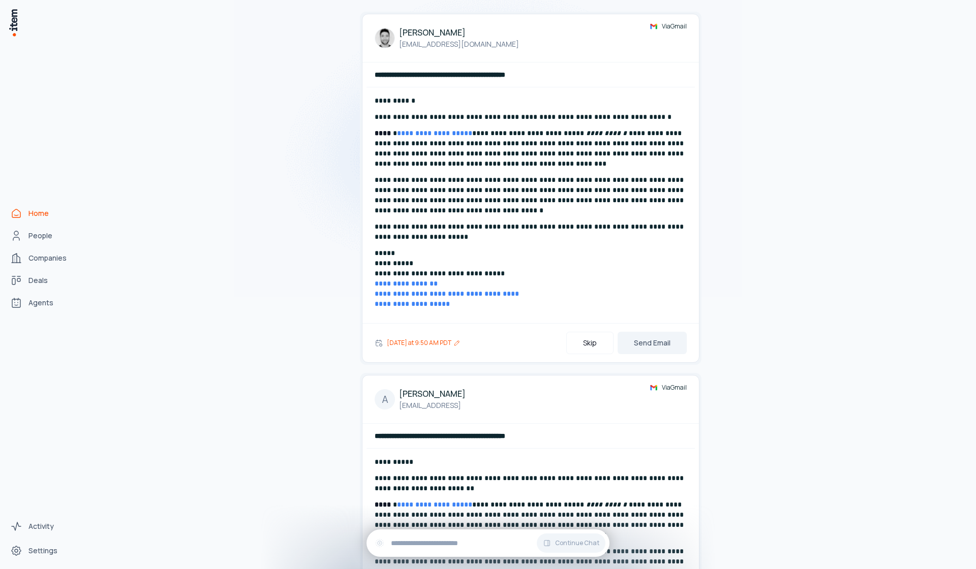
click at [417, 352] on button "[DATE] at 9:50 AM PDT" at bounding box center [424, 343] width 78 height 20
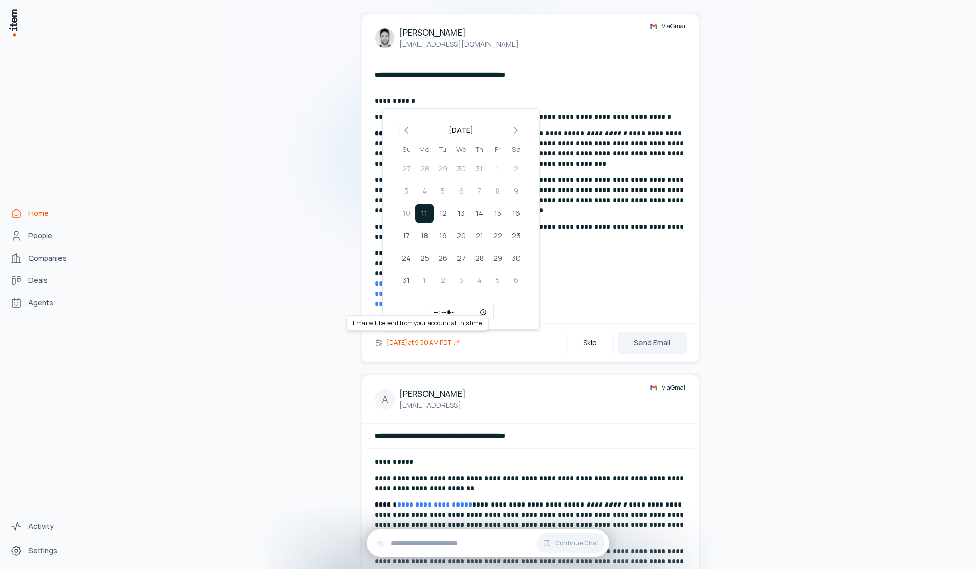
click at [419, 346] on button "[DATE] at 9:50 AM PDT" at bounding box center [424, 343] width 78 height 20
click at [419, 345] on button "[DATE] at 9:50 AM PDT" at bounding box center [424, 343] width 78 height 20
click at [445, 219] on button "12" at bounding box center [443, 213] width 18 height 18
click at [659, 355] on div "[DATE] 9:50 AM PDT Skip Send Email" at bounding box center [530, 342] width 336 height 39
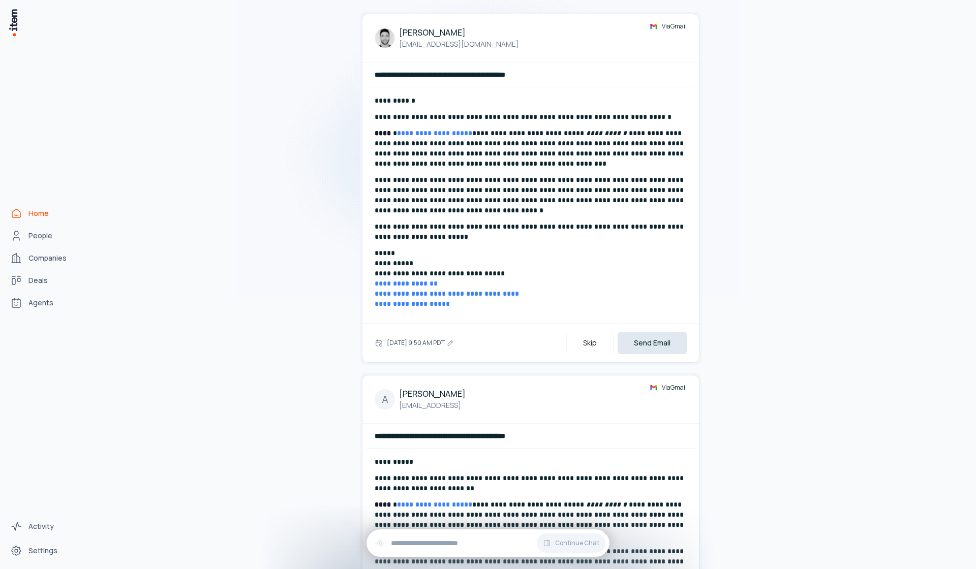
click at [657, 346] on button "Send Email" at bounding box center [652, 343] width 69 height 22
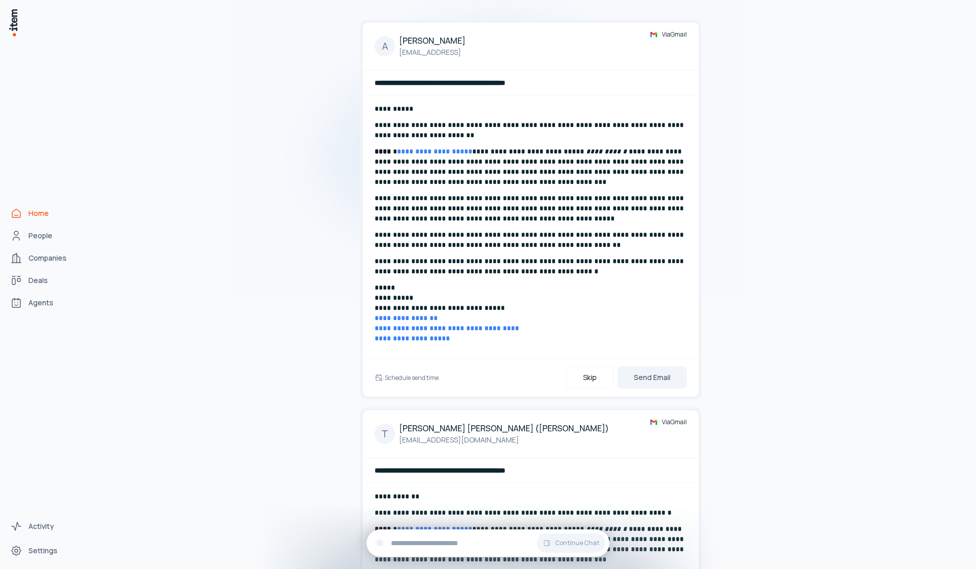
scroll to position [88, 0]
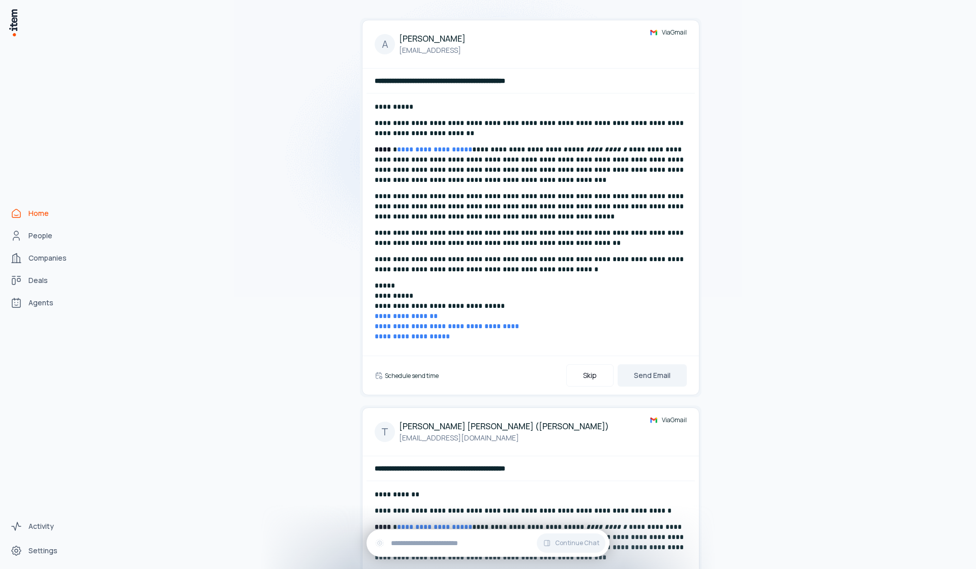
click at [411, 372] on h6 "Schedule send time" at bounding box center [412, 376] width 54 height 9
click at [417, 373] on button "[DATE] at 9:50 AM PDT" at bounding box center [424, 375] width 78 height 20
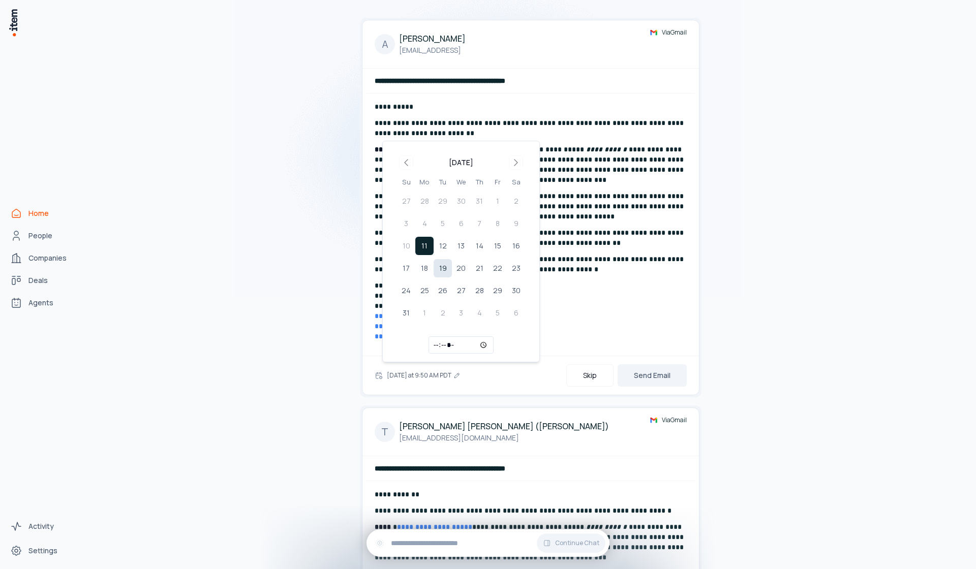
click at [442, 260] on button "19" at bounding box center [443, 268] width 18 height 18
click at [446, 248] on button "12" at bounding box center [443, 246] width 18 height 18
click at [665, 377] on button "Send Email" at bounding box center [652, 375] width 69 height 22
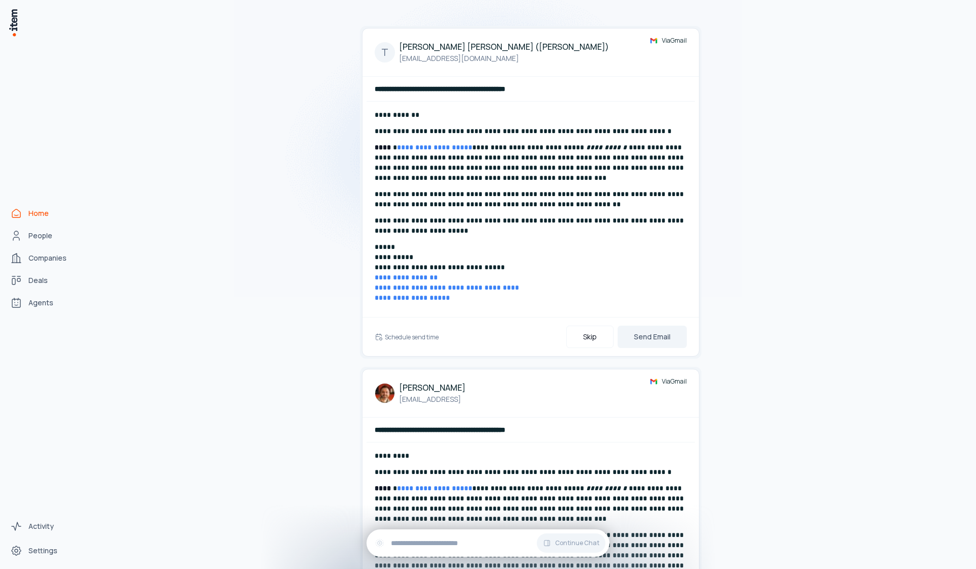
scroll to position [161, 0]
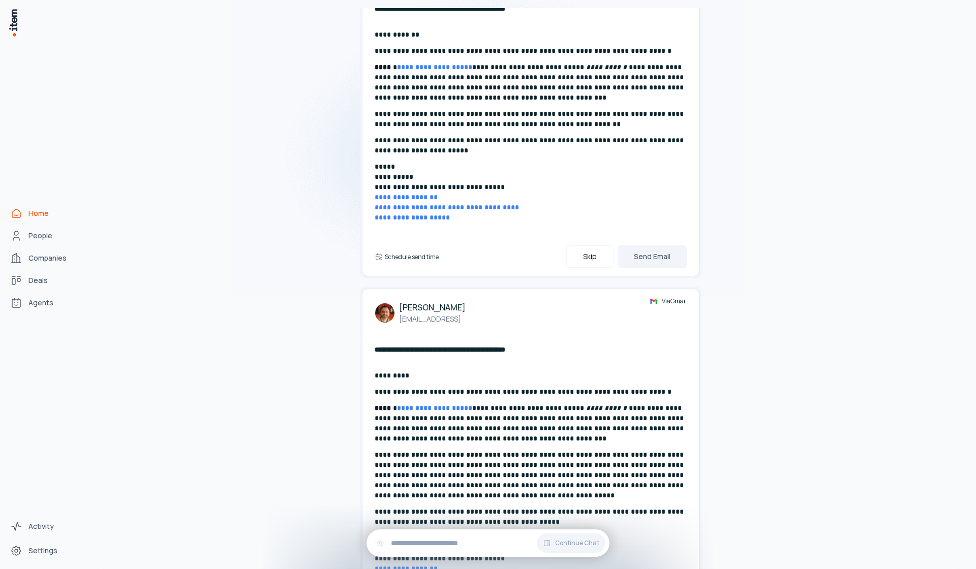
click at [421, 258] on h6 "Schedule send time" at bounding box center [412, 257] width 54 height 9
click at [421, 258] on button "[DATE] at 9:50 AM PDT" at bounding box center [424, 257] width 78 height 20
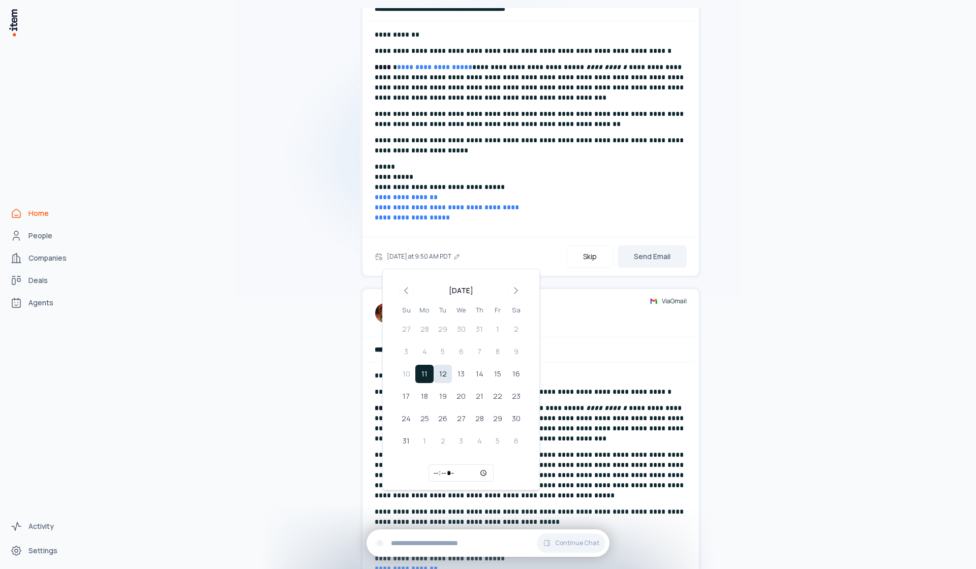
click at [444, 377] on button "12" at bounding box center [443, 374] width 18 height 18
click at [652, 264] on button "Send Email" at bounding box center [652, 257] width 69 height 22
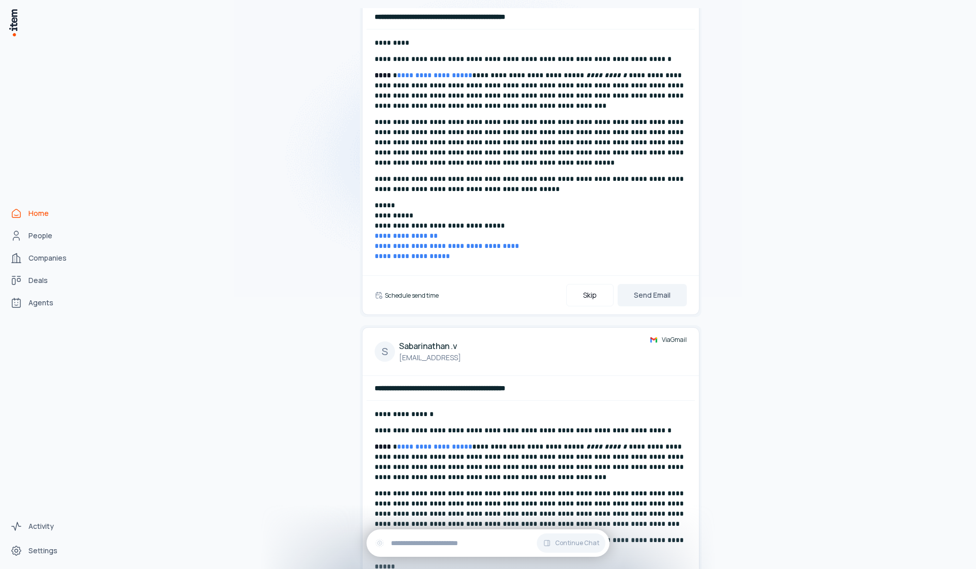
click at [427, 295] on h6 "Schedule send time" at bounding box center [412, 295] width 54 height 9
click at [426, 293] on button "[DATE] at 9:50 AM PDT" at bounding box center [424, 295] width 78 height 20
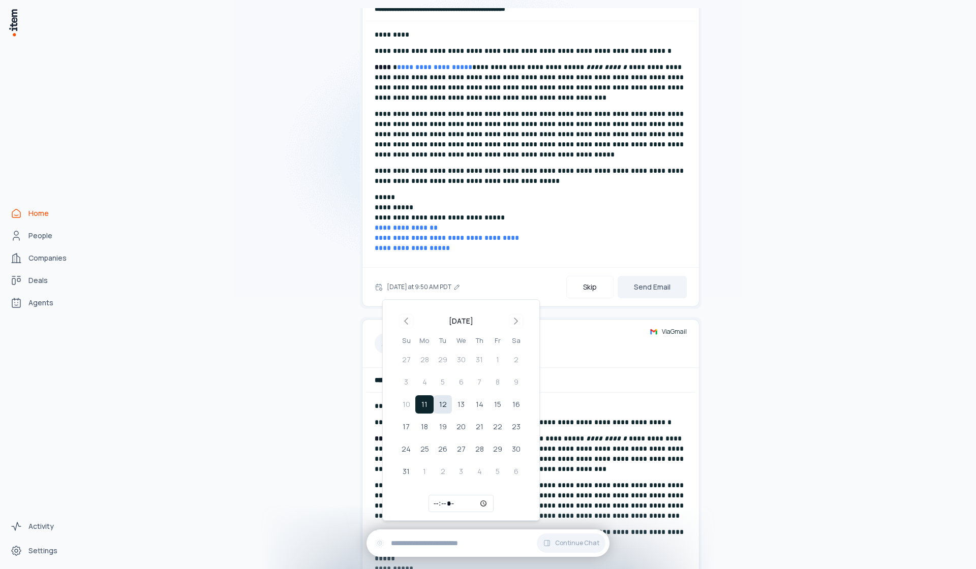
click at [449, 410] on button "12" at bounding box center [443, 404] width 18 height 18
click at [675, 290] on button "Send Email" at bounding box center [652, 287] width 69 height 22
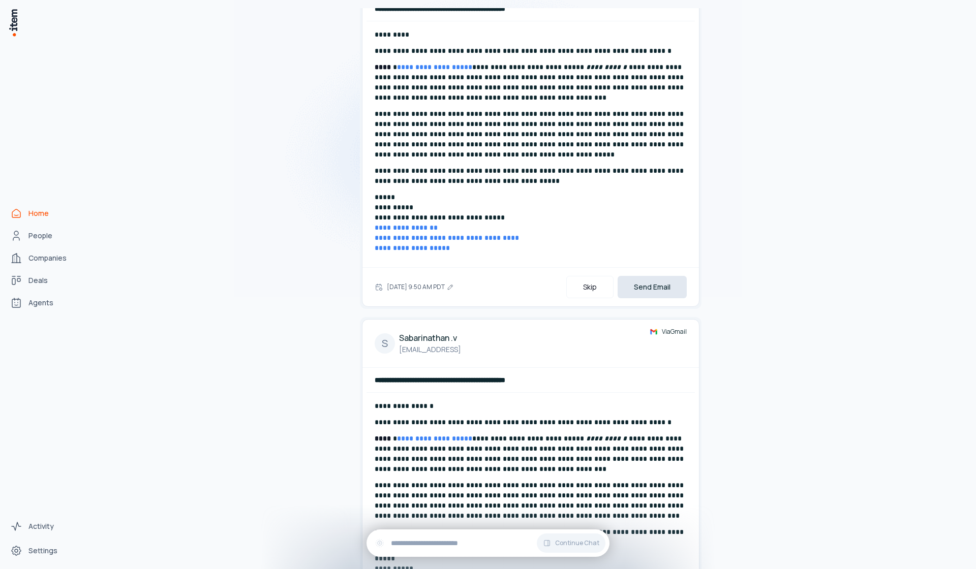
click at [670, 290] on button "Send Email" at bounding box center [652, 287] width 69 height 22
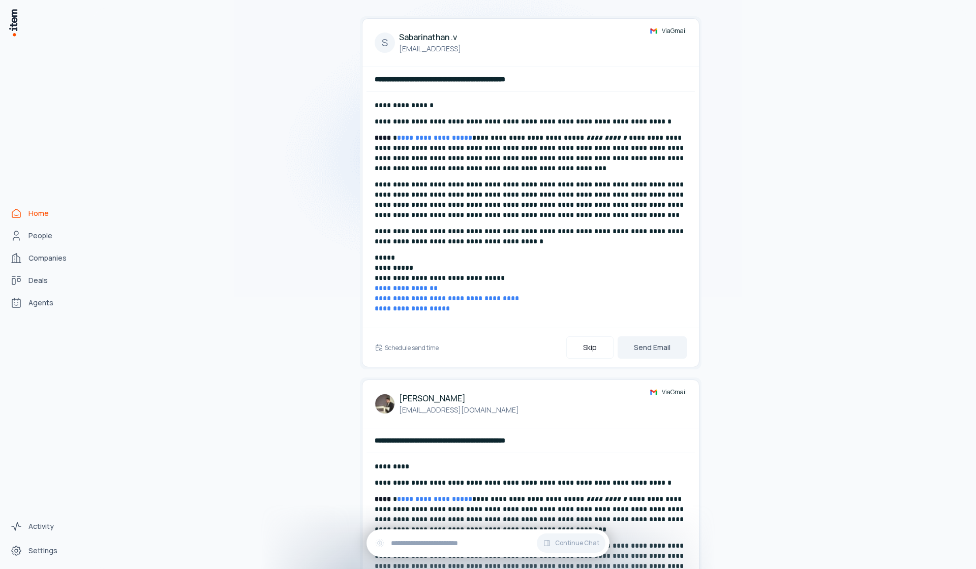
scroll to position [197, 0]
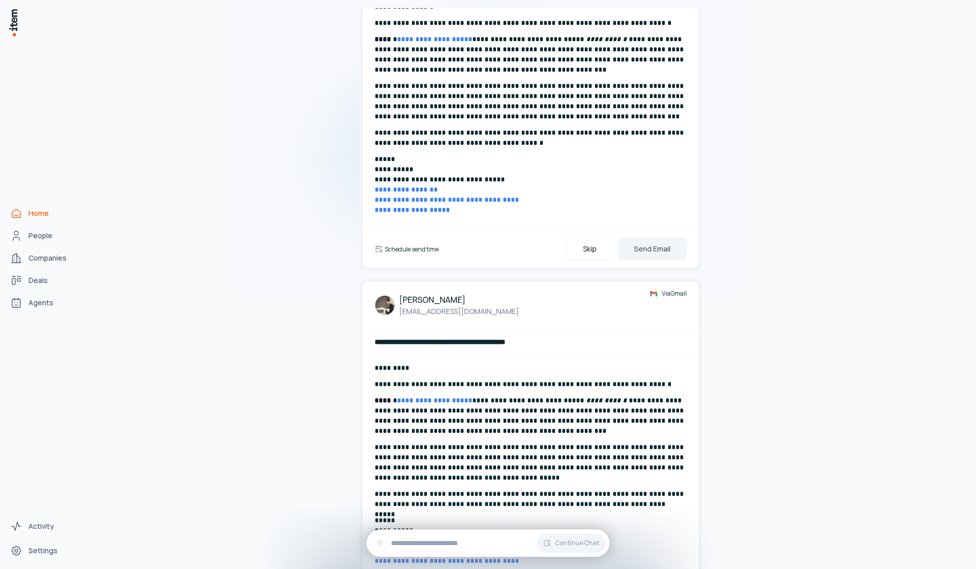
click at [416, 251] on h6 "Schedule send time" at bounding box center [412, 249] width 54 height 9
click at [426, 244] on button "[DATE] at 9:50 AM PDT" at bounding box center [424, 249] width 78 height 20
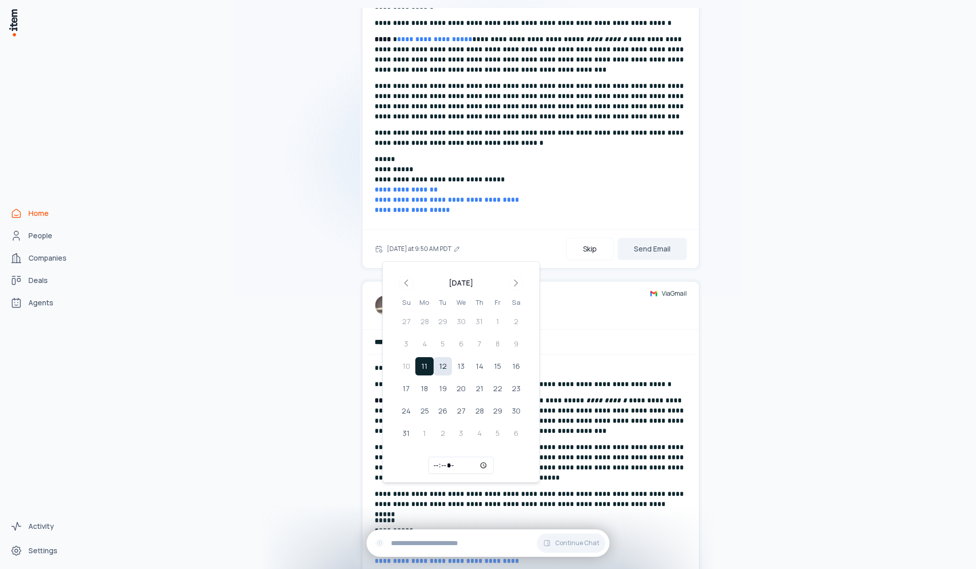
click at [447, 363] on button "12" at bounding box center [443, 366] width 18 height 18
click at [659, 246] on button "Send Email" at bounding box center [652, 249] width 69 height 22
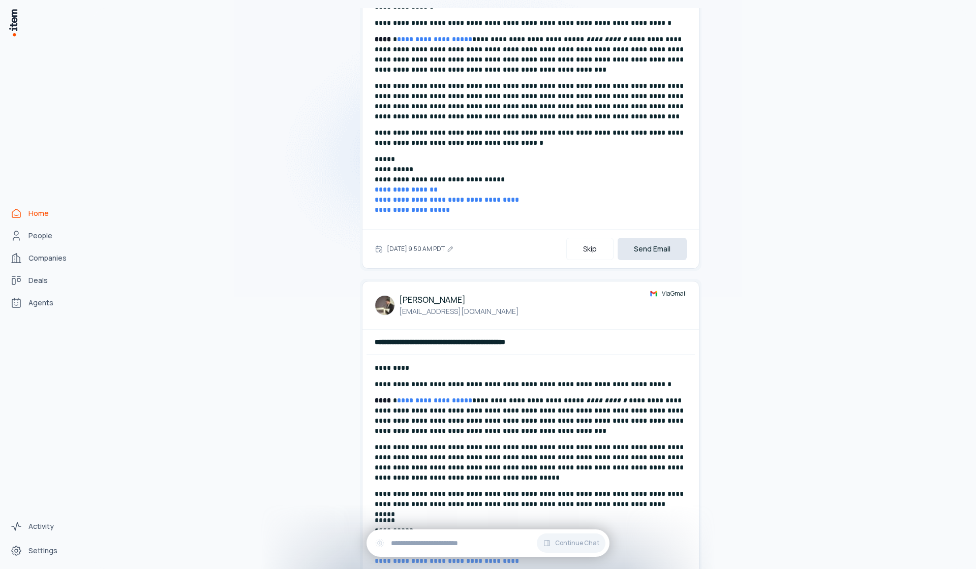
click at [659, 246] on button "Send Email" at bounding box center [652, 249] width 69 height 22
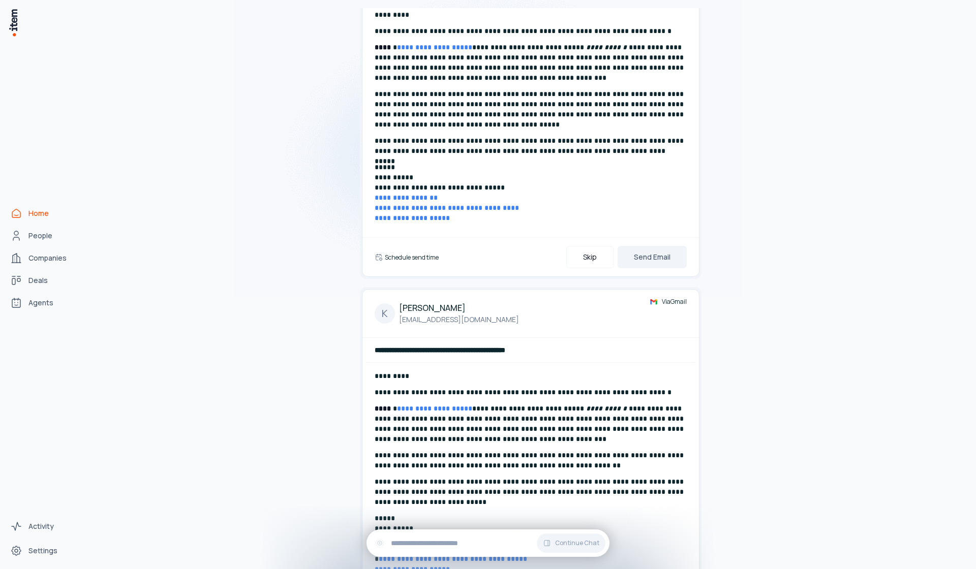
click at [411, 258] on h6 "Schedule send time" at bounding box center [412, 257] width 54 height 9
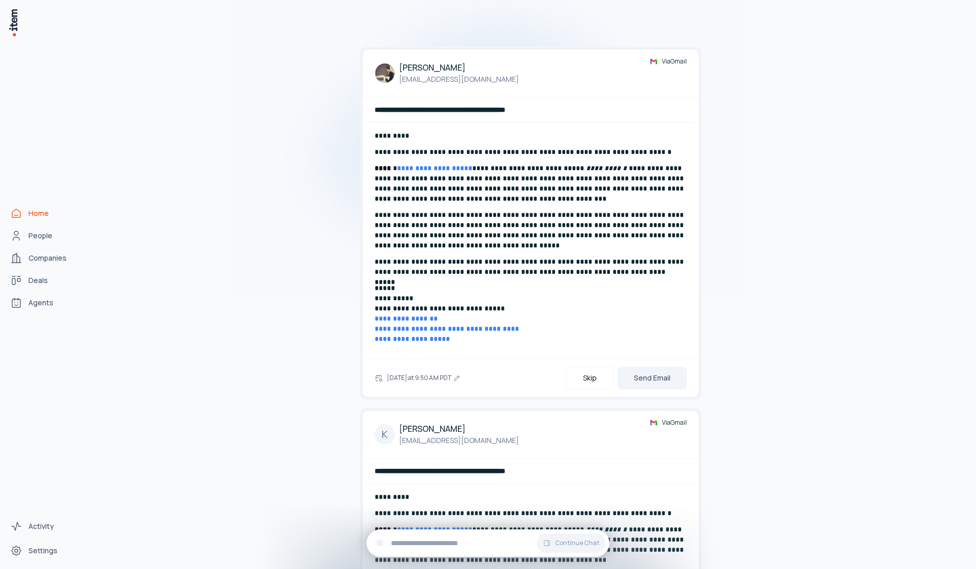
scroll to position [120, 0]
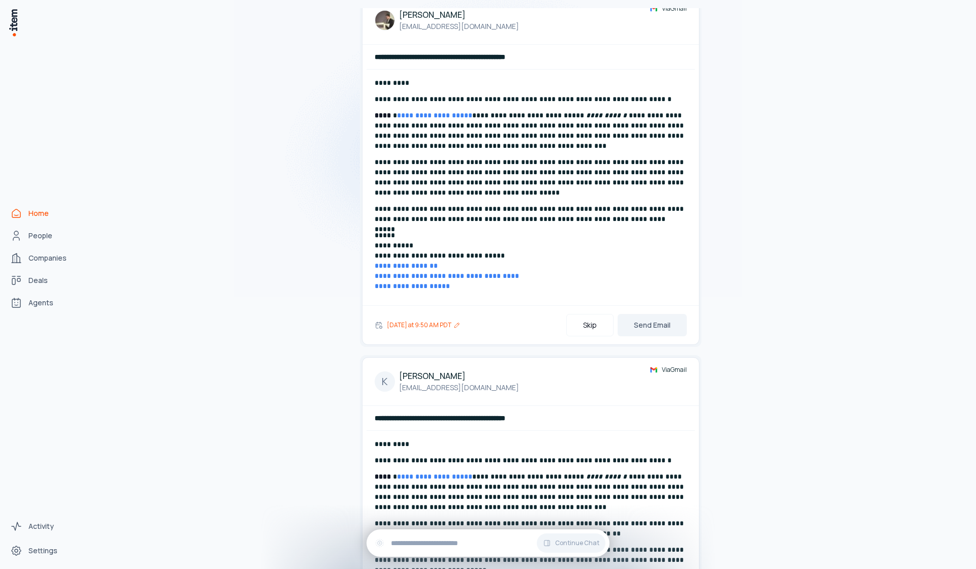
click at [440, 324] on button "[DATE] at 9:50 AM PDT" at bounding box center [424, 325] width 78 height 20
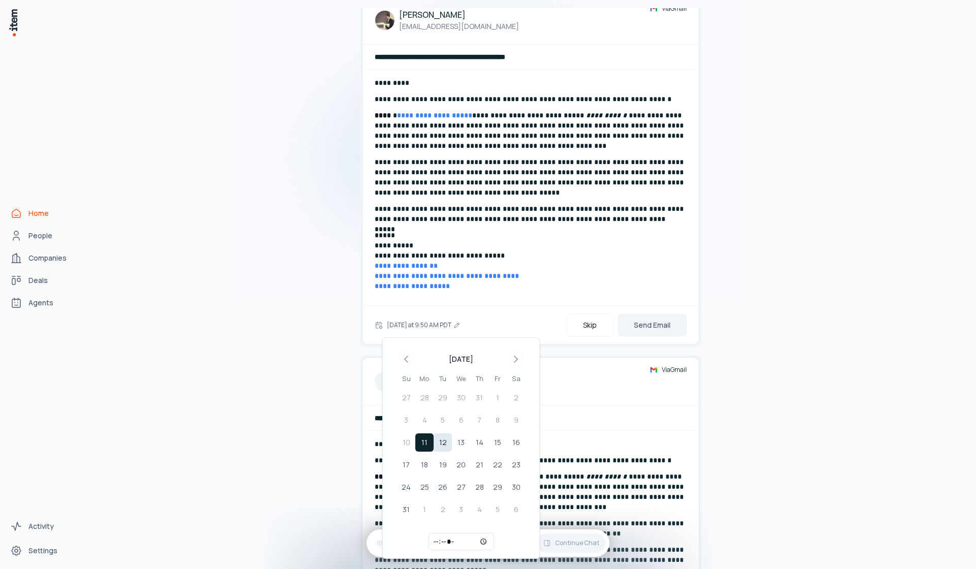
click at [449, 442] on button "12" at bounding box center [443, 443] width 18 height 18
click at [643, 322] on button "Send Email" at bounding box center [652, 325] width 69 height 22
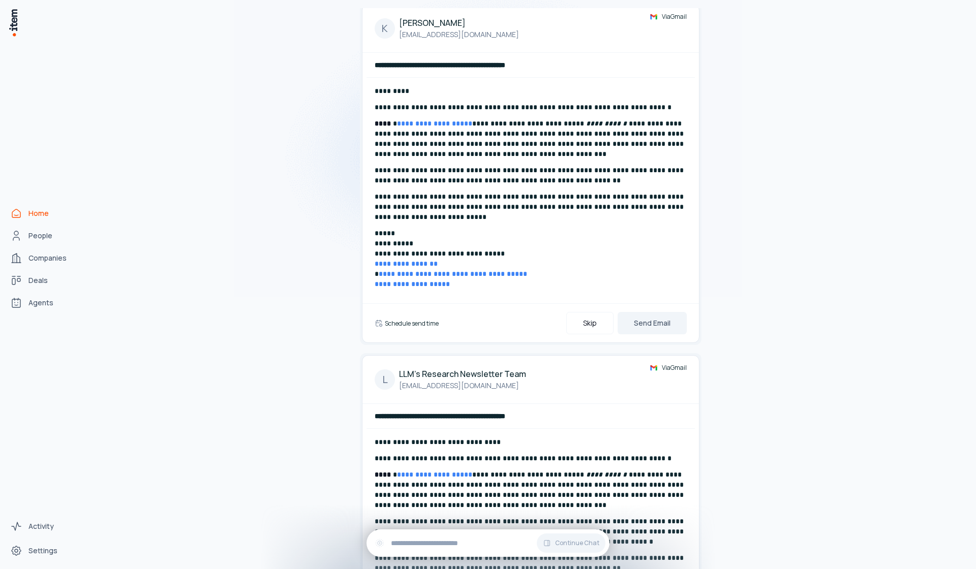
click at [418, 323] on h6 "Schedule send time" at bounding box center [412, 323] width 54 height 9
click at [420, 321] on button "[DATE] at 9:51 AM PDT" at bounding box center [423, 323] width 76 height 20
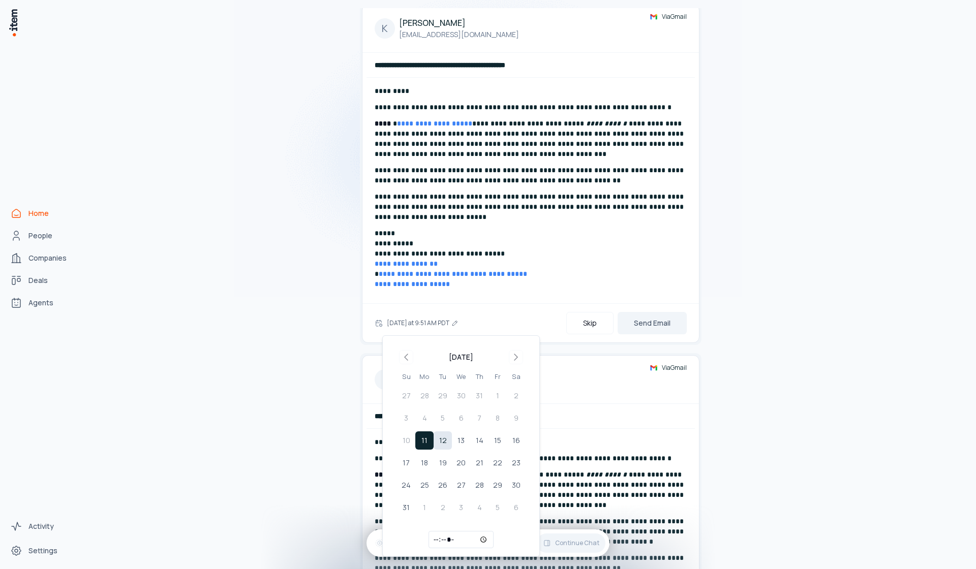
click at [443, 446] on button "12" at bounding box center [443, 441] width 18 height 18
click at [677, 315] on button "Send Email" at bounding box center [652, 323] width 69 height 22
click at [675, 316] on button "Send Email" at bounding box center [652, 323] width 69 height 22
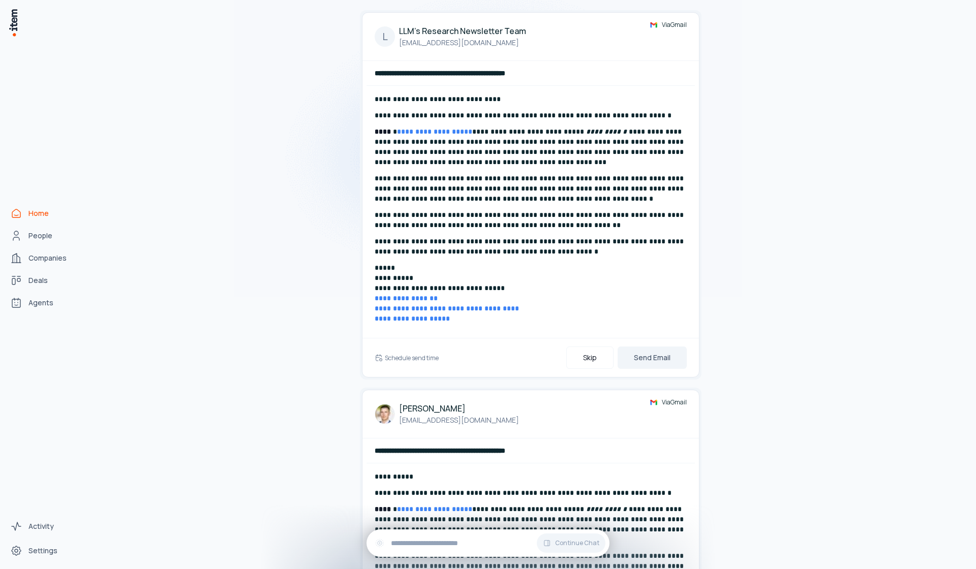
scroll to position [137, 0]
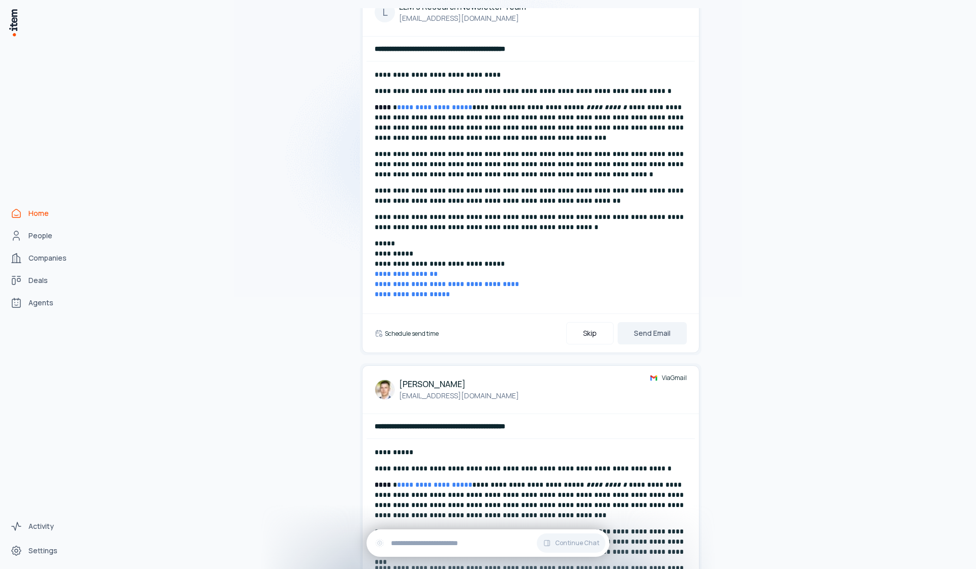
click at [414, 334] on h6 "Schedule send time" at bounding box center [412, 333] width 54 height 9
click at [419, 334] on button "[DATE] at 9:51 AM PDT" at bounding box center [423, 333] width 76 height 20
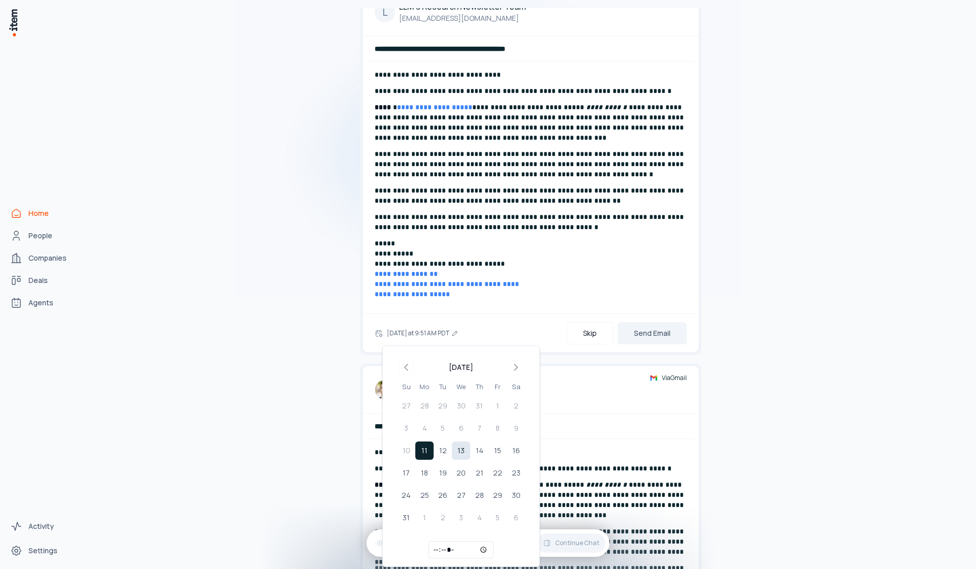
click at [463, 454] on button "13" at bounding box center [461, 451] width 18 height 18
click at [641, 336] on button "Send Email" at bounding box center [652, 333] width 69 height 22
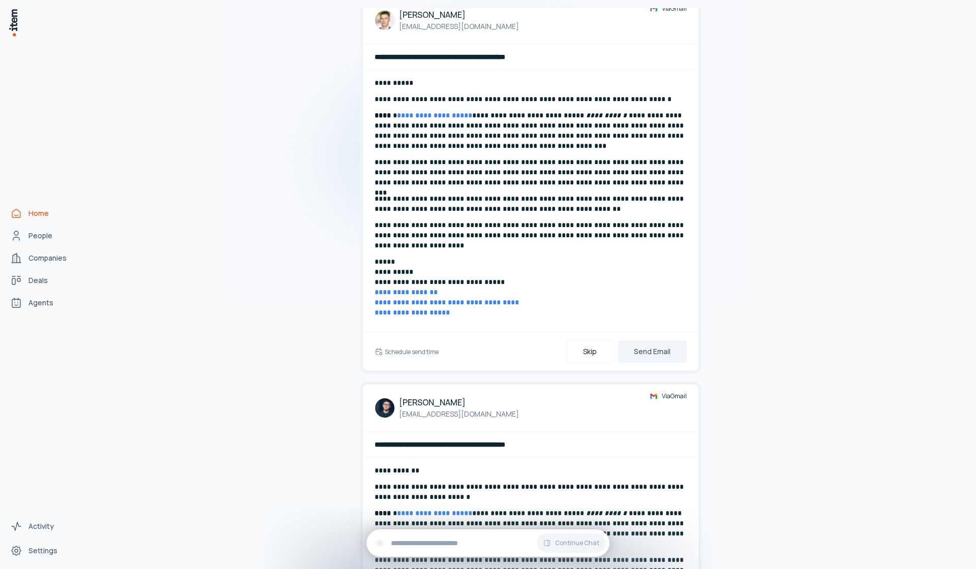
click at [387, 351] on div "Schedule send time Skip Send Email" at bounding box center [531, 352] width 312 height 22
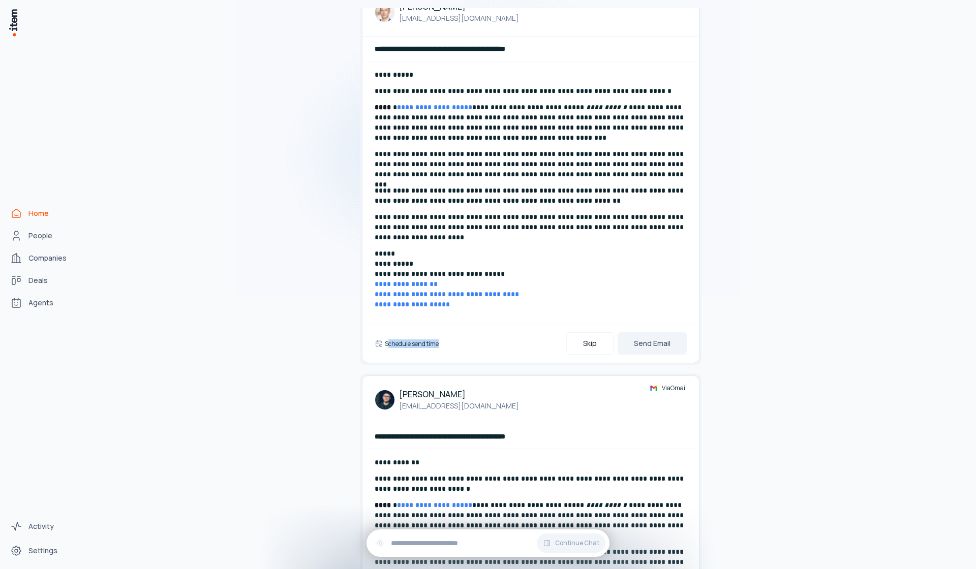
click at [391, 346] on h6 "Schedule send time" at bounding box center [412, 344] width 54 height 9
click at [424, 346] on button "[DATE] at 9:51 AM PDT" at bounding box center [423, 343] width 76 height 20
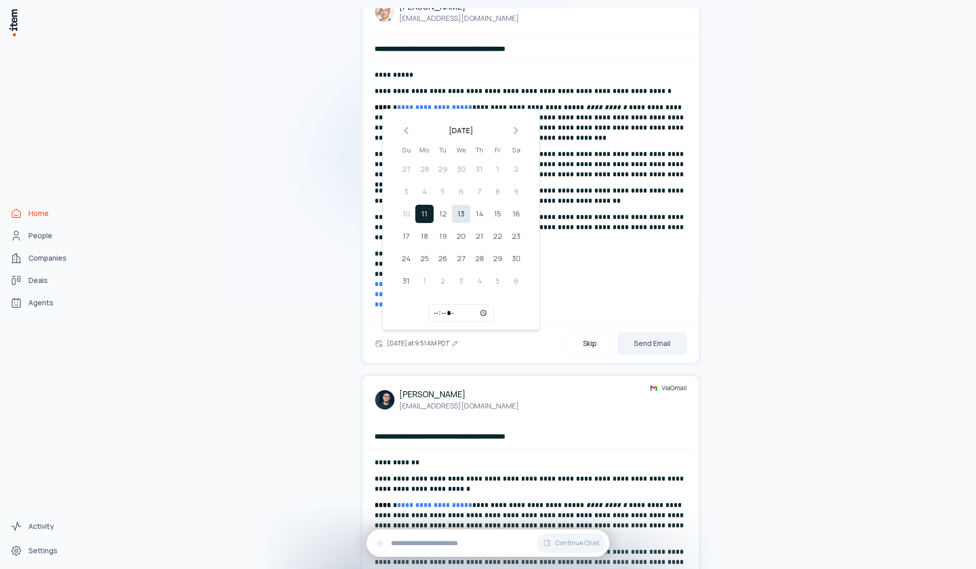
click at [465, 209] on button "13" at bounding box center [461, 214] width 18 height 18
click at [659, 346] on button "Send Email" at bounding box center [652, 343] width 69 height 22
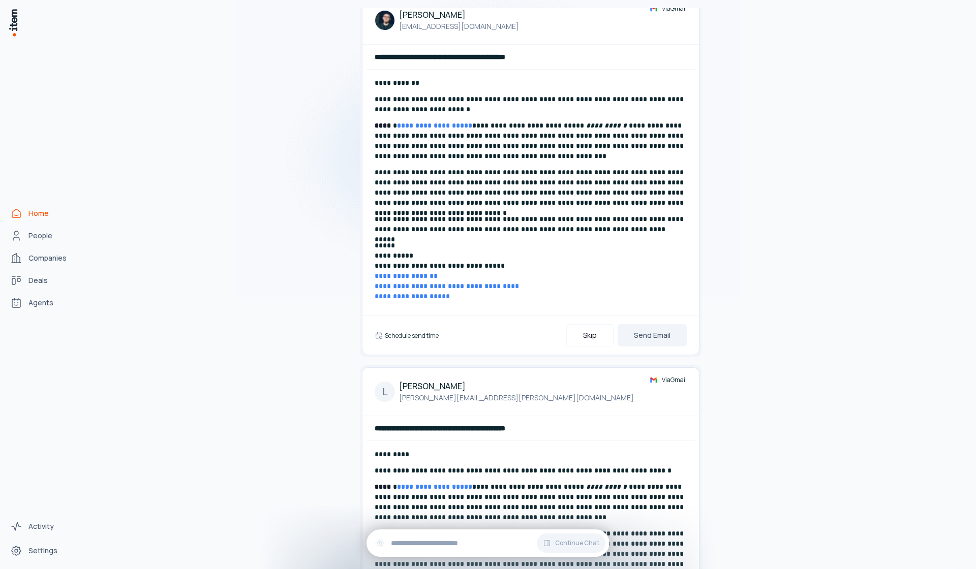
click at [423, 338] on h6 "Schedule send time" at bounding box center [412, 335] width 54 height 9
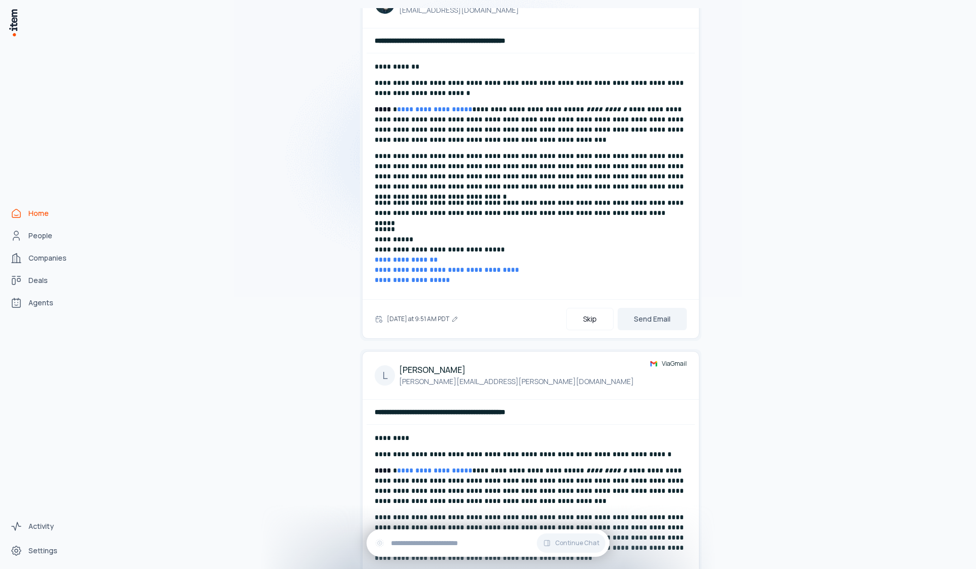
click at [424, 337] on div "[DATE] at 9:51 AM PDT Skip Send Email" at bounding box center [530, 318] width 336 height 39
click at [429, 326] on button "[DATE] at 9:51 AM PDT" at bounding box center [423, 319] width 76 height 20
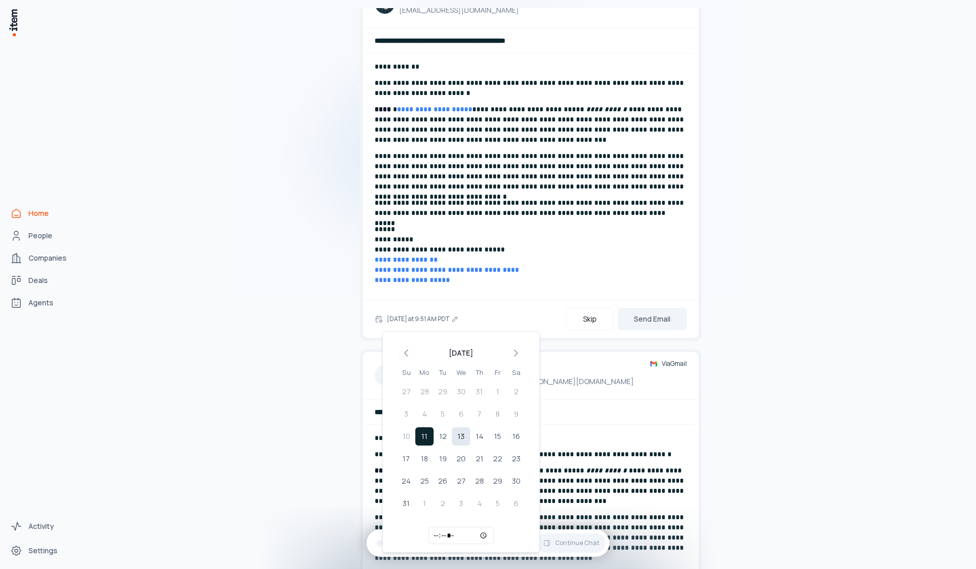
click at [465, 429] on button "13" at bounding box center [461, 436] width 18 height 18
click at [626, 319] on button "Send Email" at bounding box center [652, 319] width 69 height 22
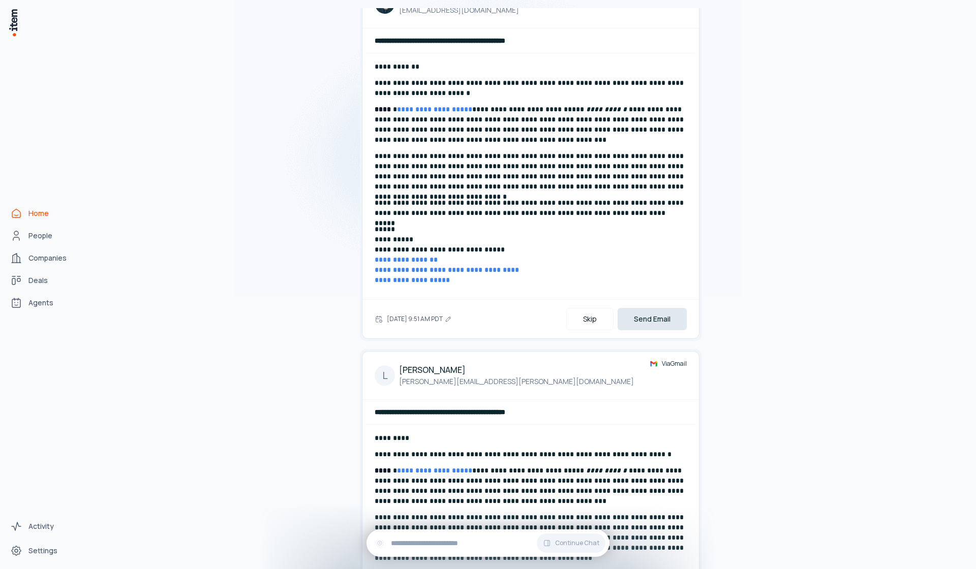
click at [627, 319] on button "Send Email" at bounding box center [652, 319] width 69 height 22
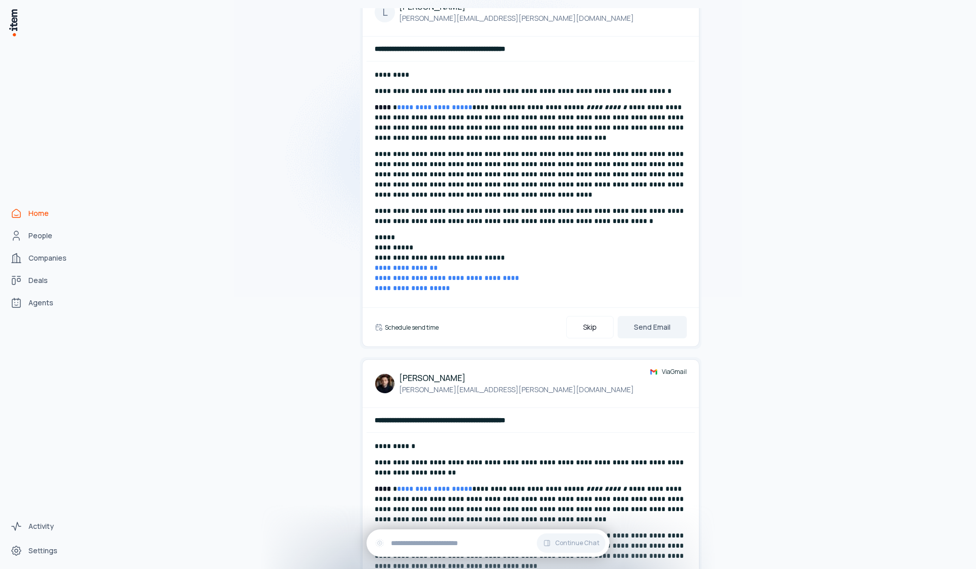
click at [429, 326] on h6 "Schedule send time" at bounding box center [412, 327] width 54 height 9
click at [451, 328] on icon "button" at bounding box center [454, 327] width 7 height 7
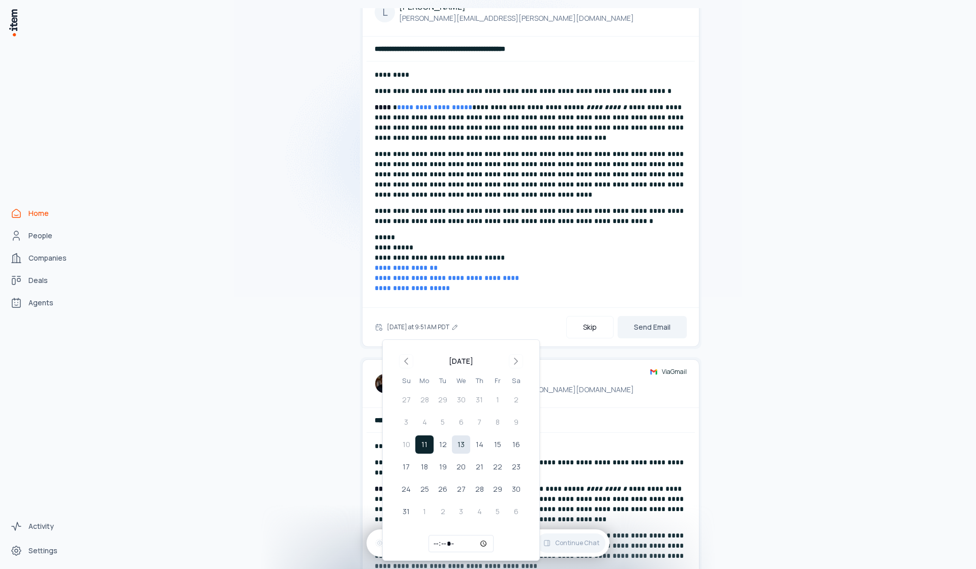
click at [462, 446] on button "13" at bounding box center [461, 445] width 18 height 18
click at [633, 330] on button "Send Email" at bounding box center [652, 327] width 69 height 22
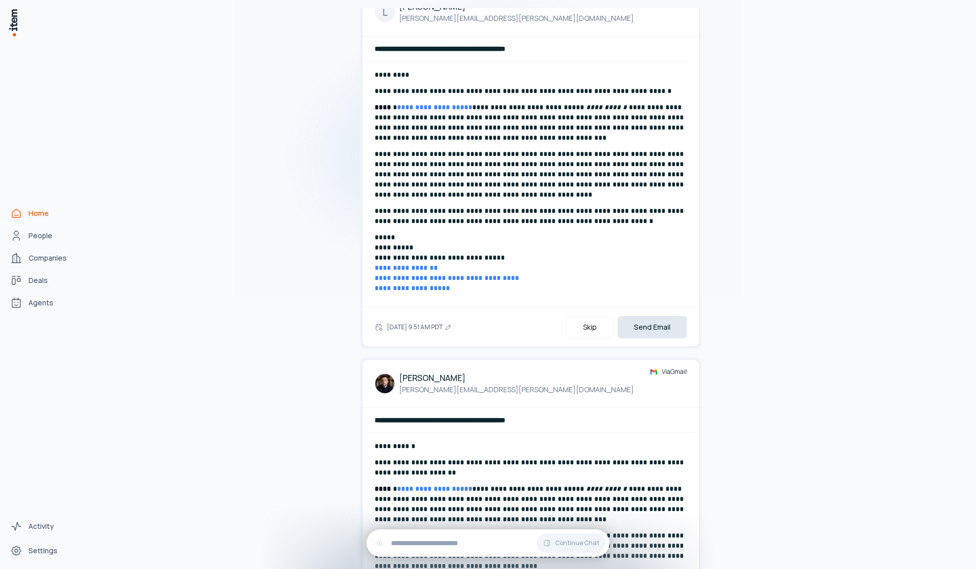
click at [633, 330] on button "Send Email" at bounding box center [652, 327] width 69 height 22
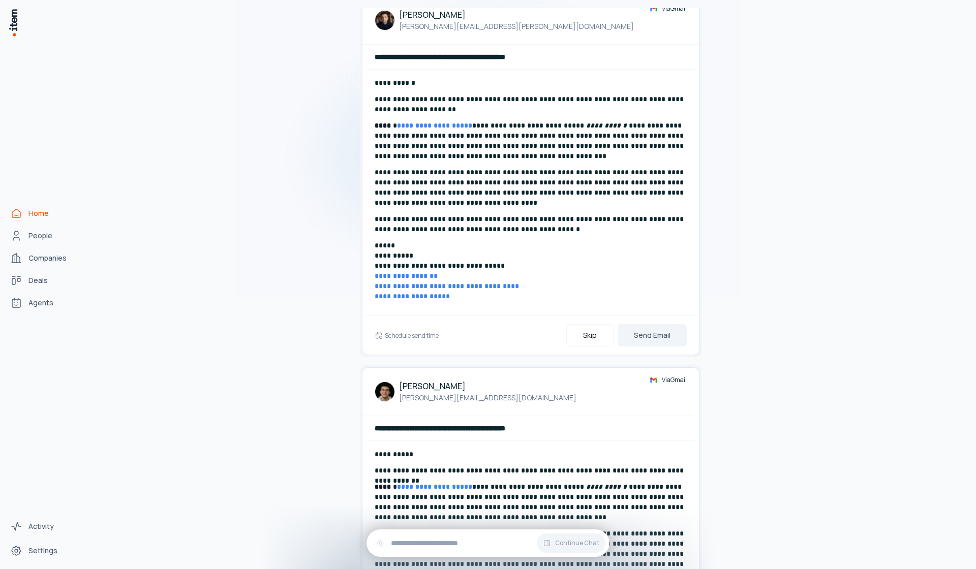
scroll to position [139, 0]
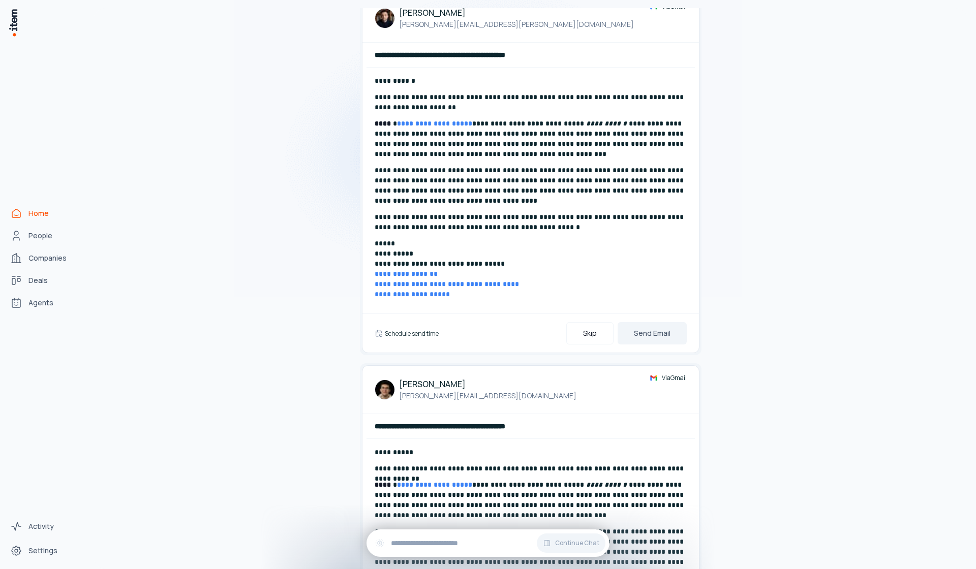
click at [427, 333] on h6 "Schedule send time" at bounding box center [412, 333] width 54 height 9
click at [427, 333] on button "[DATE] at 9:51 AM PDT" at bounding box center [423, 333] width 76 height 20
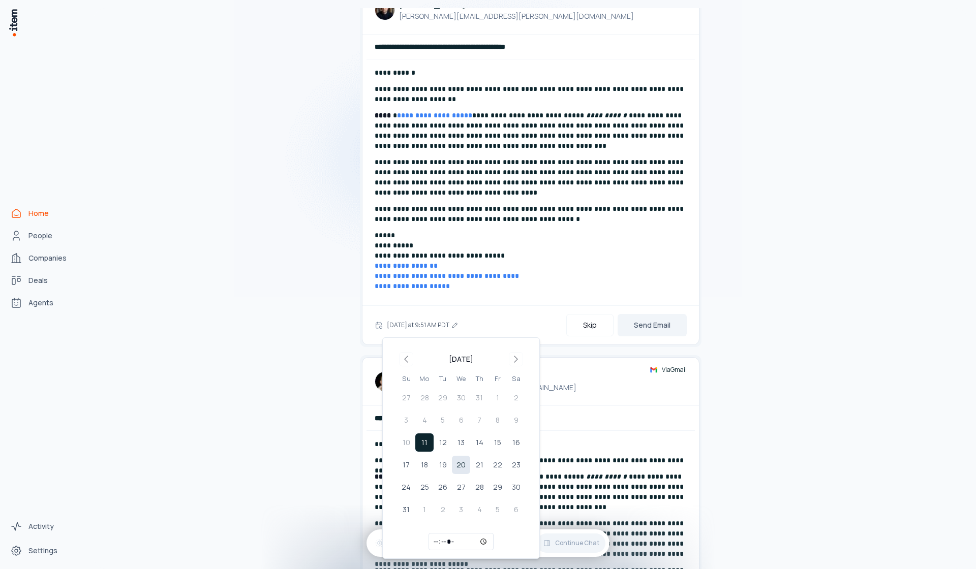
click at [465, 456] on button "20" at bounding box center [461, 465] width 18 height 18
click at [471, 440] on button "14" at bounding box center [479, 443] width 18 height 18
click at [467, 441] on button "13" at bounding box center [461, 443] width 18 height 18
click at [624, 333] on button "Send Email" at bounding box center [652, 325] width 69 height 22
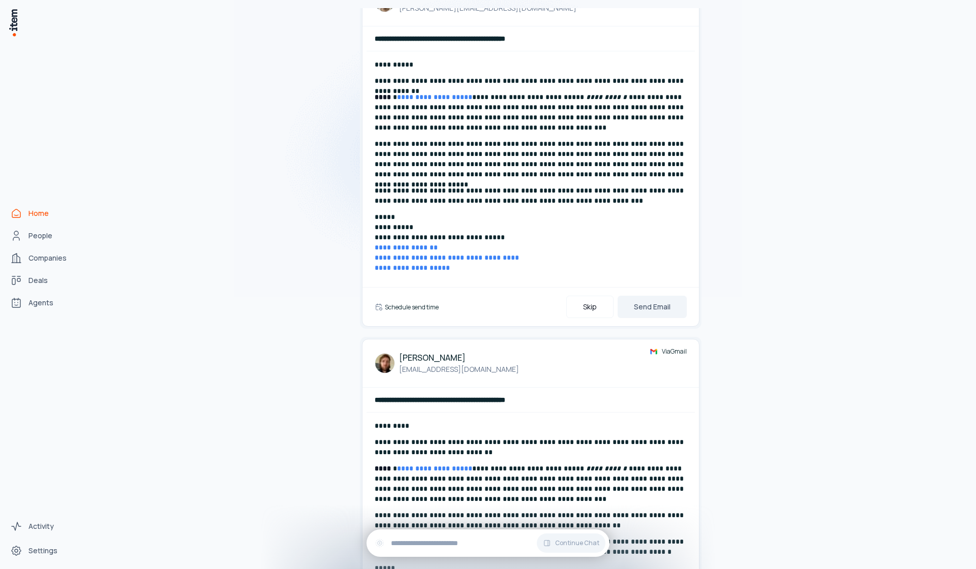
click at [408, 310] on h6 "Schedule send time" at bounding box center [412, 307] width 54 height 9
click at [409, 308] on button "[DATE] at 9:51 AM PDT" at bounding box center [423, 307] width 76 height 20
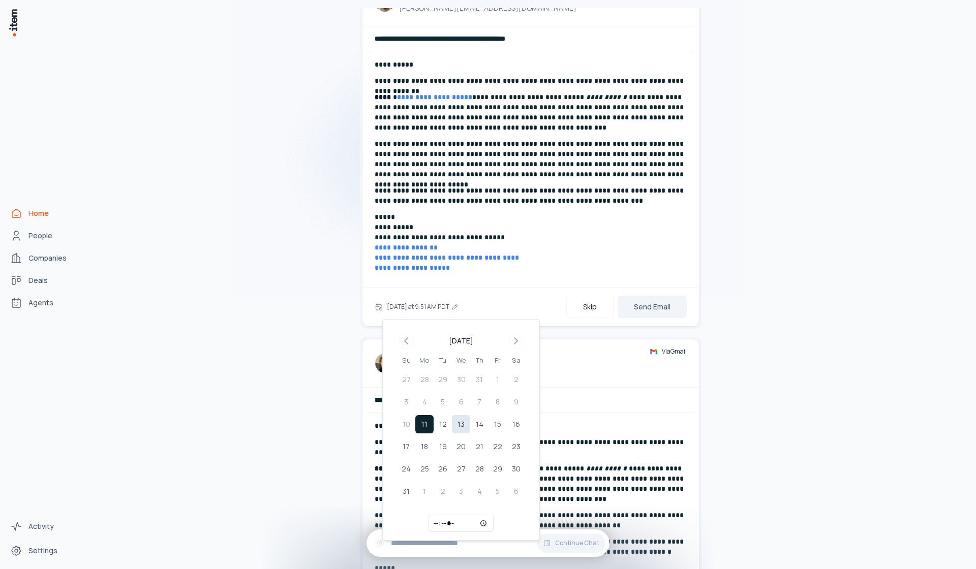
click at [460, 424] on button "13" at bounding box center [461, 424] width 18 height 18
click at [625, 314] on button "Send Email" at bounding box center [652, 307] width 69 height 22
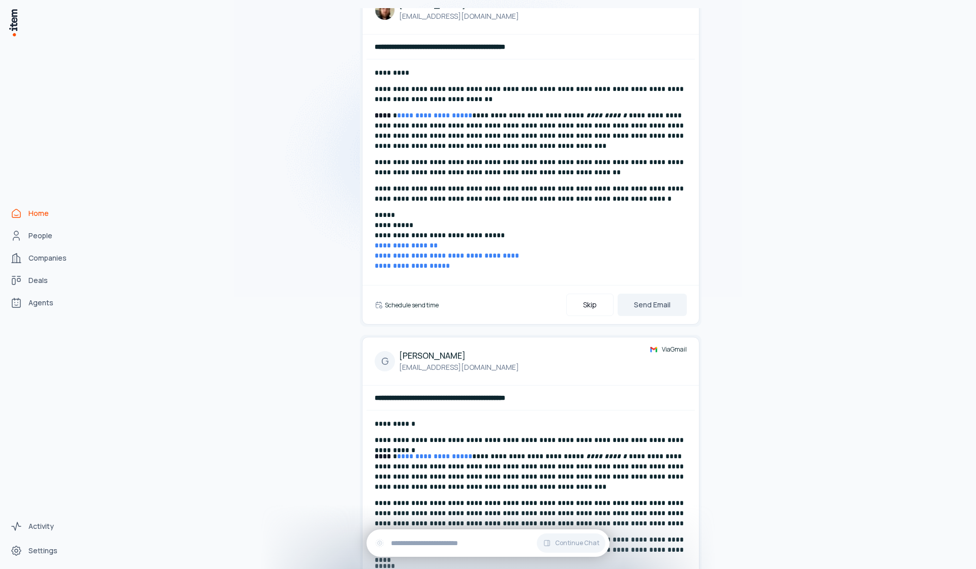
click at [411, 305] on h6 "Schedule send time" at bounding box center [412, 305] width 54 height 9
click at [416, 306] on button "[DATE] at 9:51 AM PDT" at bounding box center [423, 305] width 76 height 20
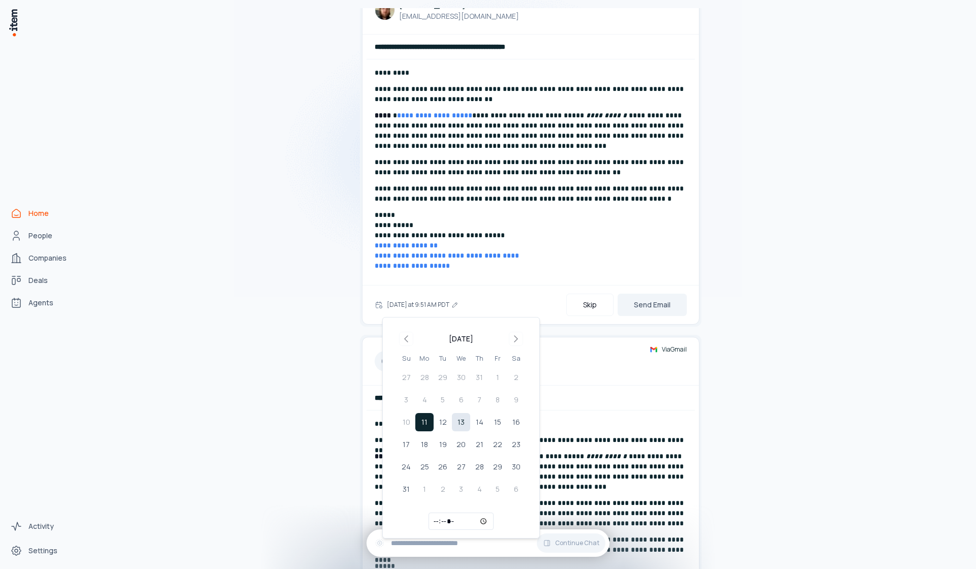
click at [461, 423] on button "13" at bounding box center [461, 422] width 18 height 18
click at [660, 301] on button "Send Email" at bounding box center [652, 305] width 69 height 22
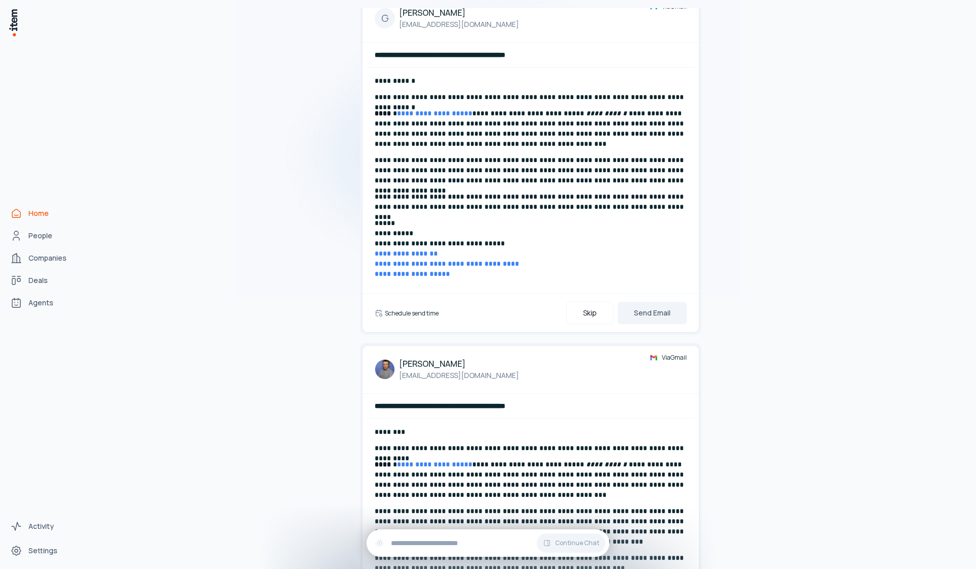
click at [409, 316] on div "Schedule send time Skip Send Email" at bounding box center [530, 312] width 336 height 39
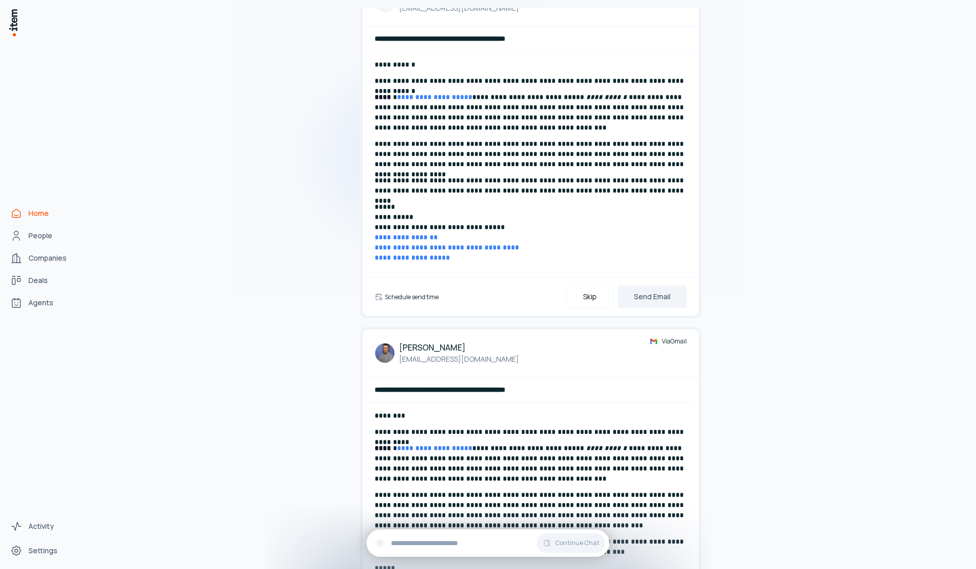
click at [418, 299] on h6 "Schedule send time" at bounding box center [412, 297] width 54 height 9
click at [424, 306] on button "[DATE] at 9:51 AM PDT" at bounding box center [423, 297] width 76 height 20
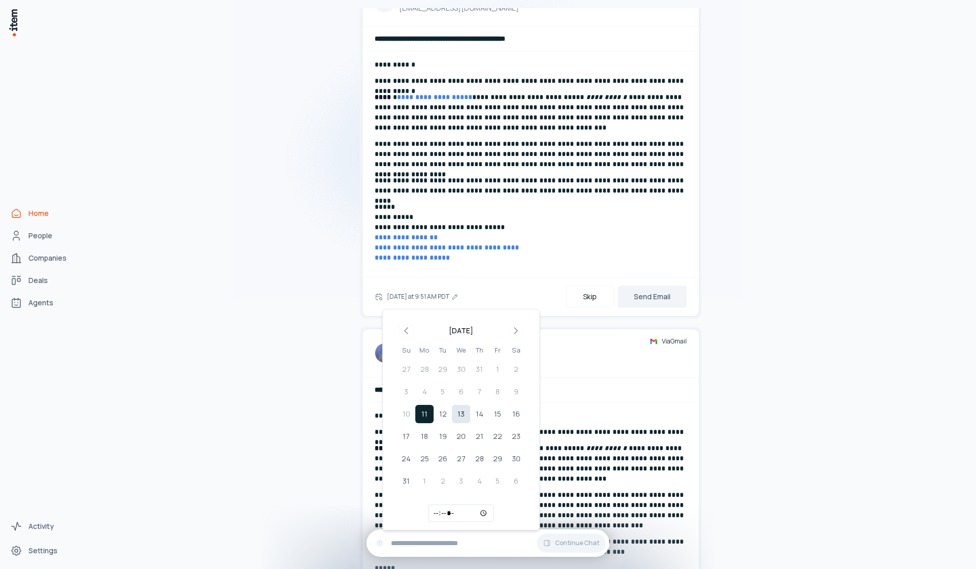
click at [454, 418] on button "13" at bounding box center [461, 414] width 18 height 18
click at [680, 281] on div "[DATE] 9:51 AM PDT Skip Send Email" at bounding box center [530, 296] width 336 height 39
click at [673, 290] on button "Send Email" at bounding box center [652, 297] width 69 height 22
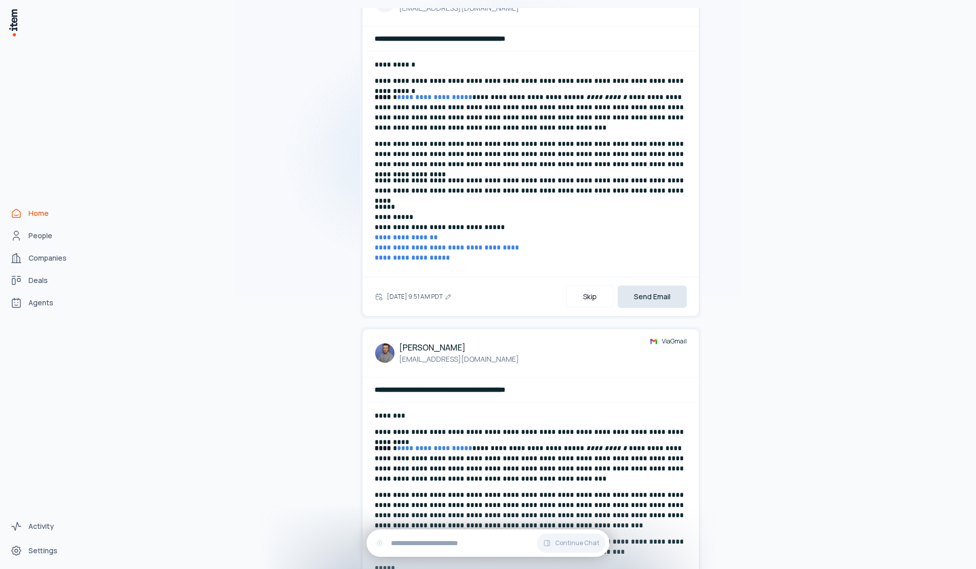
click at [672, 292] on button "Send Email" at bounding box center [652, 297] width 69 height 22
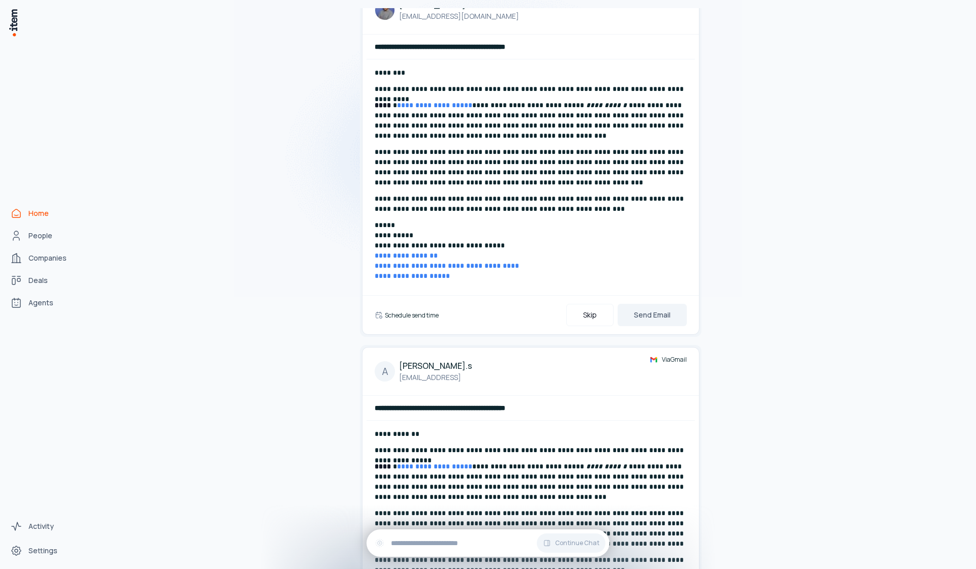
click at [434, 316] on h6 "Schedule send time" at bounding box center [412, 315] width 54 height 9
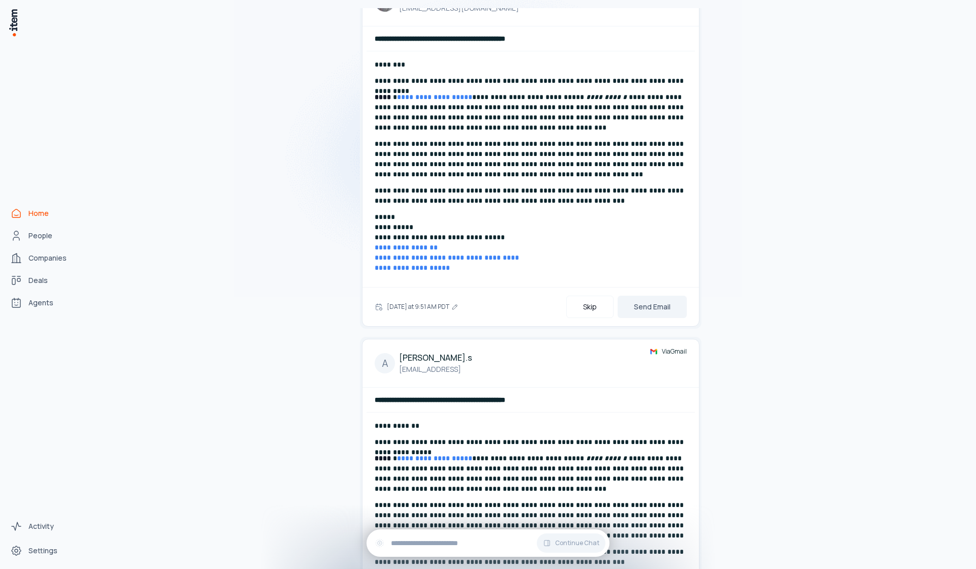
click at [435, 318] on div "[DATE] at 9:51 AM PDT Skip Send Email" at bounding box center [530, 306] width 336 height 39
click at [439, 308] on button "[DATE] at 9:51 AM PDT" at bounding box center [423, 307] width 76 height 20
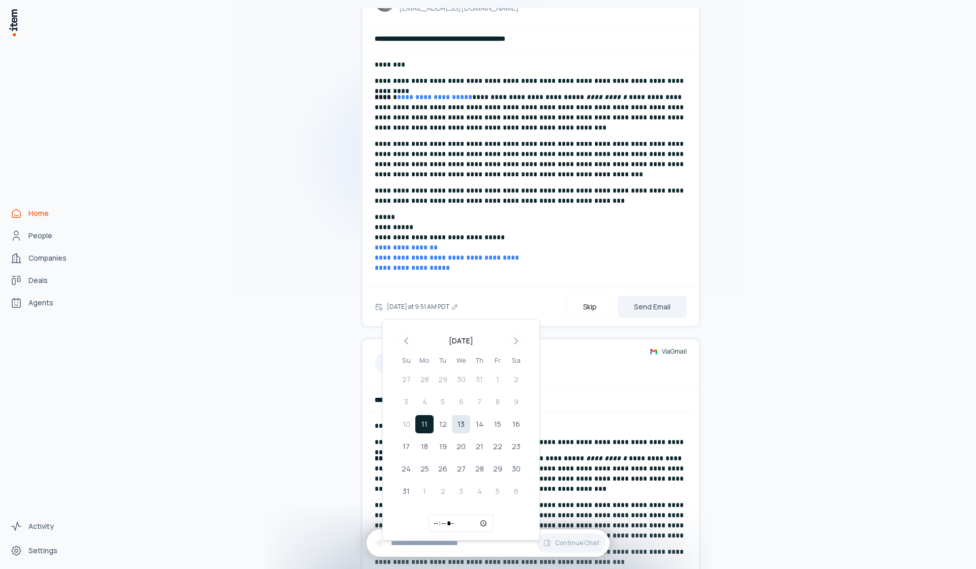
click at [457, 419] on button "13" at bounding box center [461, 424] width 18 height 18
click at [661, 301] on button "Send Email" at bounding box center [652, 307] width 69 height 22
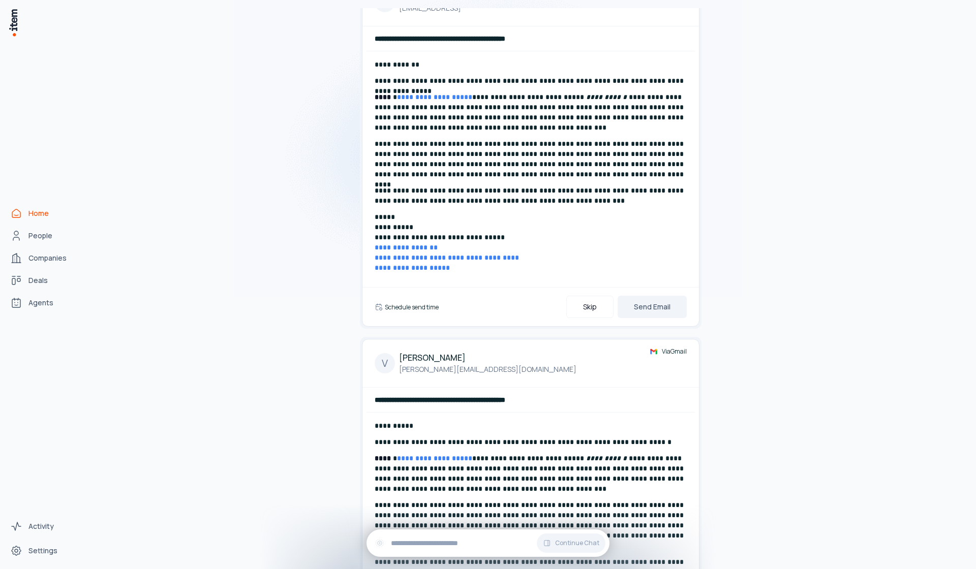
click at [392, 311] on h6 "Schedule send time" at bounding box center [412, 307] width 54 height 9
click at [409, 310] on button "[DATE] at 9:51 AM PDT" at bounding box center [423, 307] width 76 height 20
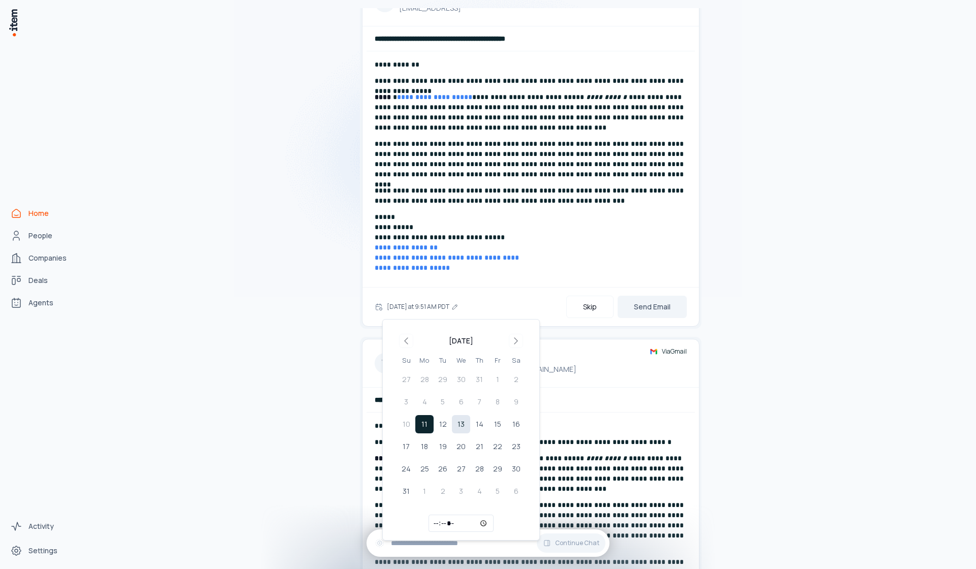
click at [459, 427] on button "13" at bounding box center [461, 424] width 18 height 18
click at [695, 299] on div "[DATE] 9:51 AM PDT Skip Send Email" at bounding box center [530, 306] width 336 height 39
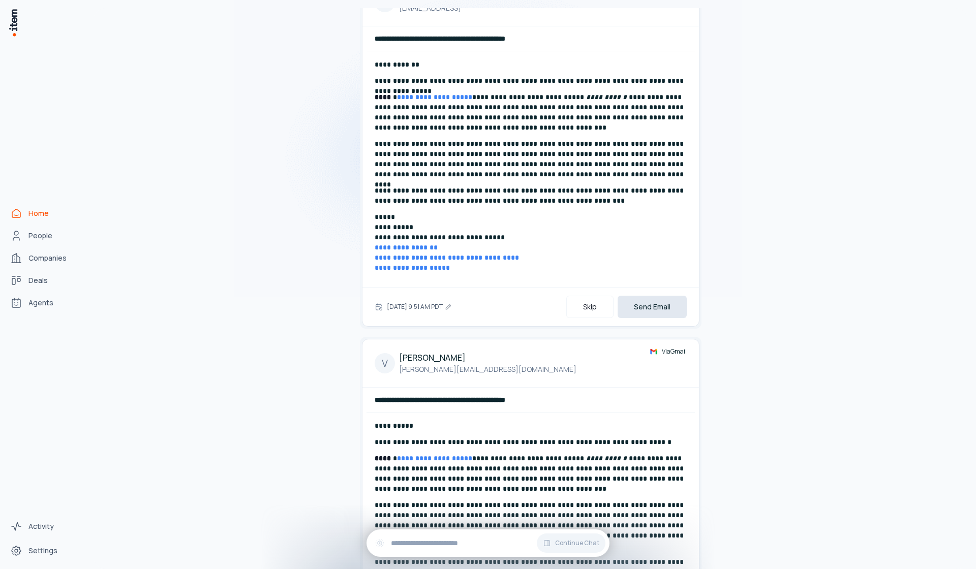
click at [673, 304] on button "Send Email" at bounding box center [652, 307] width 69 height 22
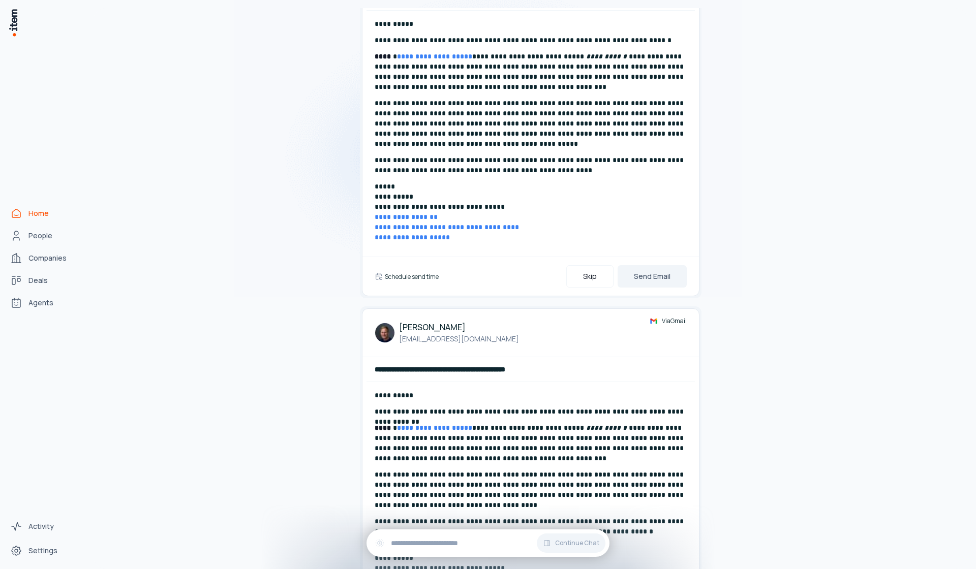
click at [418, 278] on h6 "Schedule send time" at bounding box center [412, 276] width 54 height 9
click at [419, 279] on button "[DATE] at 9:56 AM PDT" at bounding box center [424, 276] width 78 height 20
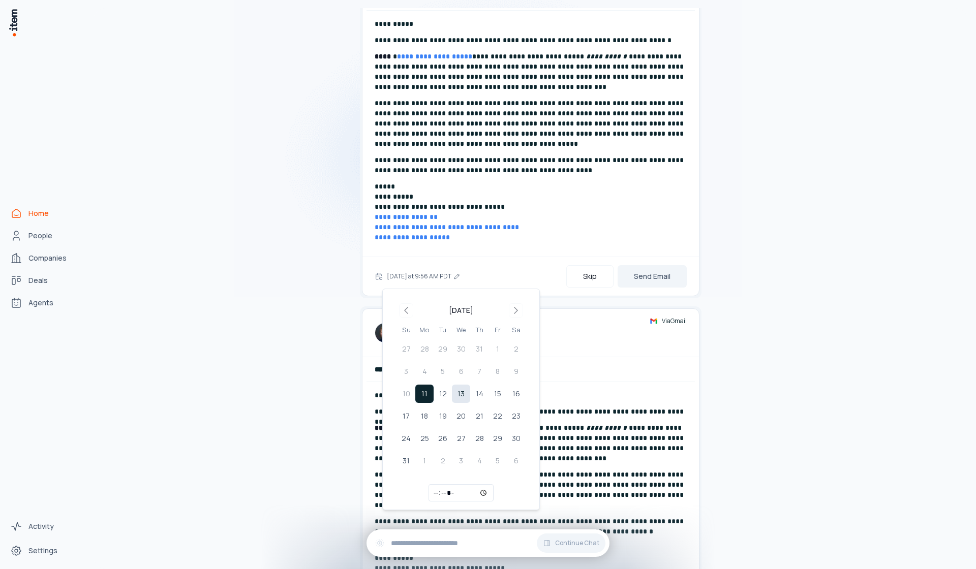
click at [461, 393] on button "13" at bounding box center [461, 394] width 18 height 18
click at [655, 261] on div "[DATE] 9:56 AM PDT Skip Send Email" at bounding box center [530, 276] width 336 height 39
click at [654, 270] on button "Send Email" at bounding box center [652, 276] width 69 height 22
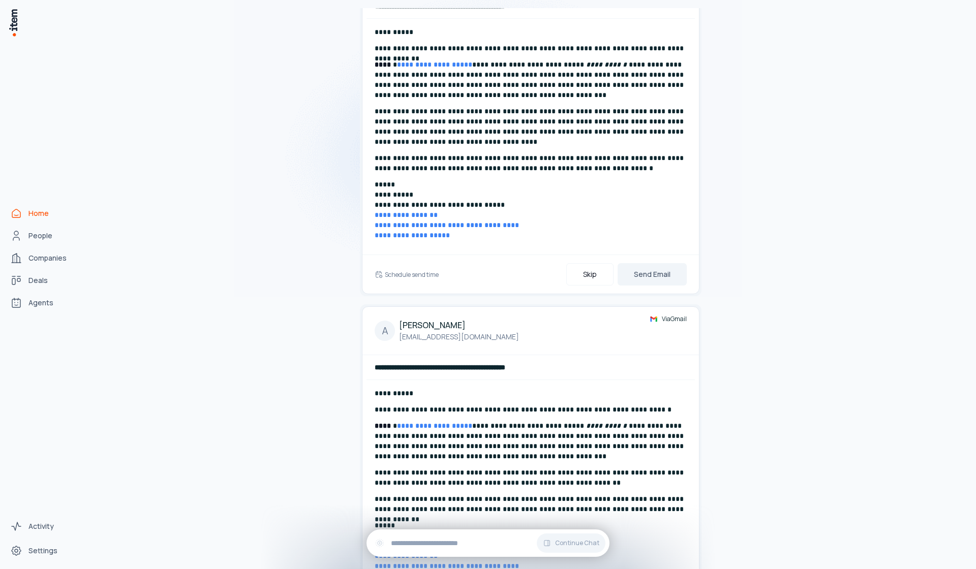
drag, startPoint x: 368, startPoint y: 279, endPoint x: 380, endPoint y: 276, distance: 12.0
click at [370, 278] on div "Schedule send time Skip Send Email" at bounding box center [530, 274] width 336 height 39
click at [392, 274] on h6 "Schedule send time" at bounding box center [412, 274] width 54 height 9
click at [414, 273] on button "[DATE] at 9:56 AM PDT" at bounding box center [424, 274] width 78 height 20
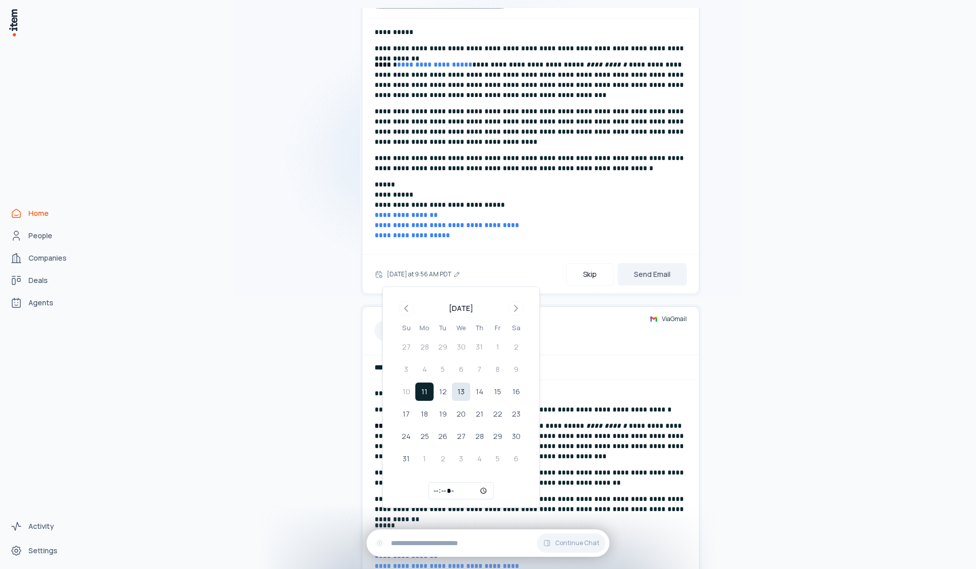
click at [462, 386] on button "13" at bounding box center [461, 392] width 18 height 18
click at [651, 281] on button "Send Email" at bounding box center [652, 274] width 69 height 22
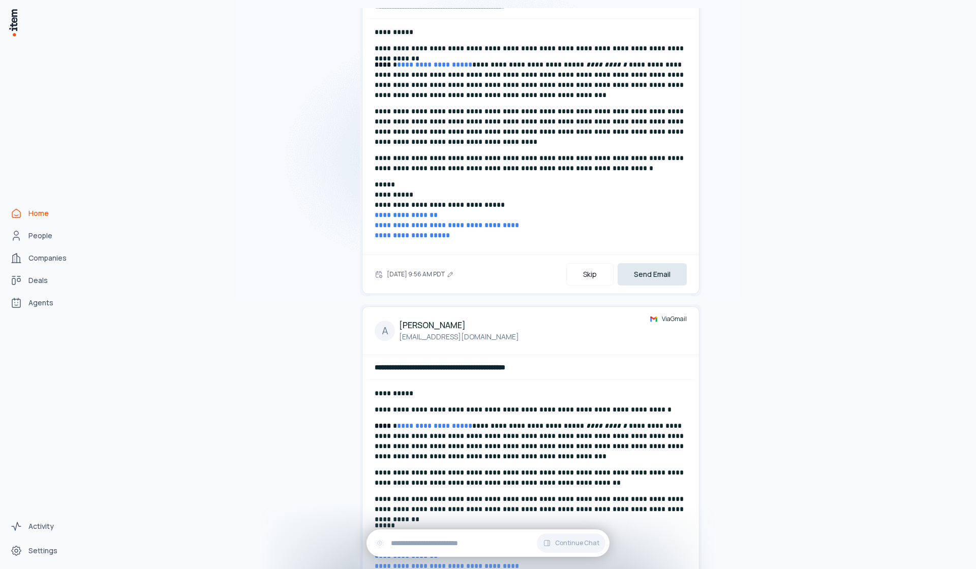
click at [650, 281] on button "Send Email" at bounding box center [652, 274] width 69 height 22
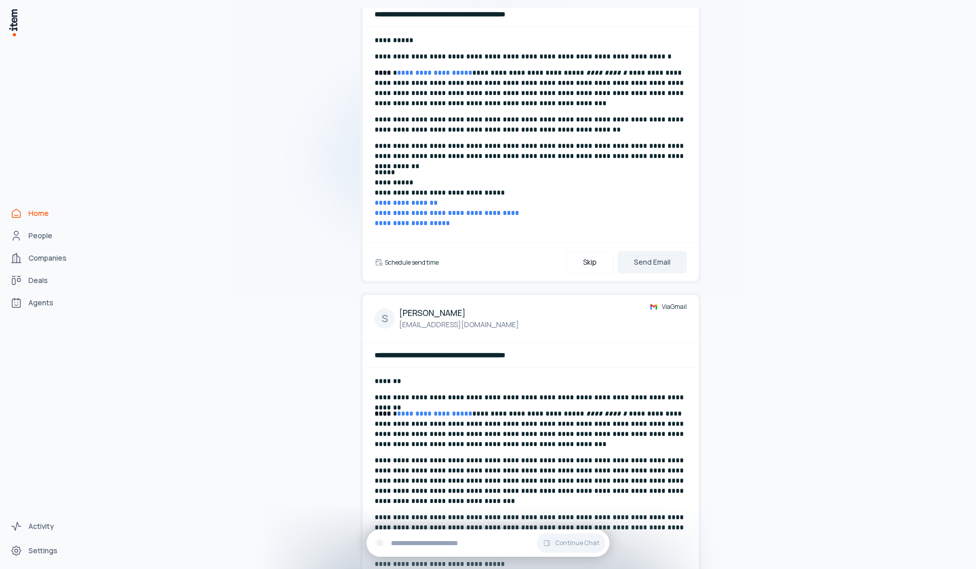
click at [433, 264] on h6 "Schedule send time" at bounding box center [412, 262] width 54 height 9
click at [426, 262] on button "[DATE] at 9:56 AM PDT" at bounding box center [424, 262] width 78 height 20
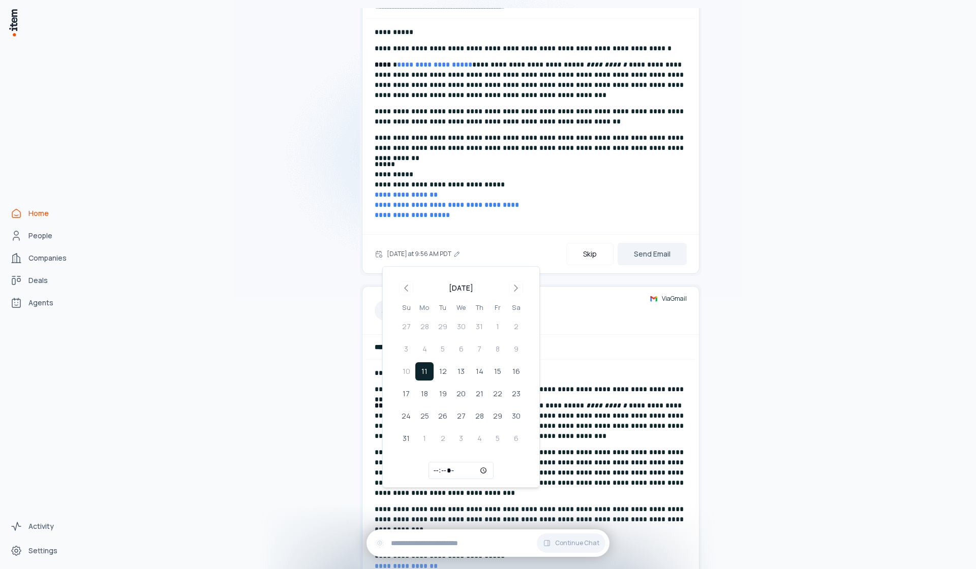
click at [466, 382] on tbody "27 28 29 30 31 1 2 3 4 5 6 7 8 9 10 11 12 13 14 15 16 17 18 19 20 21 22 23 24 2…" at bounding box center [461, 381] width 128 height 134
drag, startPoint x: 462, startPoint y: 372, endPoint x: 466, endPoint y: 366, distance: 6.9
click at [462, 372] on button "13" at bounding box center [461, 371] width 18 height 18
click at [672, 244] on button "Send Email" at bounding box center [652, 254] width 69 height 22
click at [670, 248] on button "Send Email" at bounding box center [652, 254] width 69 height 22
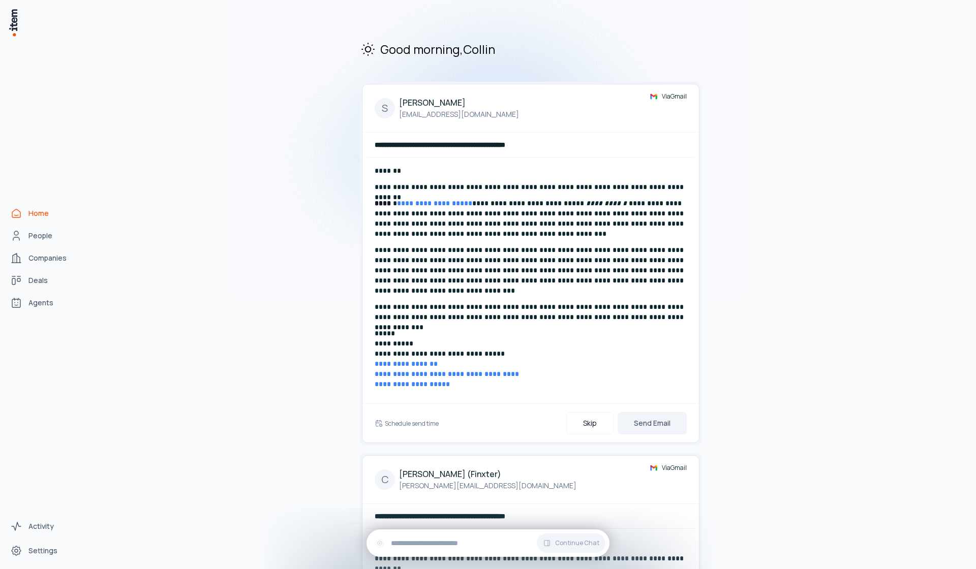
scroll to position [207, 0]
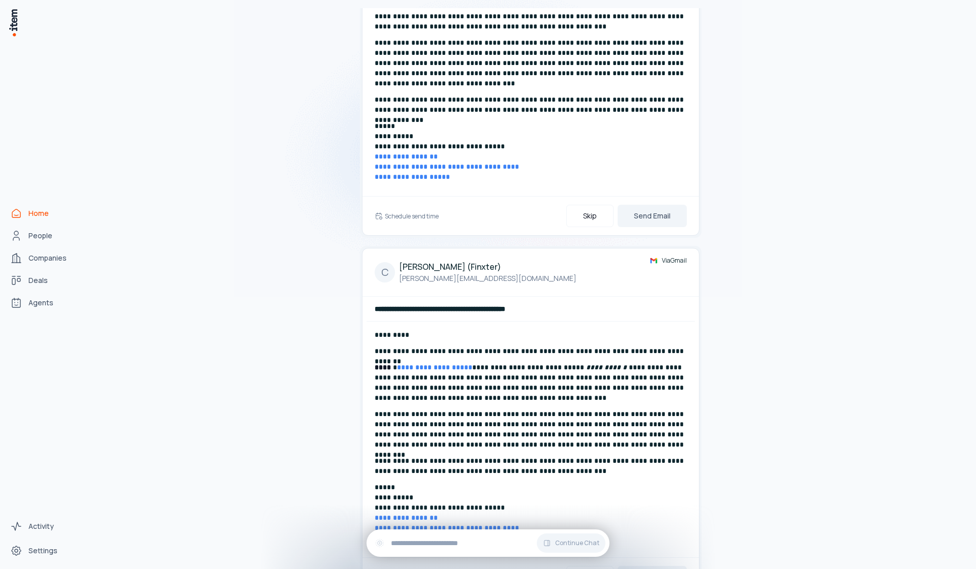
click at [414, 221] on div "Schedule send time Skip Send Email" at bounding box center [531, 216] width 312 height 22
click at [416, 218] on h6 "Schedule send time" at bounding box center [412, 216] width 54 height 9
click at [425, 211] on button "[DATE] at 9:56 AM PDT" at bounding box center [424, 216] width 78 height 20
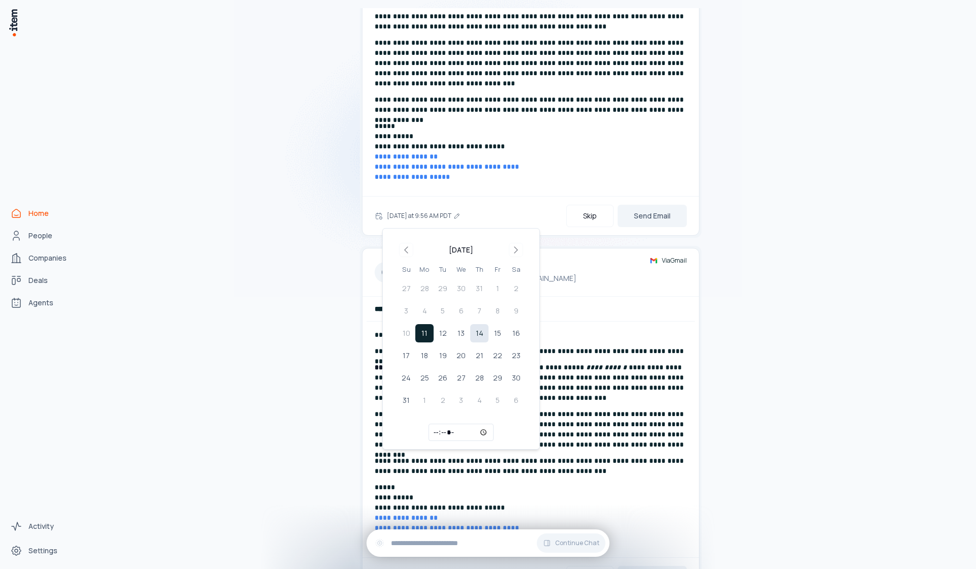
click at [478, 336] on button "14" at bounding box center [479, 333] width 18 height 18
click at [660, 221] on button "Send Email" at bounding box center [652, 216] width 69 height 22
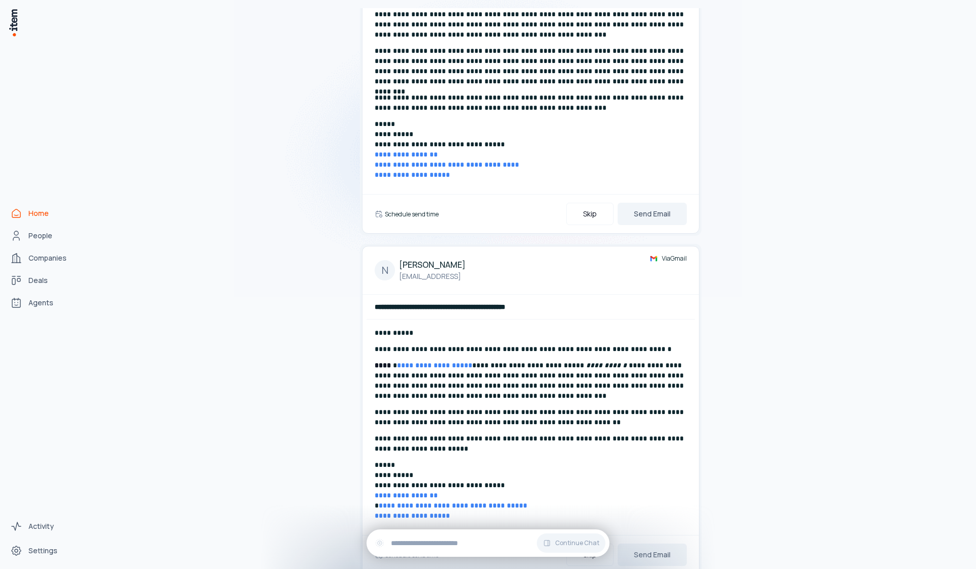
click at [421, 210] on h6 "Schedule send time" at bounding box center [412, 214] width 54 height 9
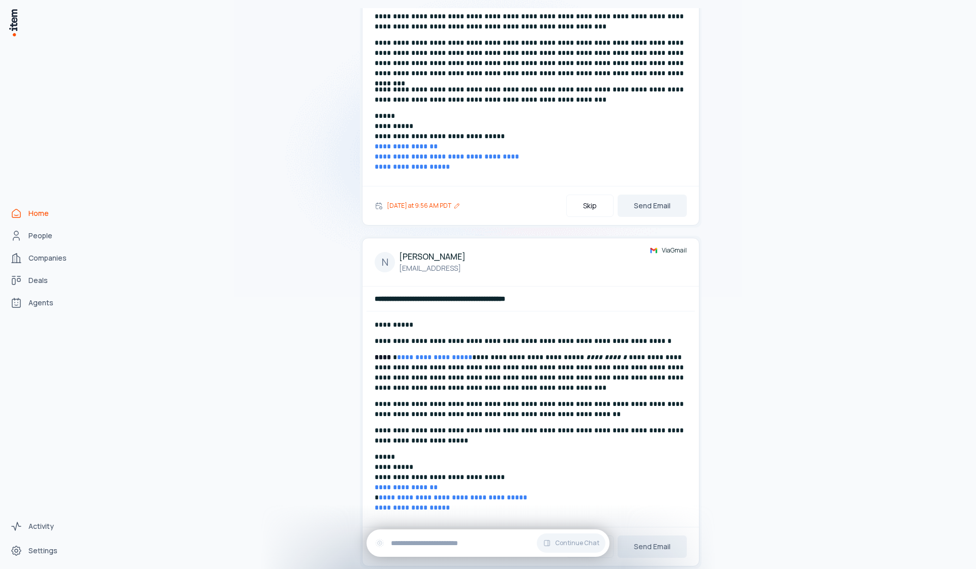
click at [423, 211] on button "[DATE] at 9:56 AM PDT" at bounding box center [424, 206] width 78 height 20
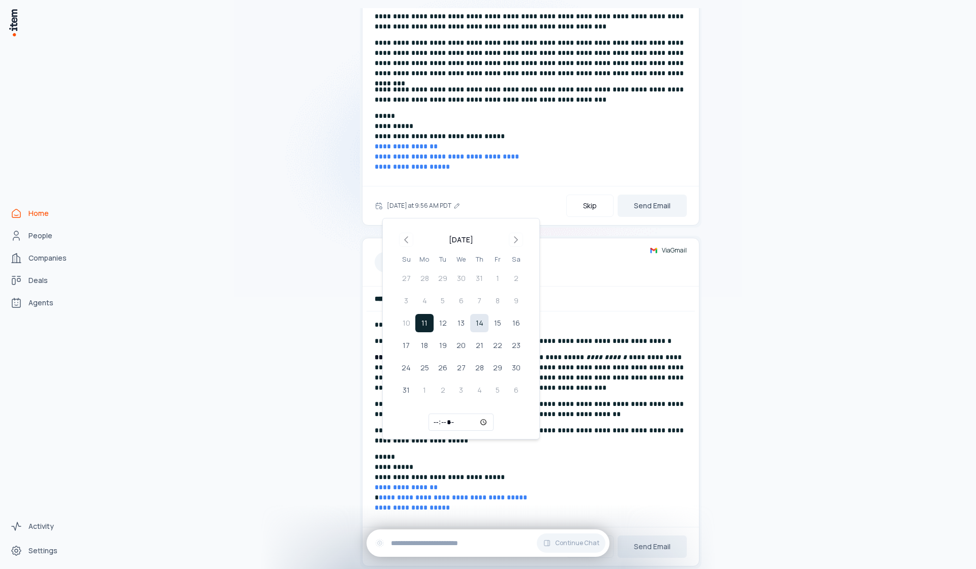
click at [487, 324] on button "14" at bounding box center [479, 323] width 18 height 18
click at [644, 212] on button "Send Email" at bounding box center [652, 206] width 69 height 22
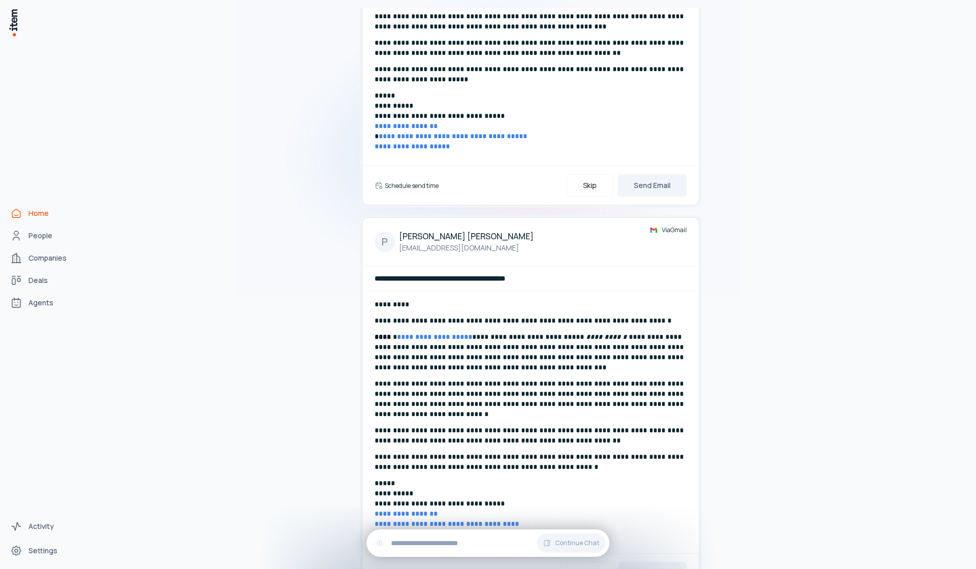
click at [429, 186] on h6 "Schedule send time" at bounding box center [412, 185] width 54 height 9
click at [431, 189] on button "[DATE] at 9:56 AM PDT" at bounding box center [424, 185] width 78 height 20
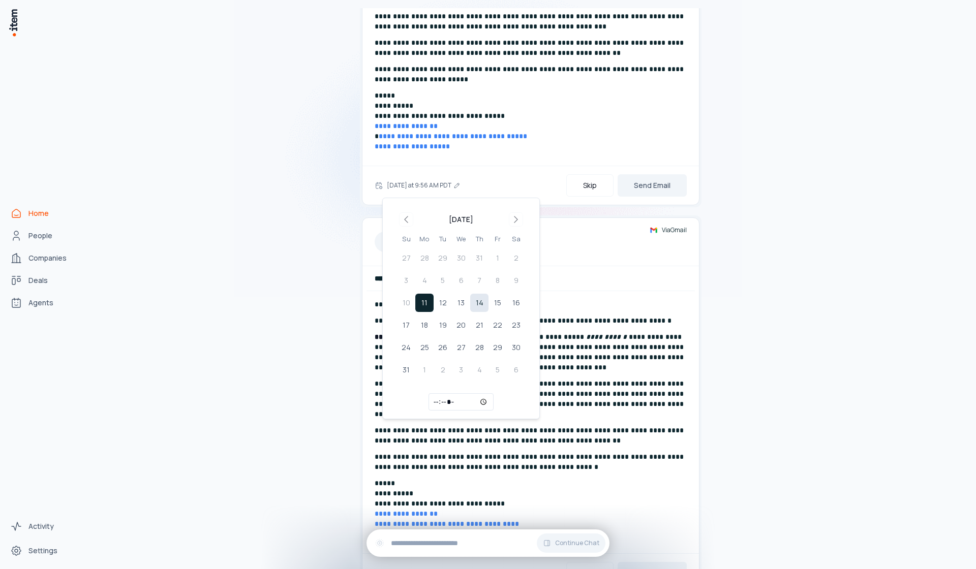
click at [481, 305] on button "14" at bounding box center [479, 303] width 18 height 18
click at [647, 187] on button "Send Email" at bounding box center [652, 185] width 69 height 22
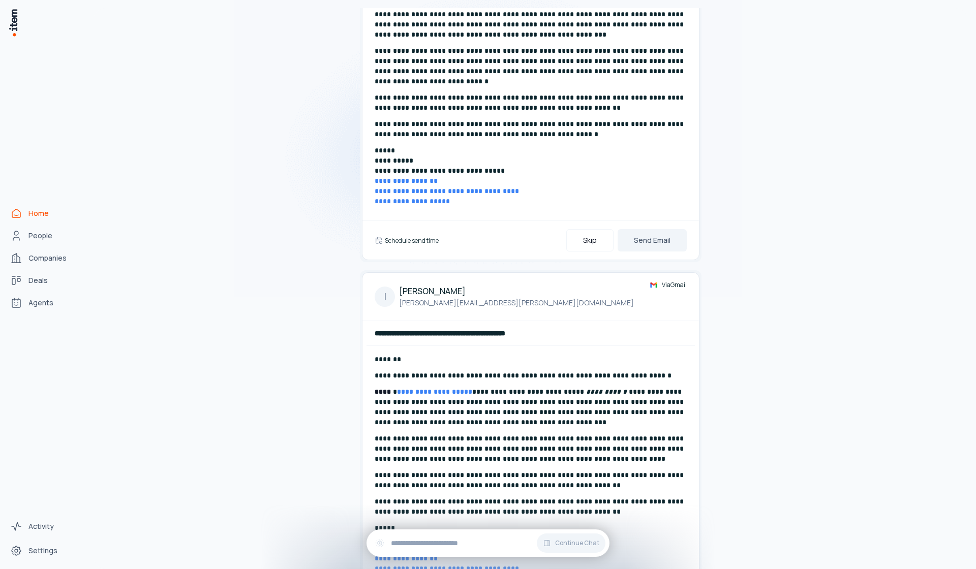
click at [400, 243] on h6 "Schedule send time" at bounding box center [412, 240] width 54 height 9
click at [401, 242] on button "[DATE] at 9:56 AM PDT" at bounding box center [424, 240] width 78 height 20
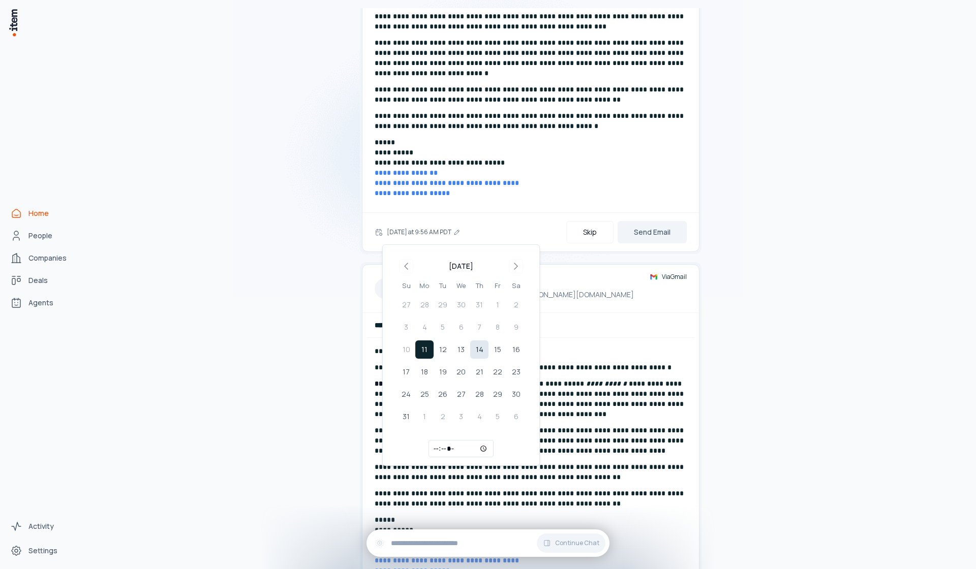
click at [480, 344] on button "14" at bounding box center [479, 350] width 18 height 18
click at [650, 226] on button "Send Email" at bounding box center [652, 232] width 69 height 22
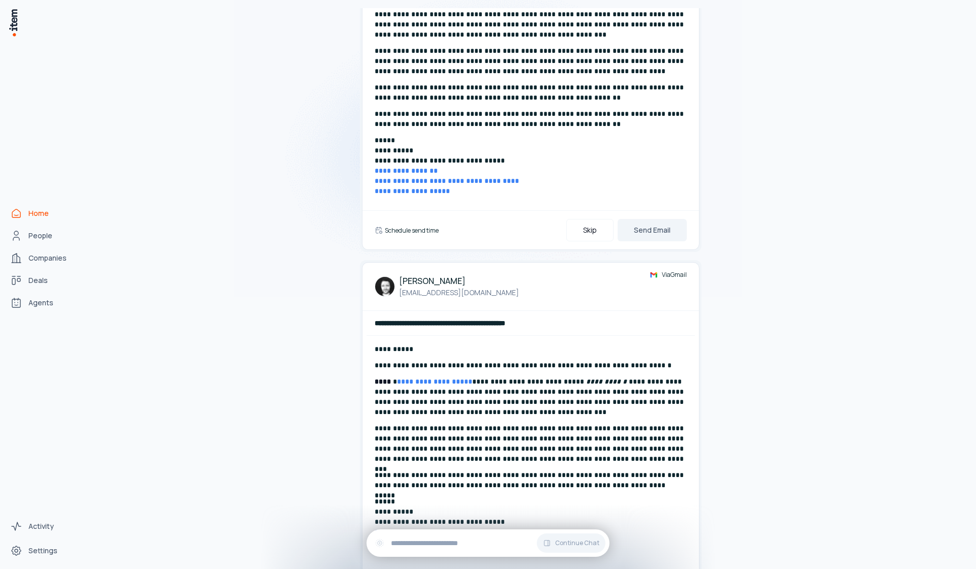
click at [410, 228] on h6 "Schedule send time" at bounding box center [412, 230] width 54 height 9
click at [434, 236] on button "[DATE] at 9:56 AM PDT" at bounding box center [424, 230] width 78 height 20
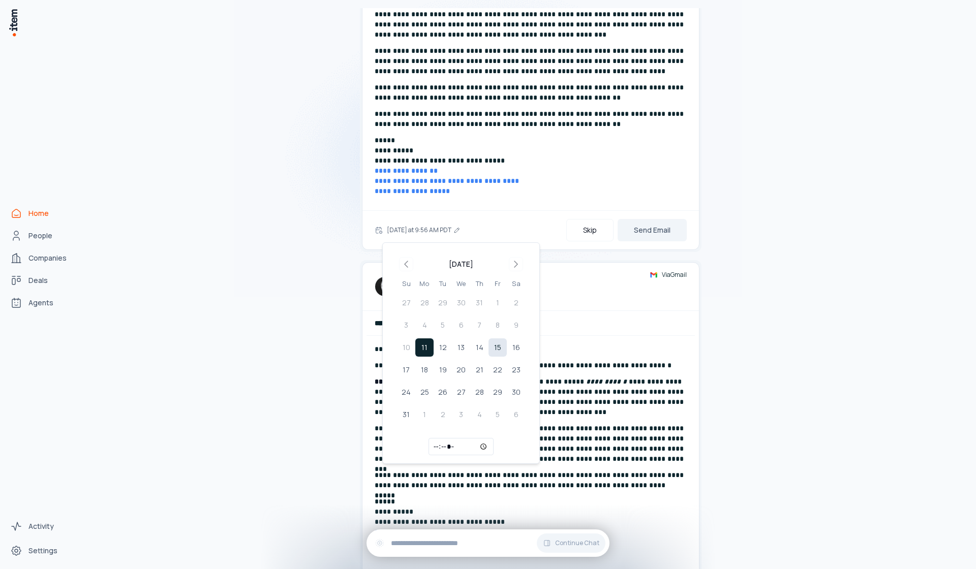
click at [489, 352] on button "15" at bounding box center [497, 348] width 18 height 18
click at [482, 349] on button "14" at bounding box center [479, 348] width 18 height 18
click at [661, 231] on button "Send Email" at bounding box center [652, 230] width 69 height 22
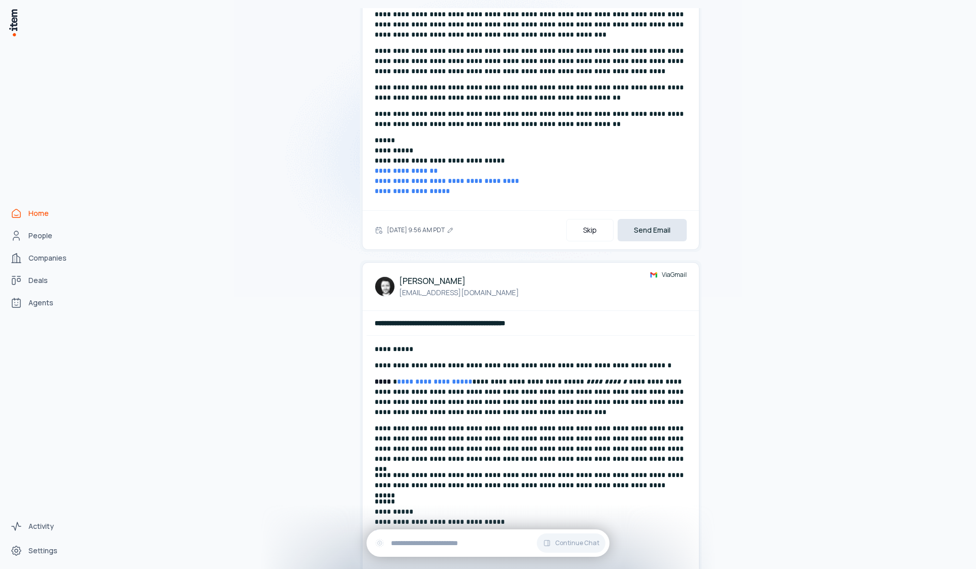
click at [661, 230] on button "Send Email" at bounding box center [652, 230] width 69 height 22
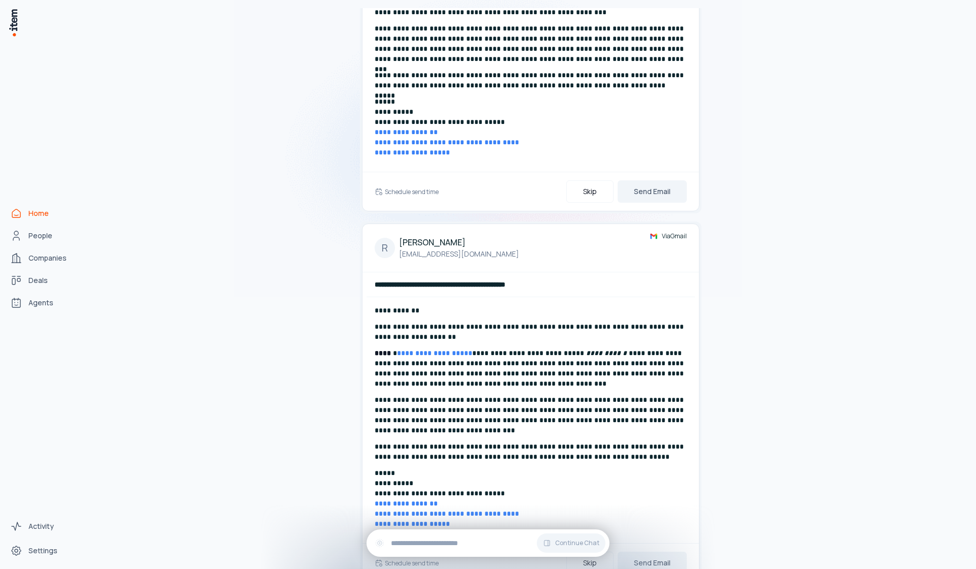
scroll to position [121, 0]
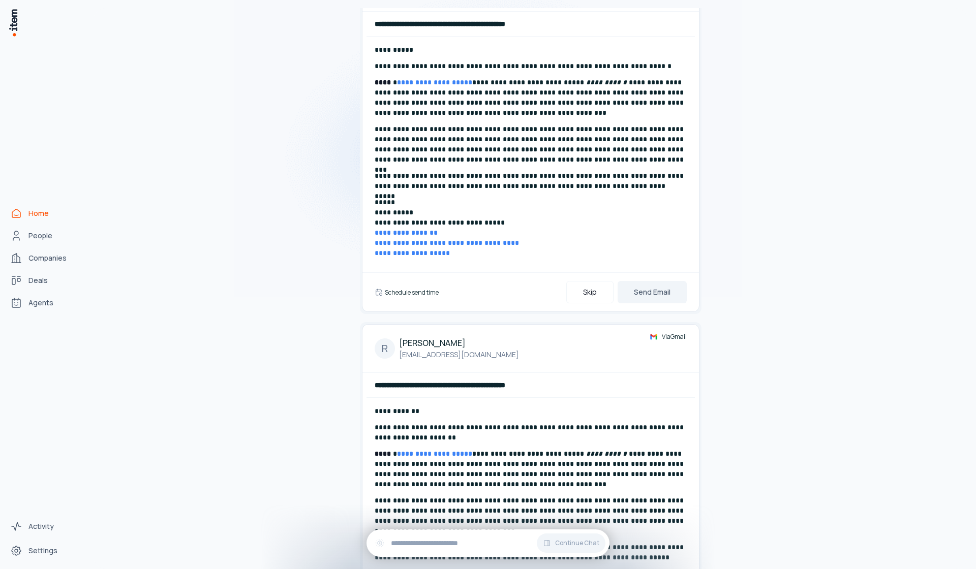
click at [425, 295] on h6 "Schedule send time" at bounding box center [412, 292] width 54 height 9
click at [424, 294] on button "[DATE] at 9:56 AM PDT" at bounding box center [424, 292] width 78 height 20
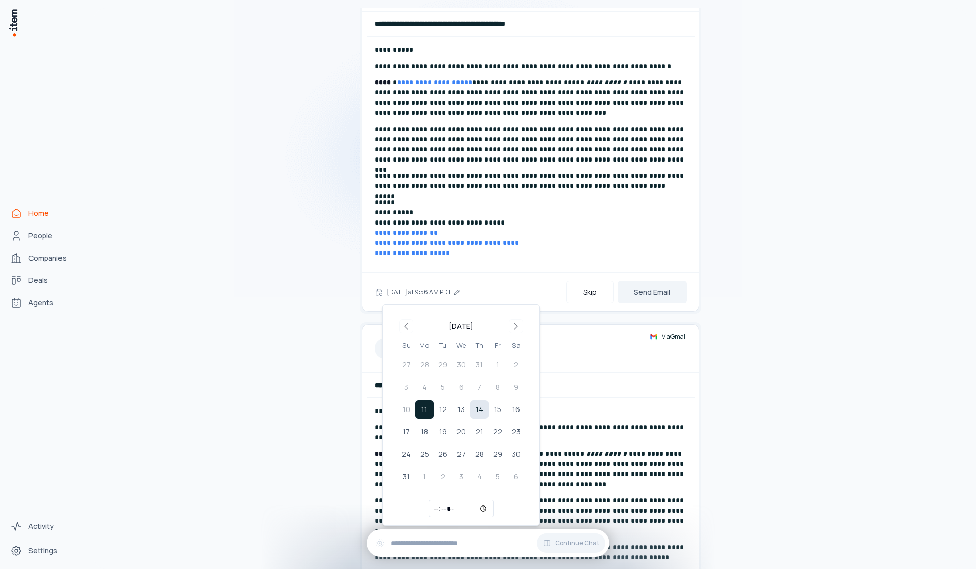
click at [482, 403] on button "14" at bounding box center [479, 410] width 18 height 18
click at [660, 283] on div "[DATE] 9:56 AM PDT Skip Send Email" at bounding box center [530, 291] width 336 height 39
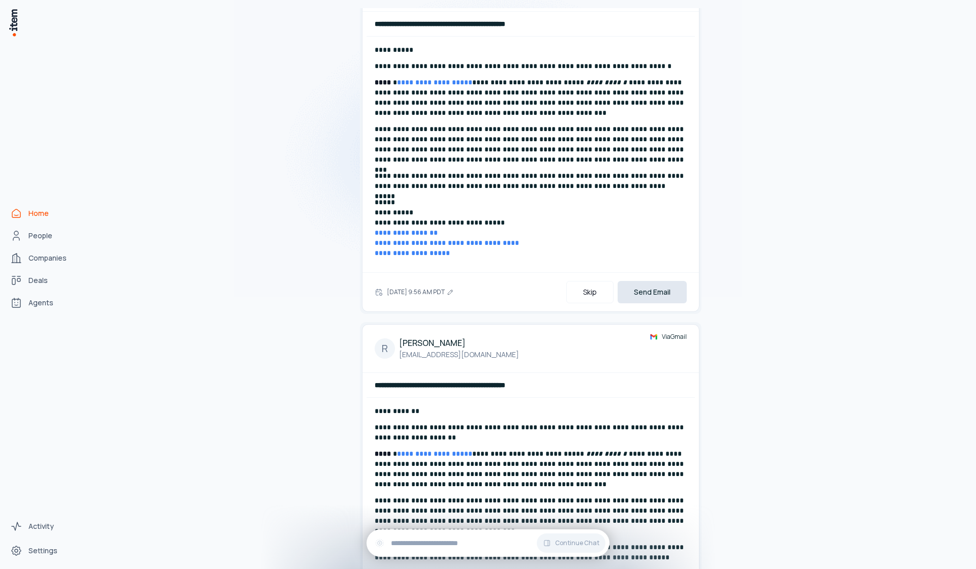
click at [659, 287] on button "Send Email" at bounding box center [652, 292] width 69 height 22
click at [658, 288] on button "Send Email" at bounding box center [652, 292] width 69 height 22
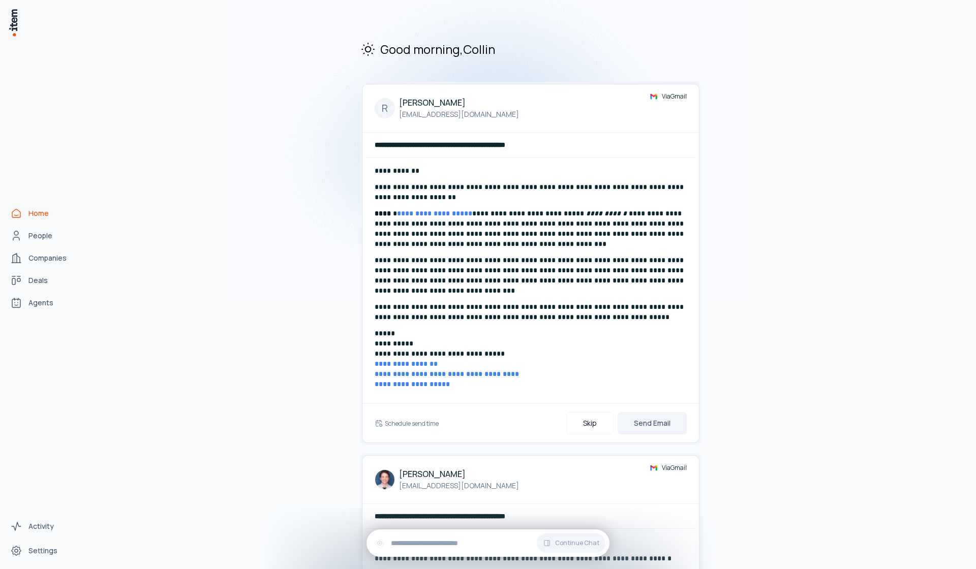
scroll to position [166, 0]
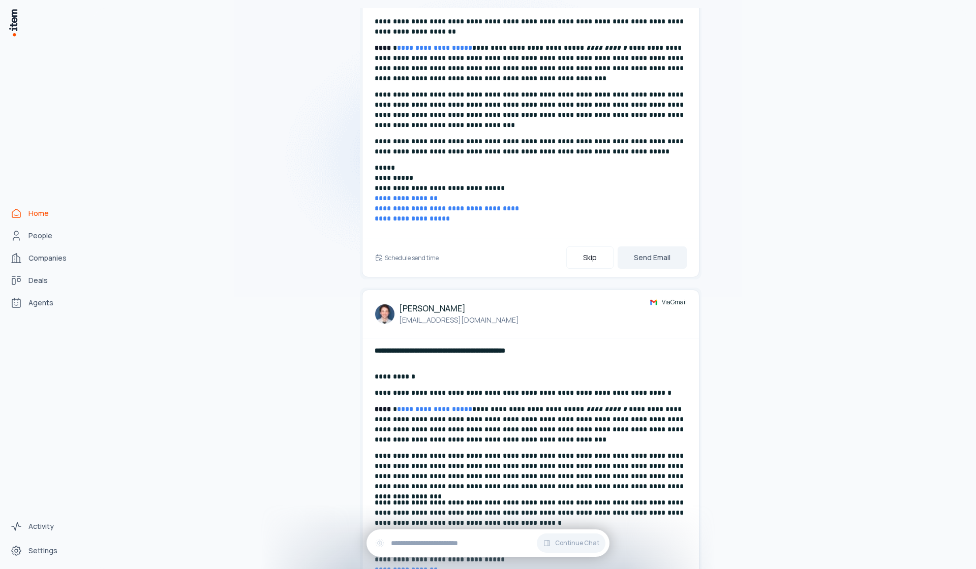
click at [415, 252] on div "Schedule send time Skip Send Email" at bounding box center [531, 258] width 312 height 22
click at [417, 256] on h6 "Schedule send time" at bounding box center [412, 258] width 54 height 9
click at [445, 259] on button "[DATE] at 9:56 AM PDT" at bounding box center [424, 258] width 78 height 20
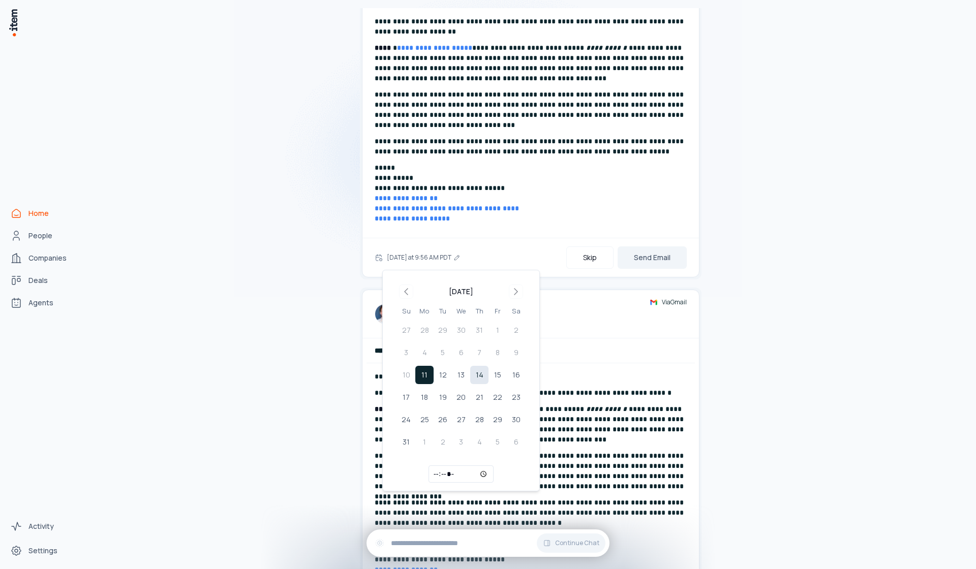
click at [480, 371] on button "14" at bounding box center [479, 375] width 18 height 18
click at [664, 255] on button "Send Email" at bounding box center [652, 258] width 69 height 22
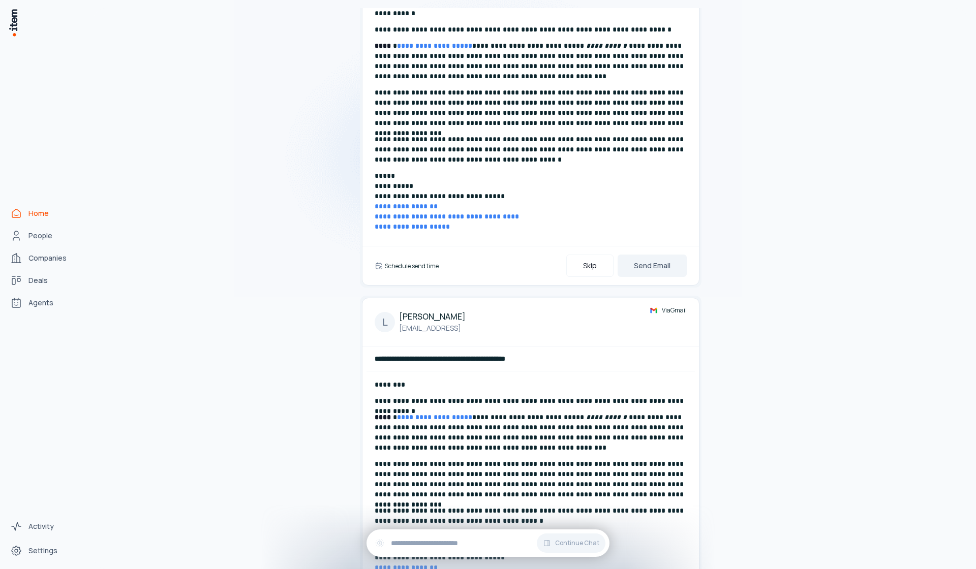
click at [407, 266] on h6 "Schedule send time" at bounding box center [412, 266] width 54 height 9
click at [408, 265] on button "[DATE] at 9:56 AM PDT" at bounding box center [424, 266] width 78 height 20
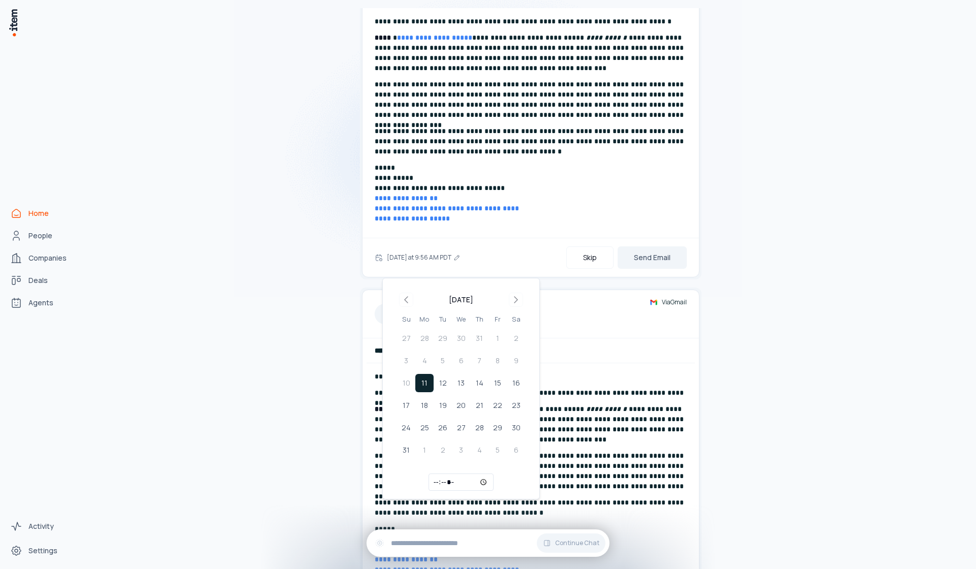
click at [488, 396] on td "21" at bounding box center [479, 405] width 18 height 18
click at [482, 374] on button "14" at bounding box center [479, 375] width 18 height 18
click at [643, 265] on button "Send Email" at bounding box center [652, 258] width 69 height 22
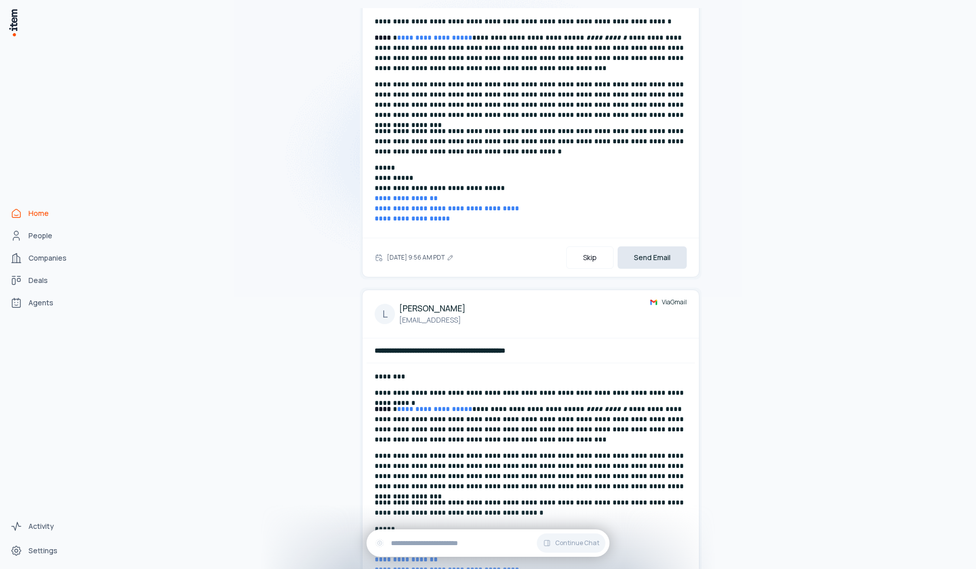
click at [645, 264] on button "Send Email" at bounding box center [652, 258] width 69 height 22
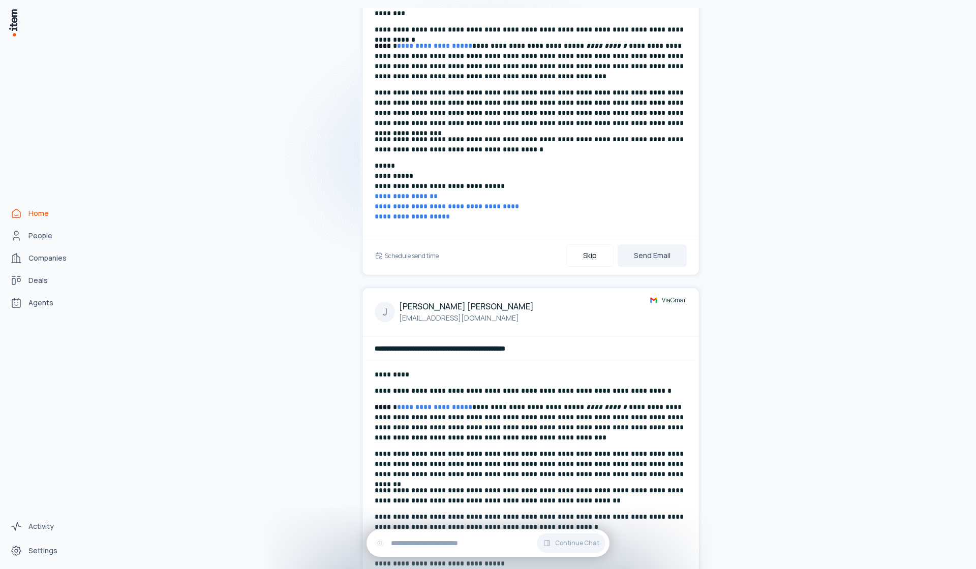
click at [422, 251] on div "Schedule send time Skip Send Email" at bounding box center [531, 255] width 312 height 22
click at [422, 254] on h6 "Schedule send time" at bounding box center [412, 256] width 54 height 9
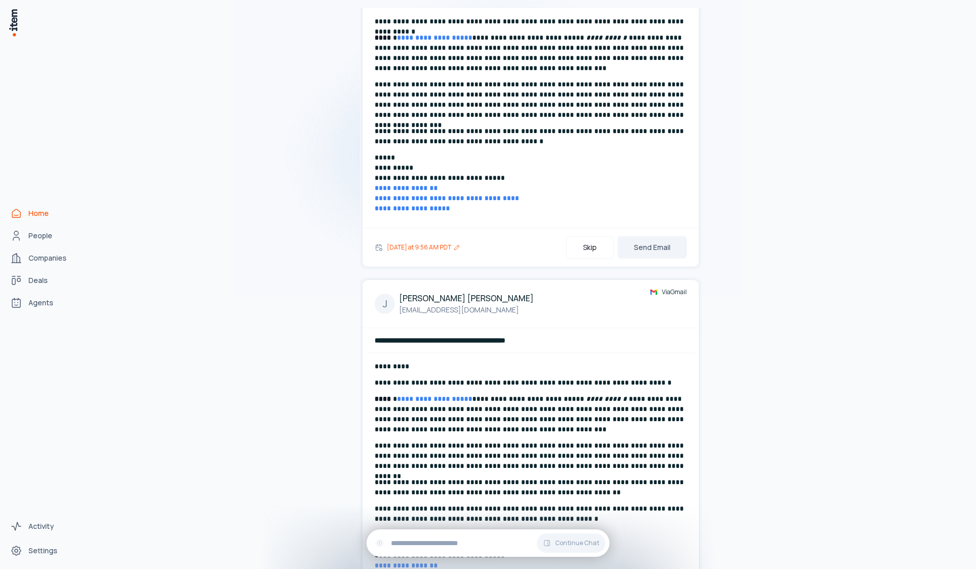
click at [422, 256] on button "[DATE] at 9:56 AM PDT" at bounding box center [424, 247] width 78 height 20
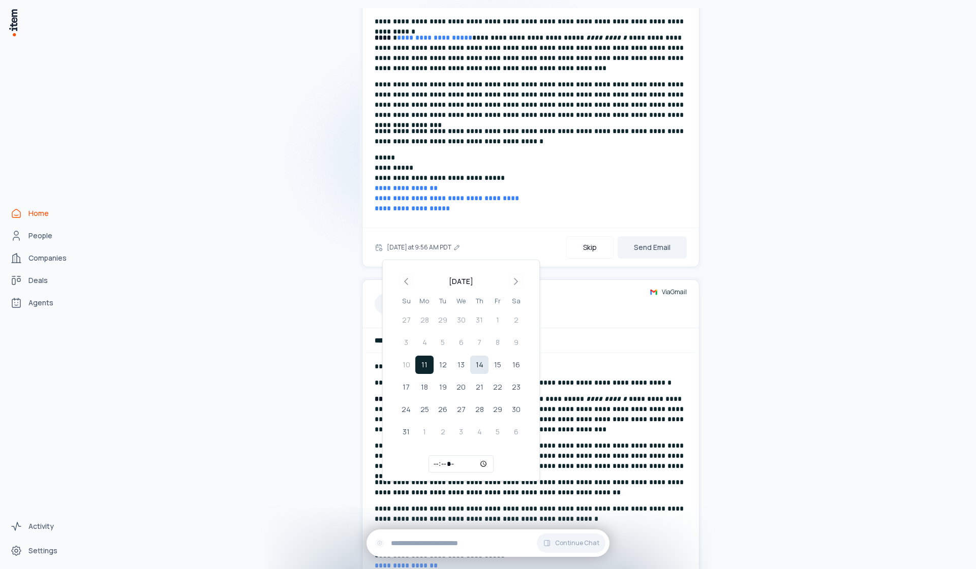
click at [480, 365] on button "14" at bounding box center [479, 365] width 18 height 18
click at [648, 250] on button "Send Email" at bounding box center [652, 247] width 69 height 22
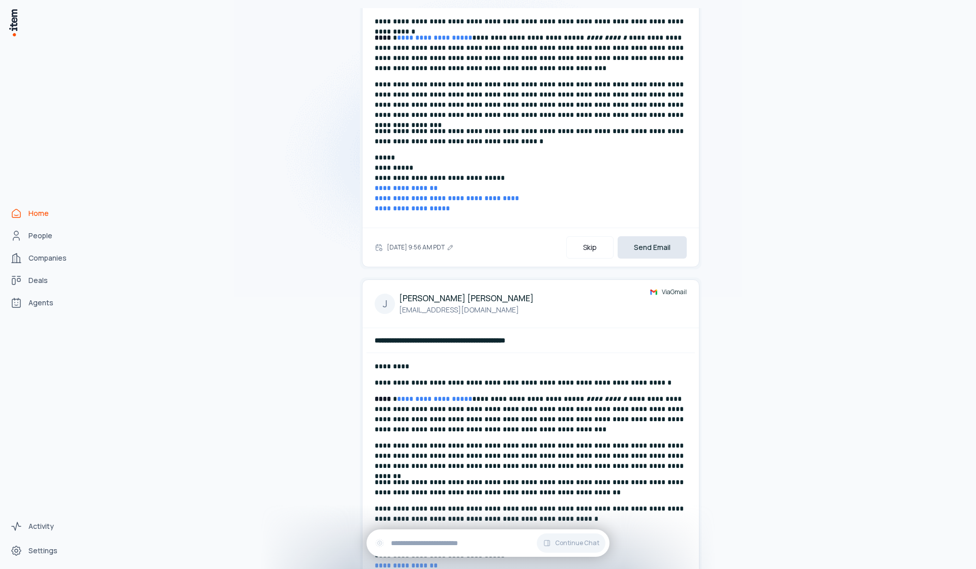
click at [648, 250] on button "Send Email" at bounding box center [652, 247] width 69 height 22
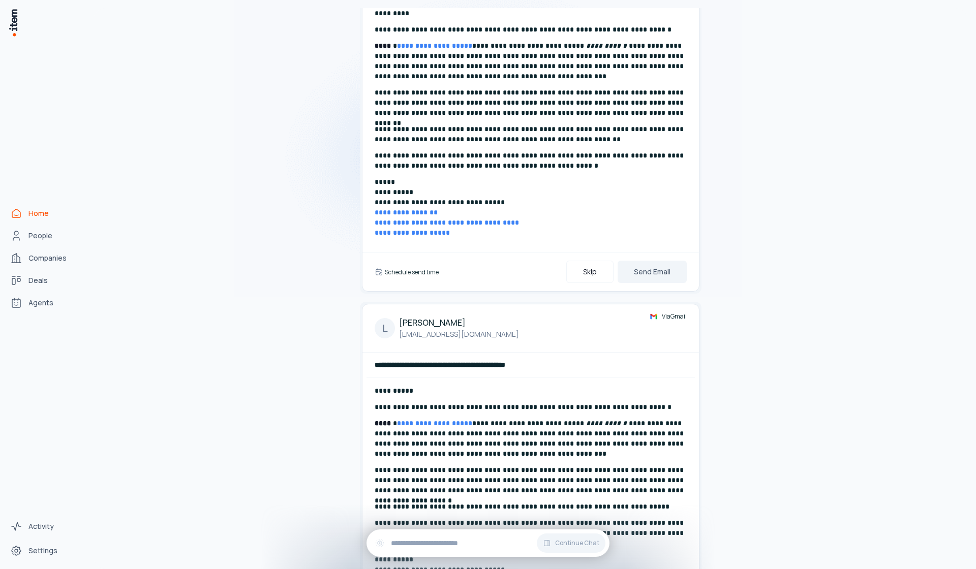
click at [425, 270] on h6 "Schedule send time" at bounding box center [412, 272] width 54 height 9
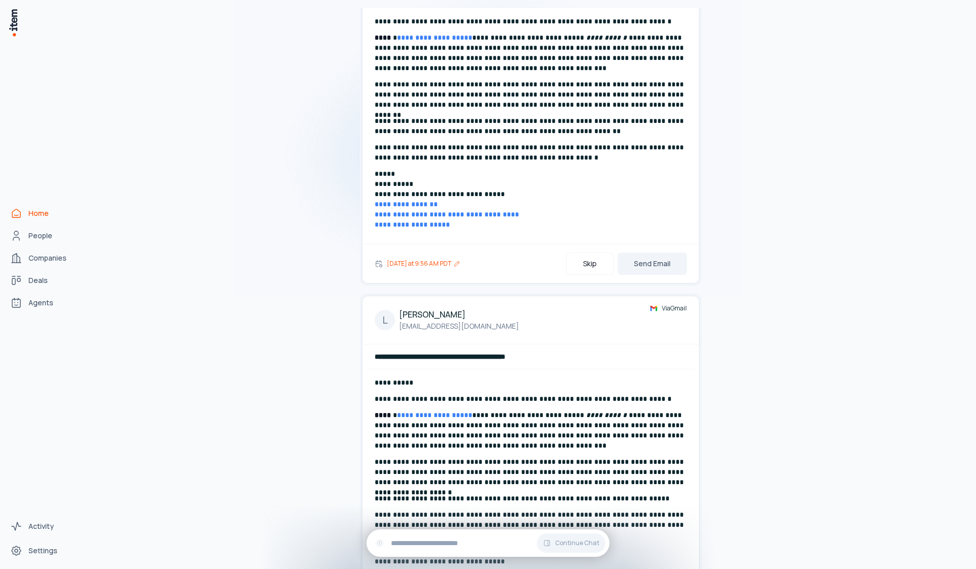
click at [423, 271] on button "[DATE] at 9:56 AM PDT" at bounding box center [424, 264] width 78 height 20
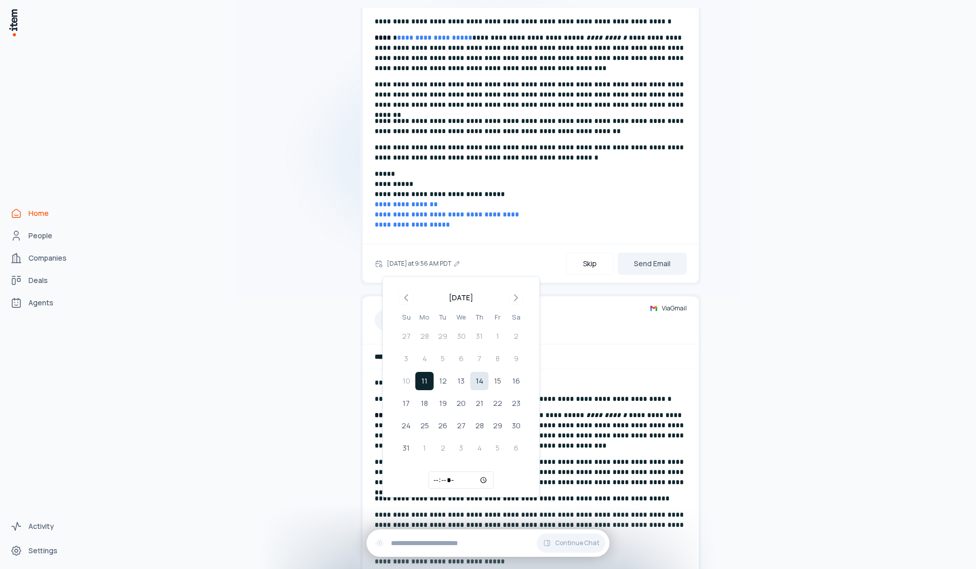
click at [477, 385] on button "14" at bounding box center [479, 381] width 18 height 18
click at [641, 270] on button "Send Email" at bounding box center [652, 264] width 69 height 22
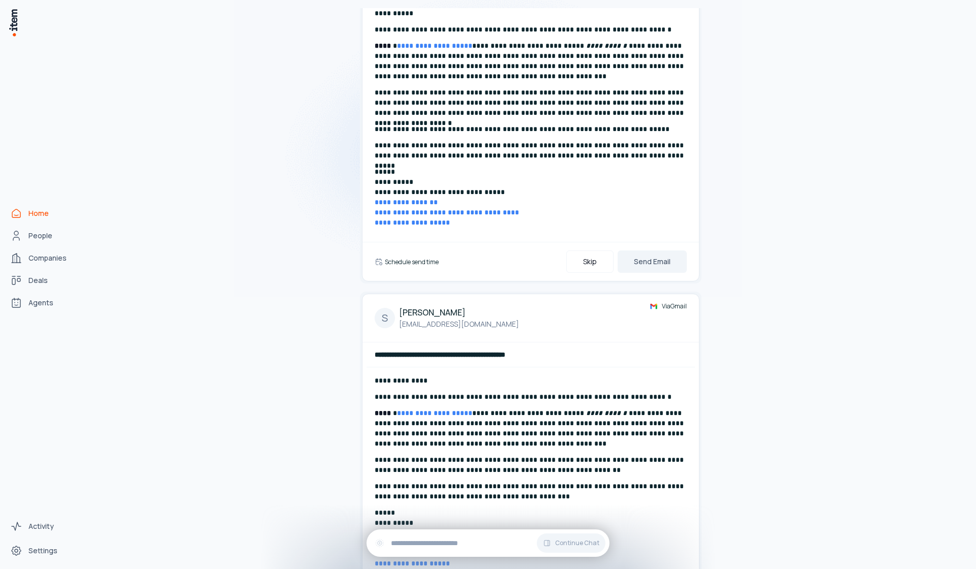
click at [420, 259] on h6 "Schedule send time" at bounding box center [412, 262] width 54 height 9
click at [419, 260] on button "[DATE] at 9:56 AM PDT" at bounding box center [424, 262] width 78 height 20
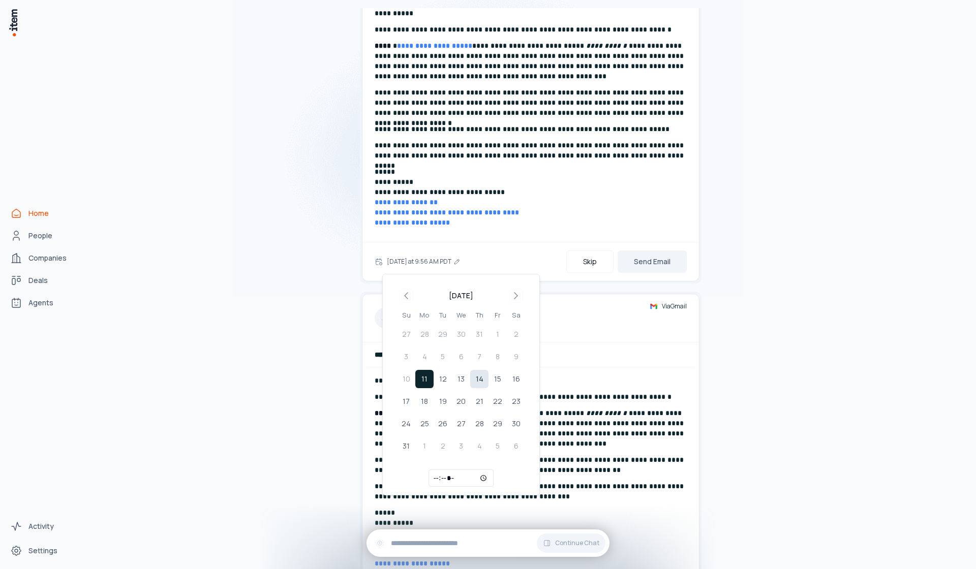
click at [486, 376] on button "14" at bounding box center [479, 379] width 18 height 18
click at [651, 266] on button "Send Email" at bounding box center [652, 262] width 69 height 22
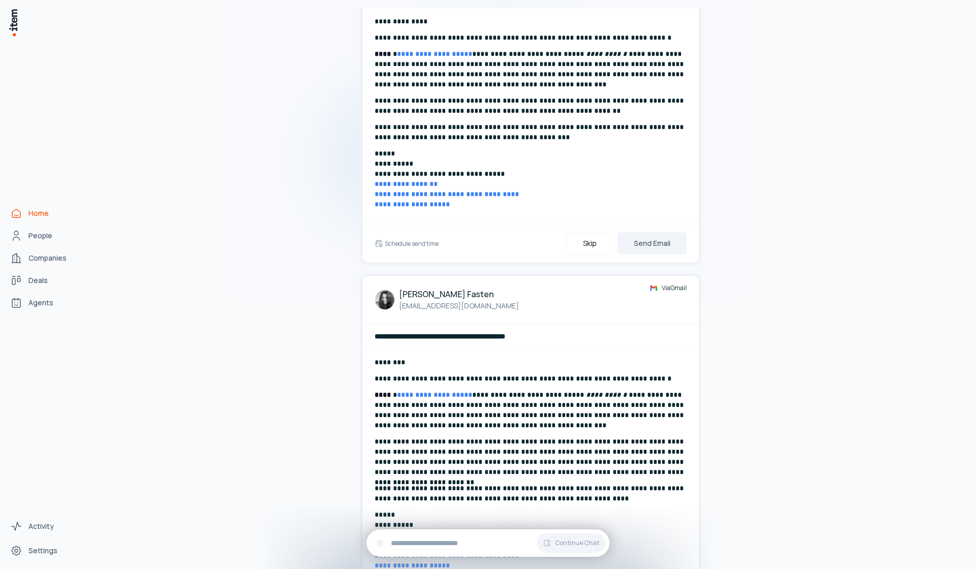
click at [413, 242] on div "Schedule send time Skip Send Email" at bounding box center [531, 243] width 312 height 22
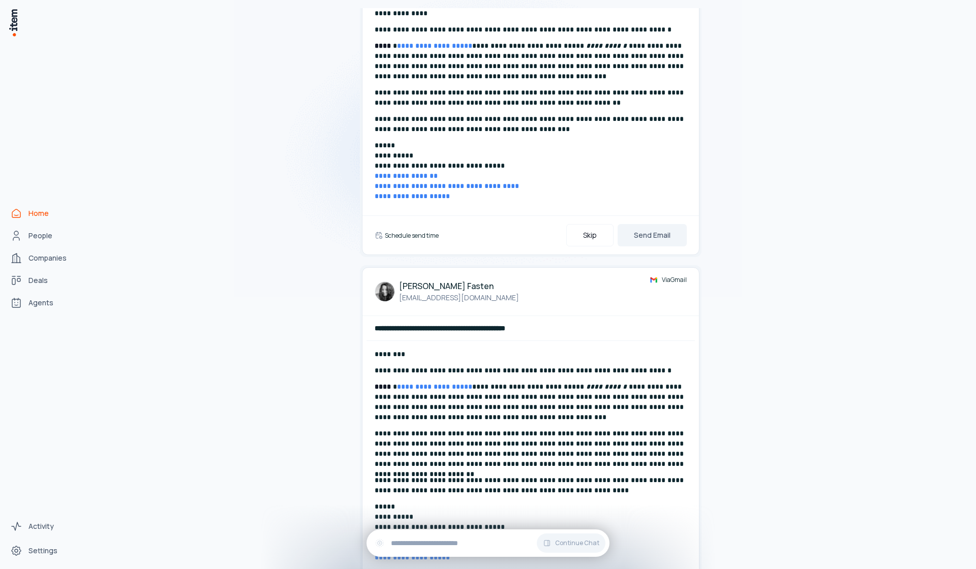
click at [420, 237] on h6 "Schedule send time" at bounding box center [412, 235] width 54 height 9
click at [434, 236] on button "[DATE] at 9:57 AM PDT" at bounding box center [423, 235] width 77 height 20
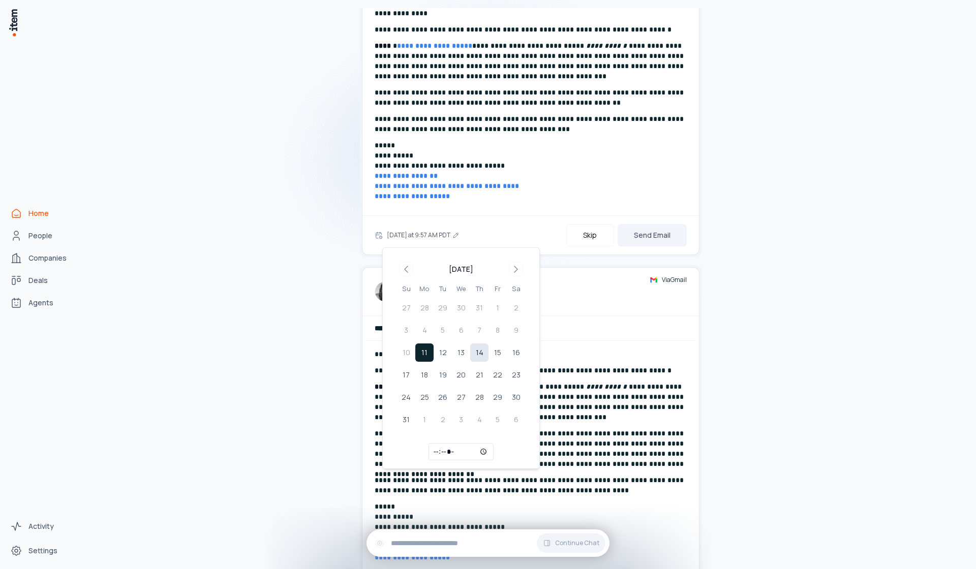
click at [480, 347] on button "14" at bounding box center [479, 353] width 18 height 18
click at [635, 240] on button "Send Email" at bounding box center [652, 235] width 69 height 22
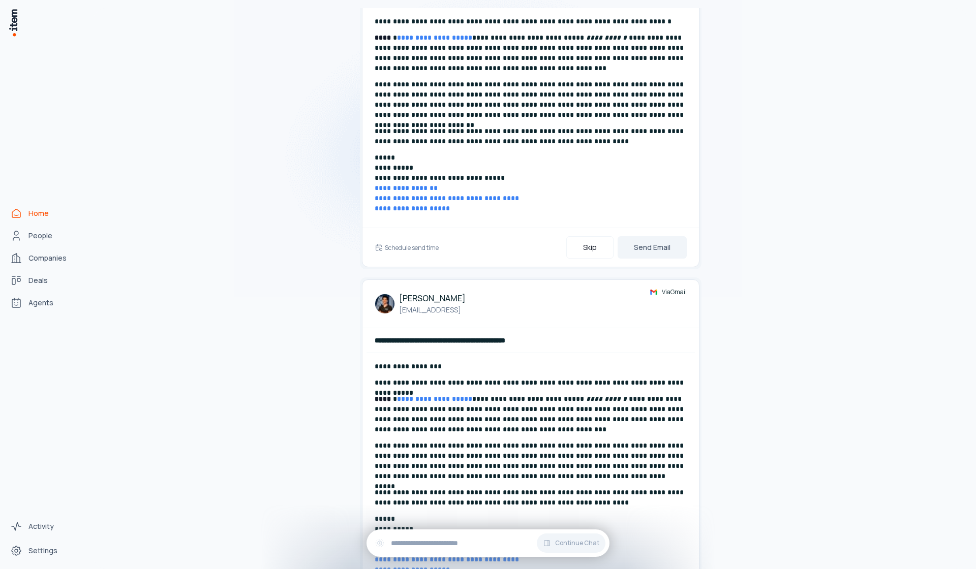
click at [409, 262] on div "Schedule send time Skip Send Email" at bounding box center [530, 247] width 336 height 39
click at [416, 249] on h6 "Schedule send time" at bounding box center [412, 247] width 54 height 9
click at [424, 247] on button "[DATE] at 9:57 AM PDT" at bounding box center [423, 247] width 77 height 20
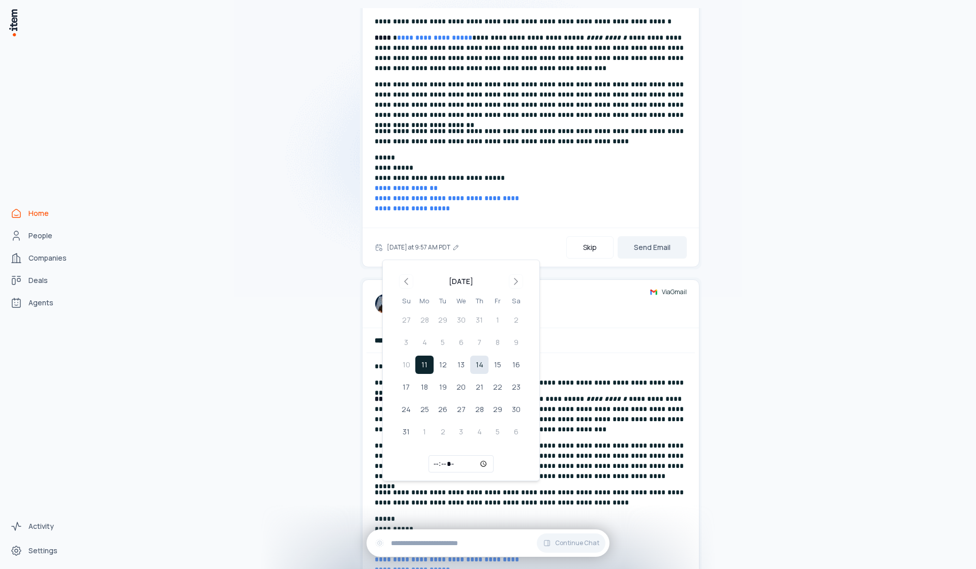
click at [480, 366] on button "14" at bounding box center [479, 365] width 18 height 18
click at [661, 246] on button "Send Email" at bounding box center [652, 247] width 69 height 22
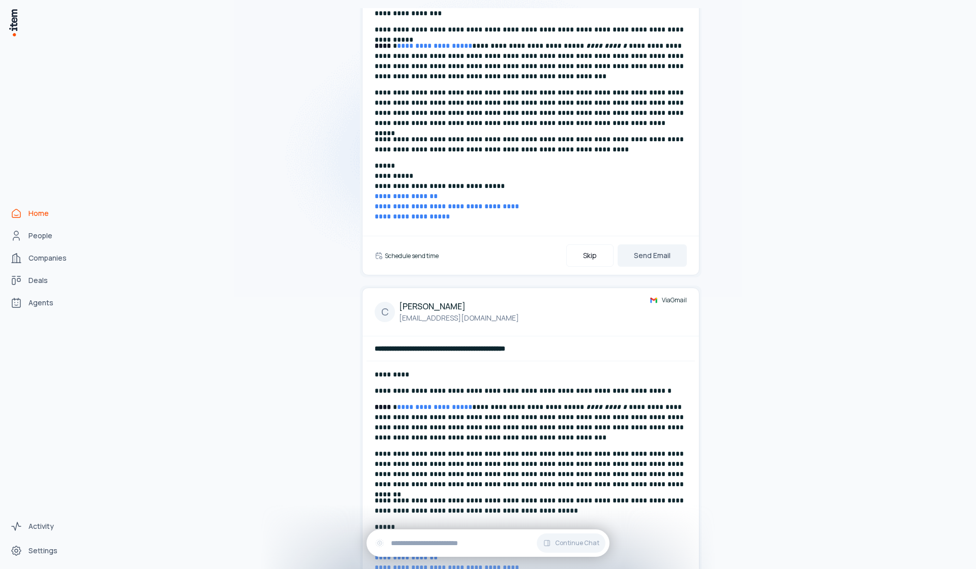
click at [410, 254] on h6 "Schedule send time" at bounding box center [412, 256] width 54 height 9
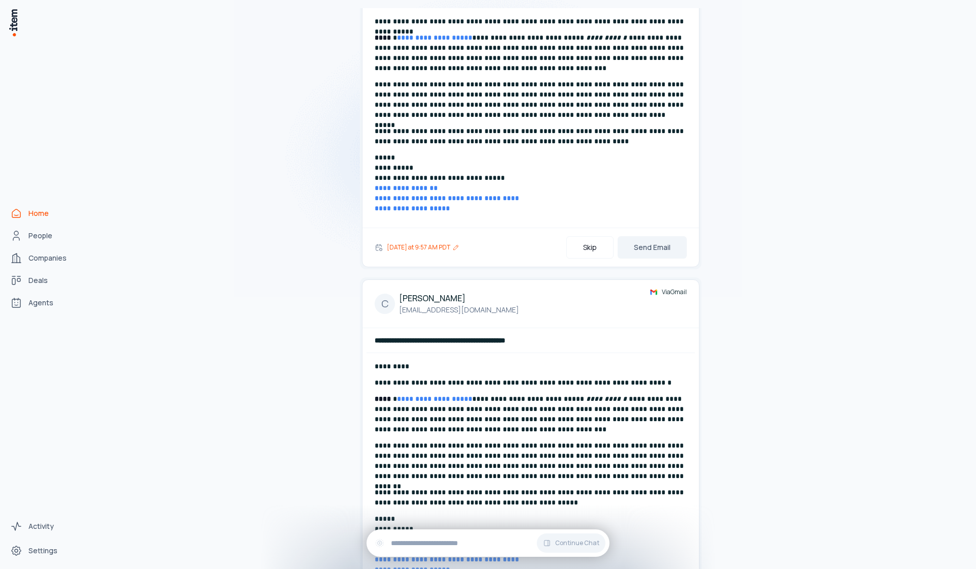
click at [411, 254] on button "[DATE] at 9:57 AM PDT" at bounding box center [423, 247] width 77 height 20
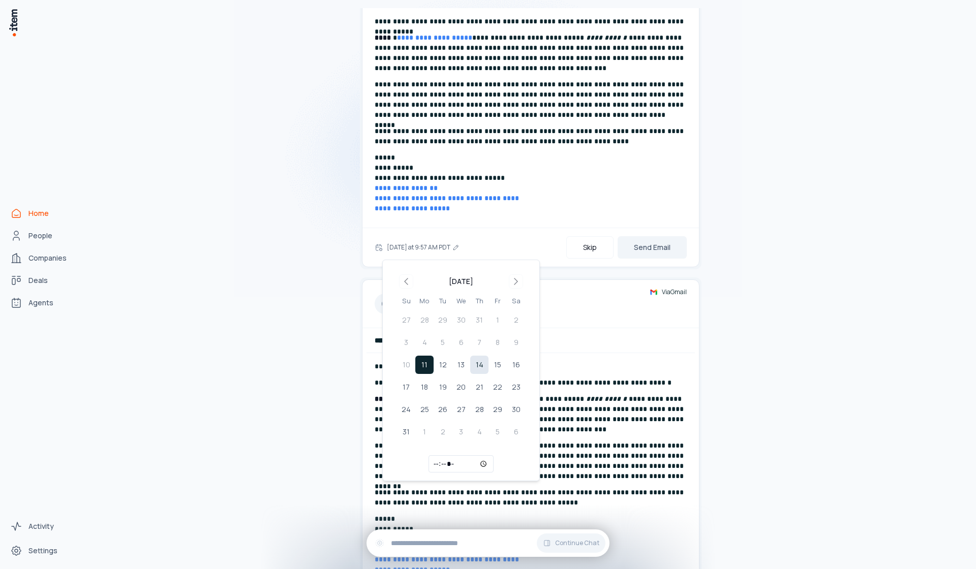
drag, startPoint x: 470, startPoint y: 372, endPoint x: 475, endPoint y: 367, distance: 7.6
click at [470, 372] on tr "10 11 12 13 14 15 16" at bounding box center [461, 365] width 128 height 18
click at [486, 360] on button "14" at bounding box center [479, 365] width 18 height 18
click at [650, 244] on button "Send Email" at bounding box center [652, 247] width 69 height 22
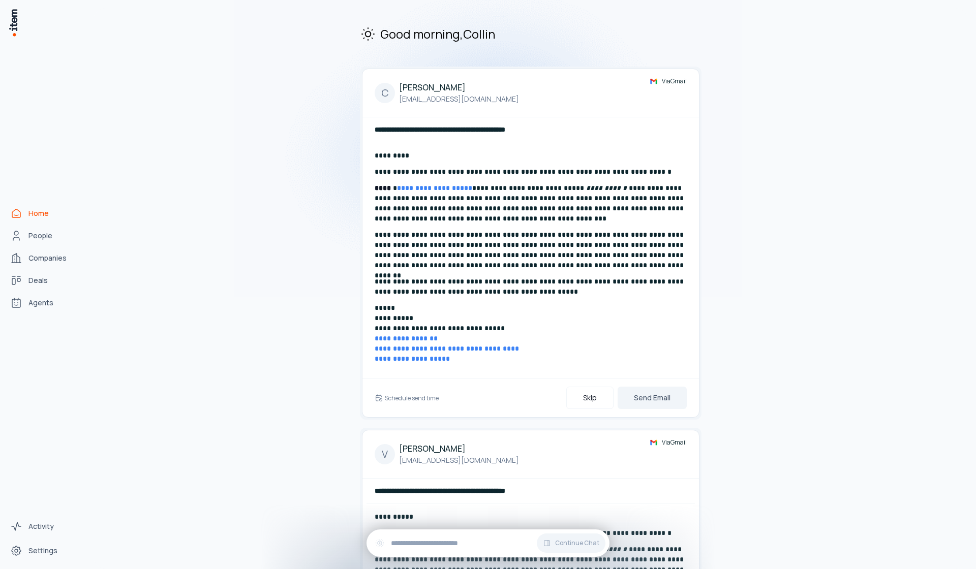
scroll to position [94, 0]
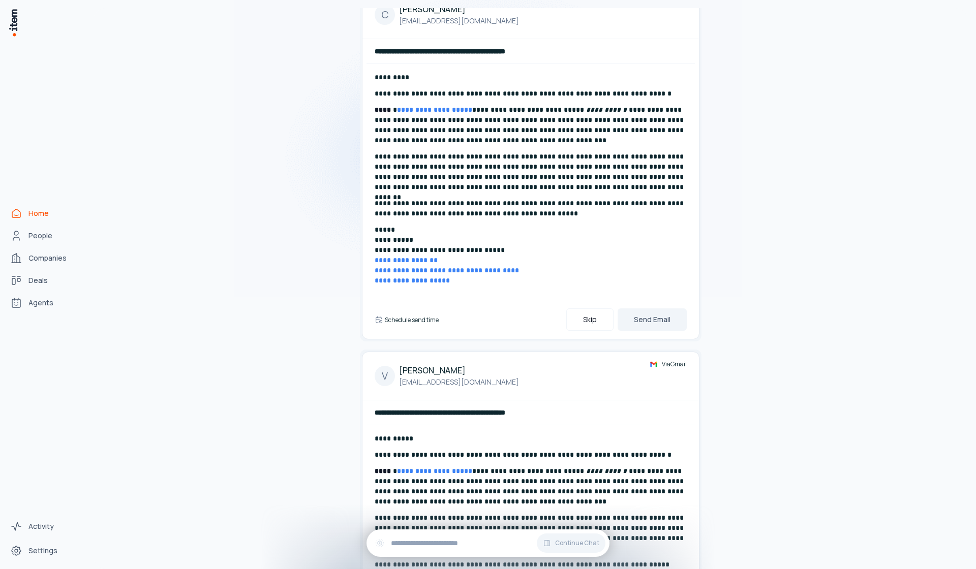
click at [412, 322] on h6 "Schedule send time" at bounding box center [412, 320] width 54 height 9
click at [429, 319] on button "[DATE] at 9:57 AM PDT" at bounding box center [423, 320] width 77 height 20
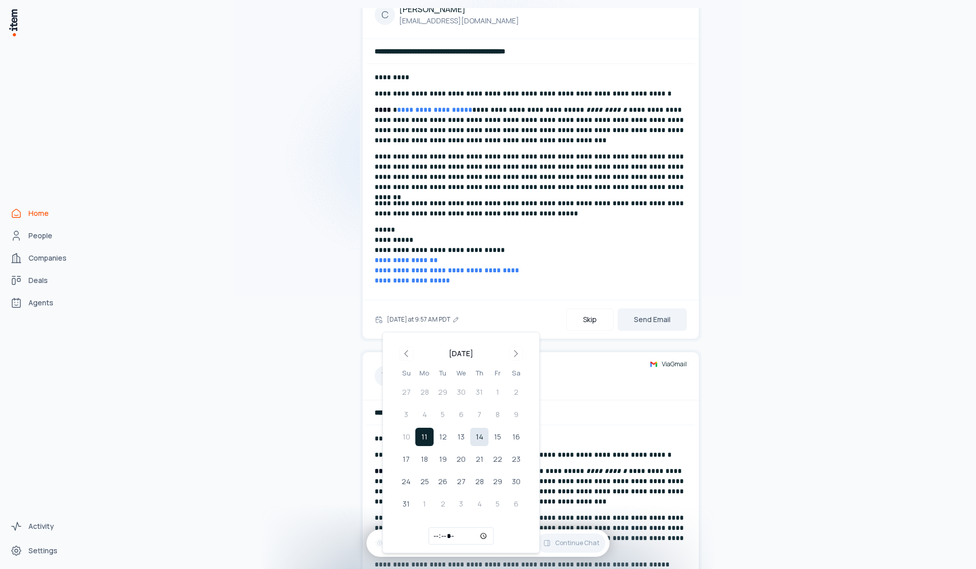
click at [471, 437] on button "14" at bounding box center [479, 437] width 18 height 18
click at [652, 317] on button "Send Email" at bounding box center [652, 320] width 69 height 22
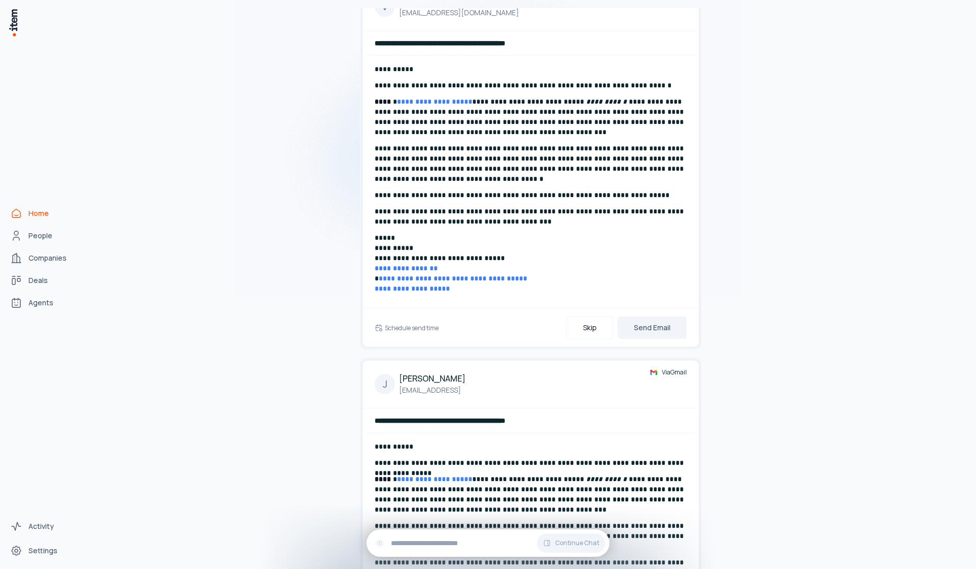
click at [417, 331] on h6 "Schedule send time" at bounding box center [412, 328] width 54 height 9
click at [417, 330] on button "[DATE] at 9:59 AM PDT" at bounding box center [424, 328] width 78 height 20
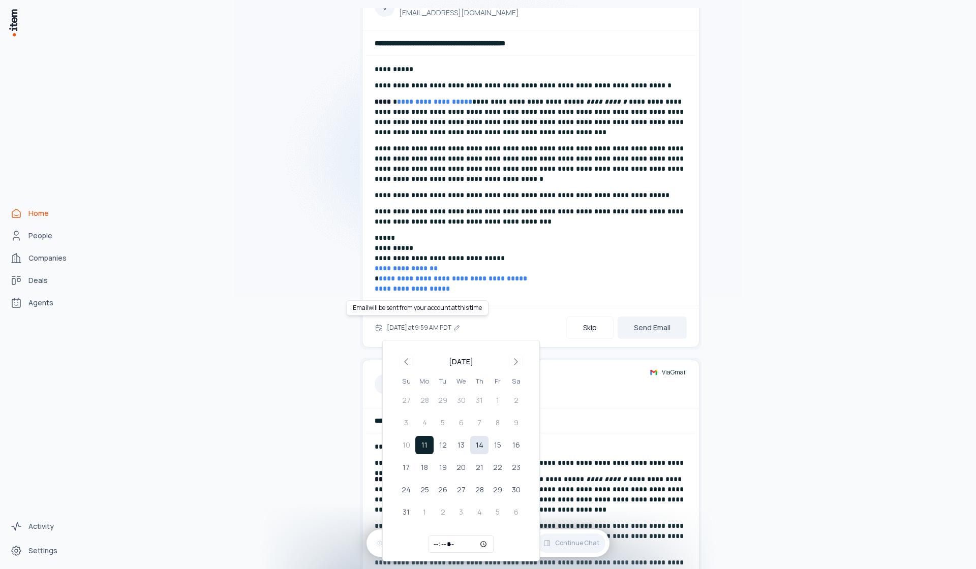
click at [483, 449] on button "14" at bounding box center [479, 445] width 18 height 18
click at [665, 330] on button "Send Email" at bounding box center [652, 328] width 69 height 22
